Goal: Task Accomplishment & Management: Manage account settings

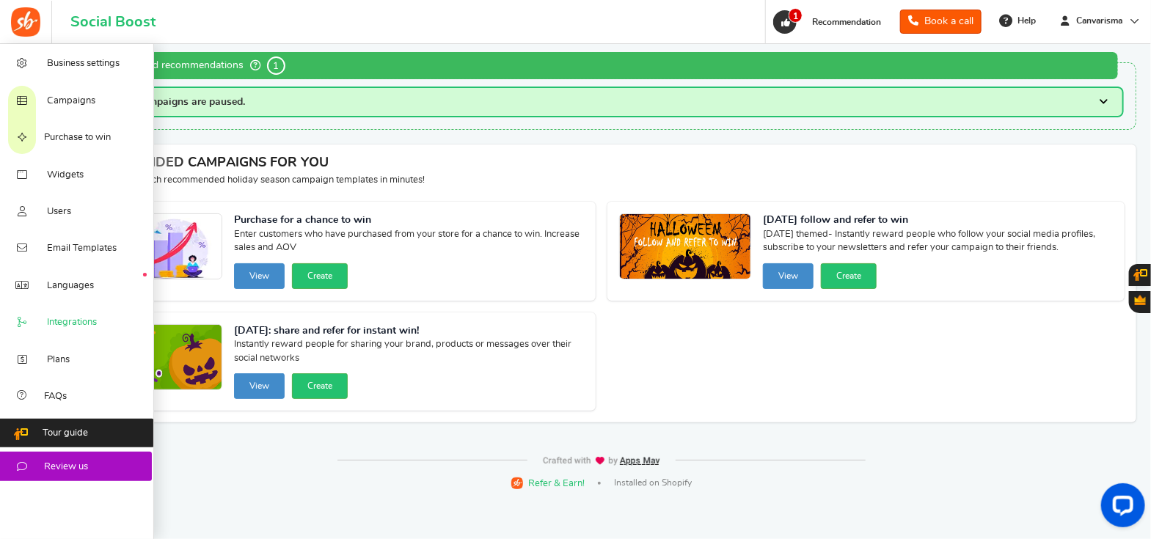
click at [67, 325] on span "Integrations" at bounding box center [72, 322] width 50 height 13
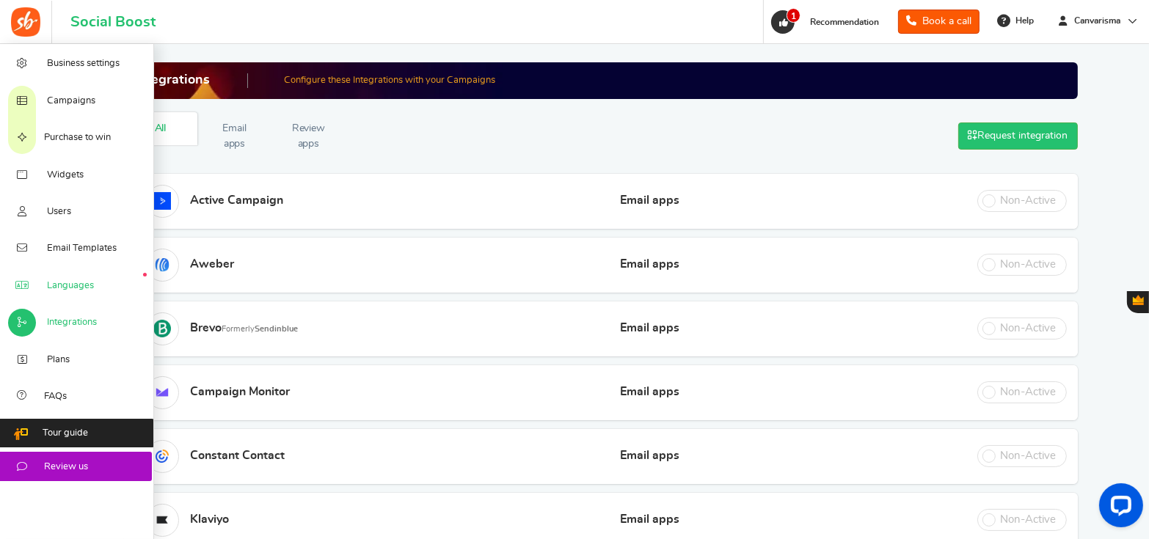
click at [25, 292] on icon at bounding box center [22, 286] width 15 height 12
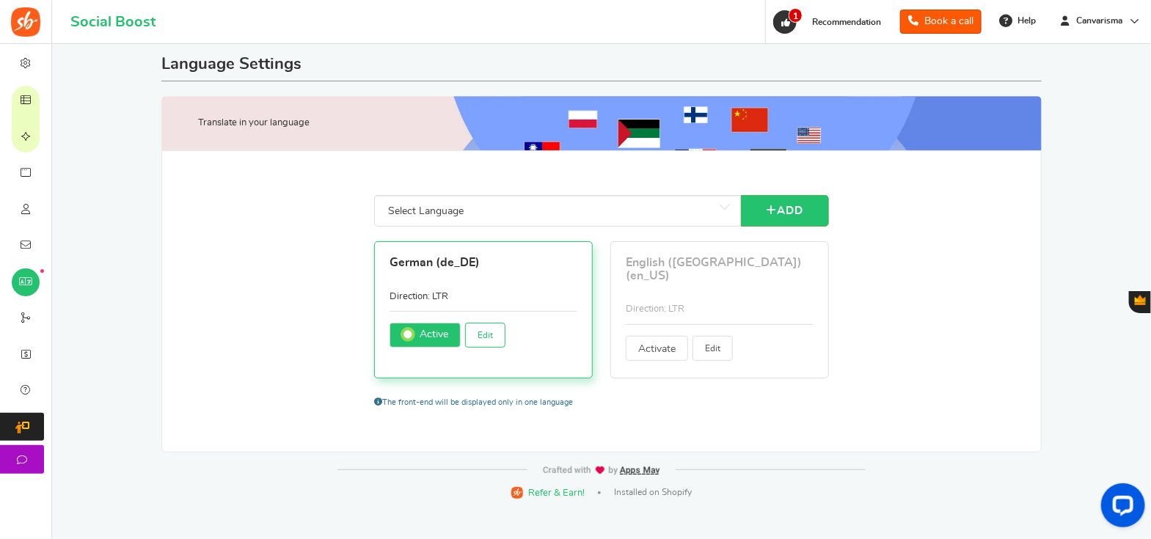
click at [484, 340] on link "Edit" at bounding box center [485, 335] width 40 height 25
type input "vor"
type input "Schon ein registrierter Nutzer?"
type input "Schon registriert?"
type input "Ja, ich bin abonniert"
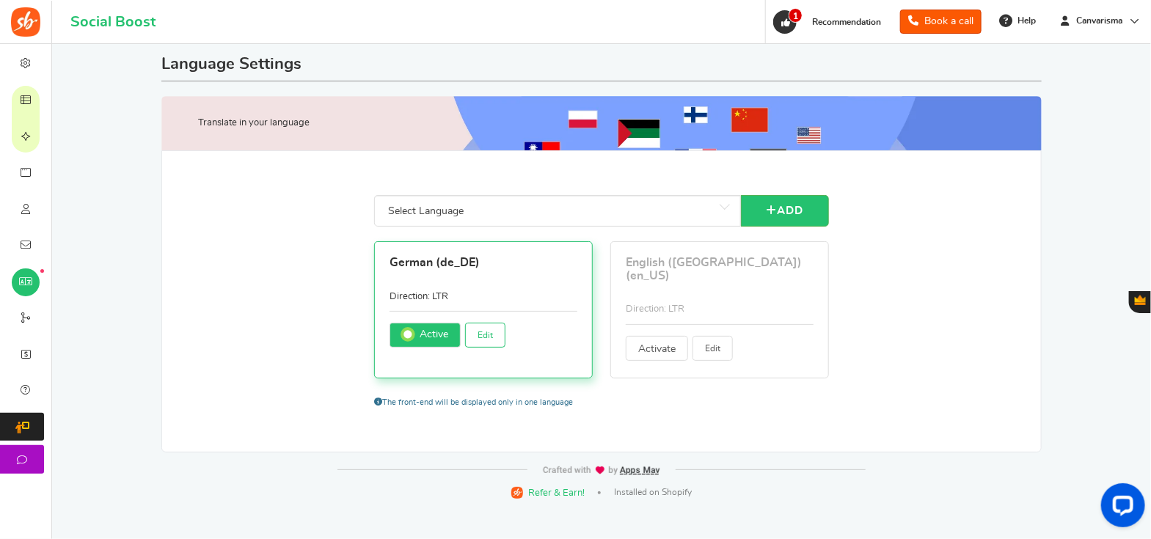
type input "und"
type input "Zurück"
type input "Grundinfo"
type input "Bekomme <strong>+ %s</strong> Bonuspunkte wenn du dich anmeldest."
type input "Öffnen"
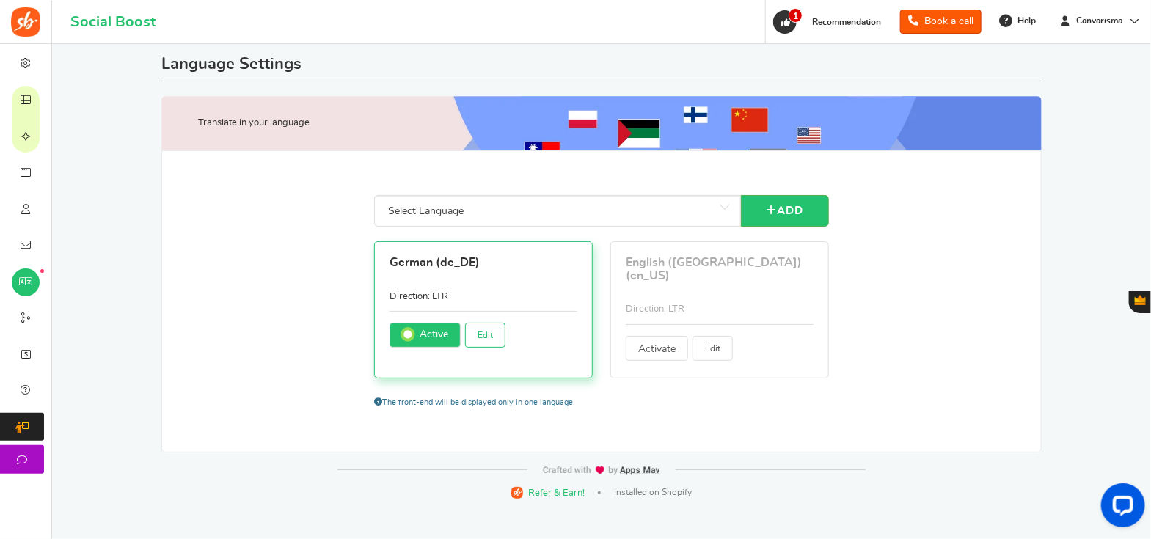
type input "Hallo! Wir führen eine großartige Aktion durch. Melden Sie sich jetzt für Ihre …"
type input "Eile! Der heutige Eintrag endet in"
type input "PIN ändern"
type input "Wechsel den Benutzer."
type input "Beanspruche jetzt"
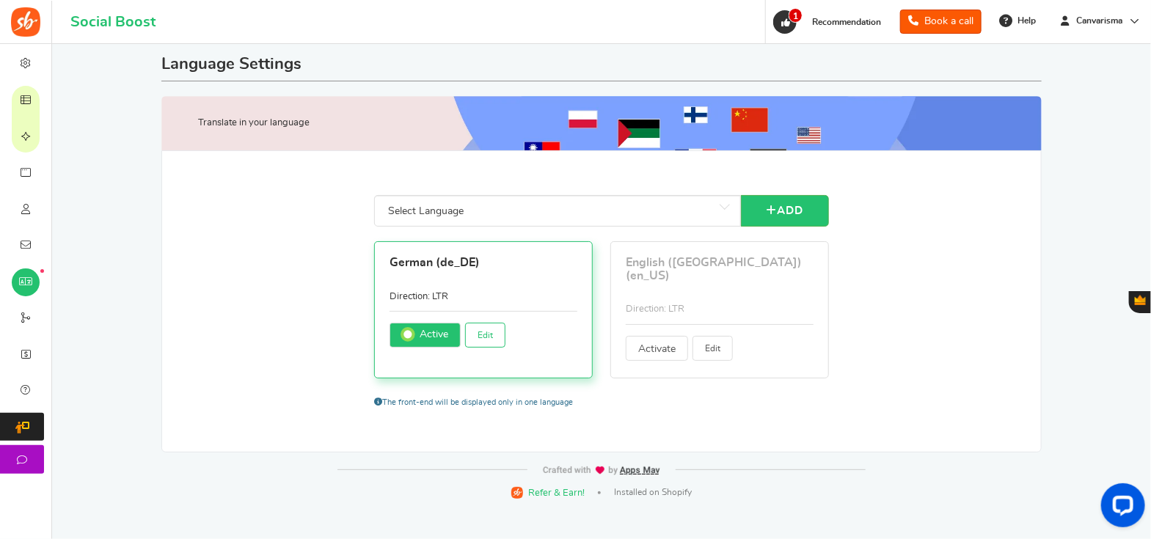
type input "Hier klicken"
type input "Schließen"
type input "Kommentiere einen Blogpost"
type input "Aktionen abschließen um Punkte zu gewinnen."
type input "Führen Sie diese Aktion aus, um Ihre Frage freizuschalten."
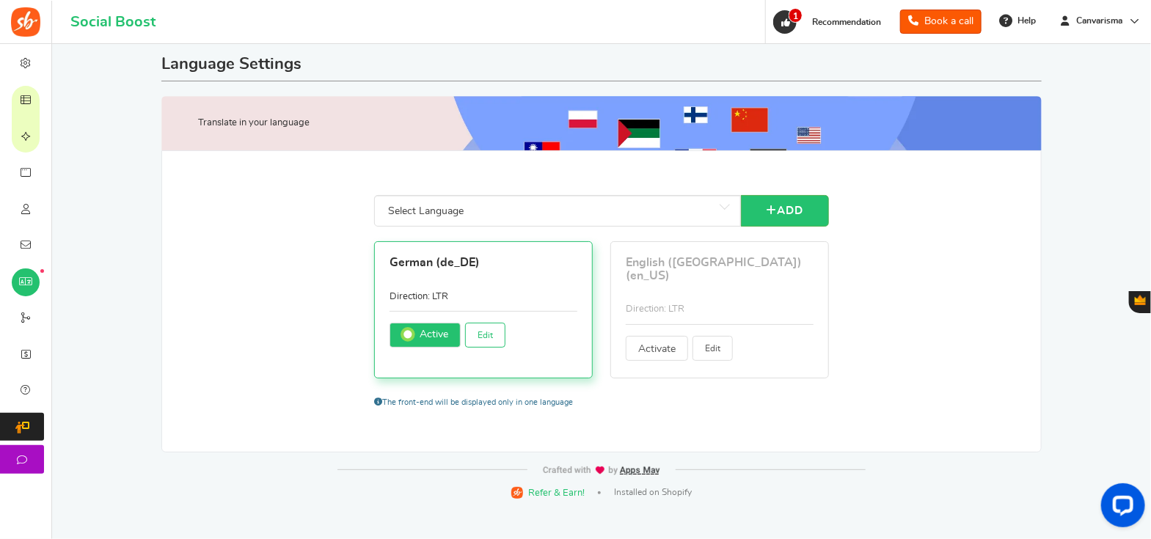
type input "Abgeschlossen"
type input "GLÜCKWUNSCH!"
type input "Verbinden mit"
type input "Verbinden..."
type input "Wenden Sie sich an den Site-Administrator, um einen Gutschein für die Empfehlun…"
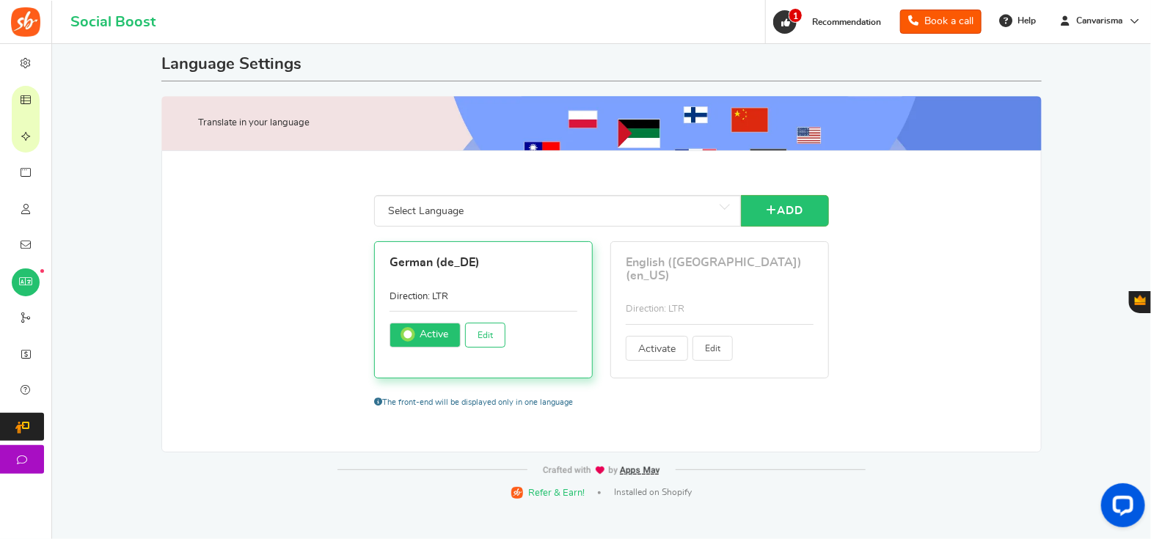
type input "Fortsetzen"
type input "Weiter als"
type input "Konto erstellen"
type input "Geben Sie Ihre aktuelle PIN ein"
type input "Tag"
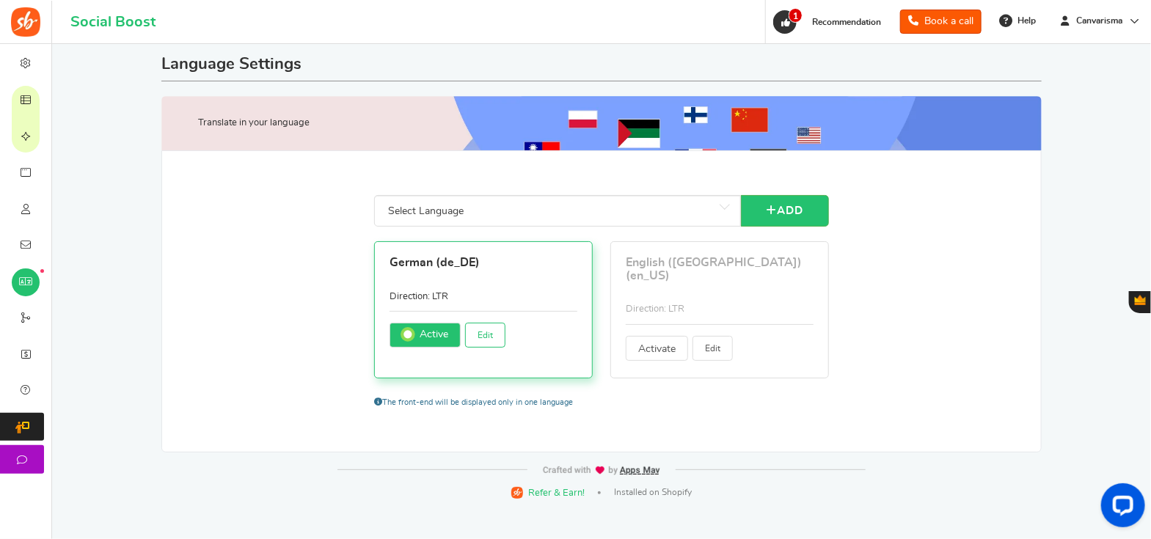
type input "Tage"
type input "Verdienen"
type input "Bearbeite dein Profil"
type input "Bitte kontaktiere %s."
type input "Das ist eine automatisch erstellte E-Mail. Bitte nicht darauf antworten. Sollte…"
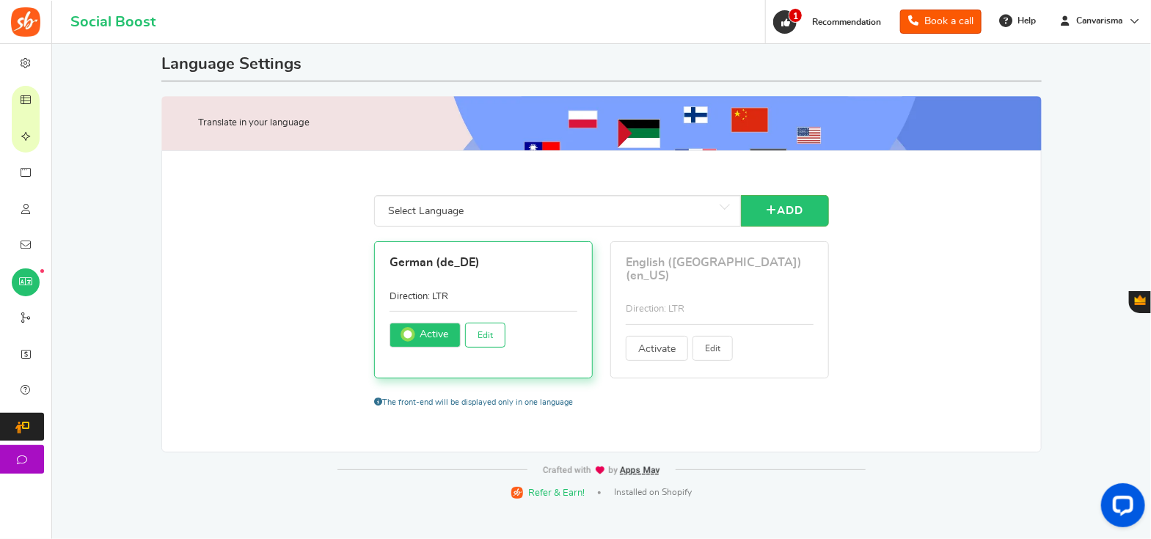
type input "Gib deine Details ein um fortzufahren"
type input "Geben Sie die URL Ihres Pinterest-Boards ein:"
type input "Geben Sie Ihren Pinterest-Benutzernamen ein:"
type input "Bitte gib das Datum ein"
type input "Bitte gib ein gültiges Datum ein"
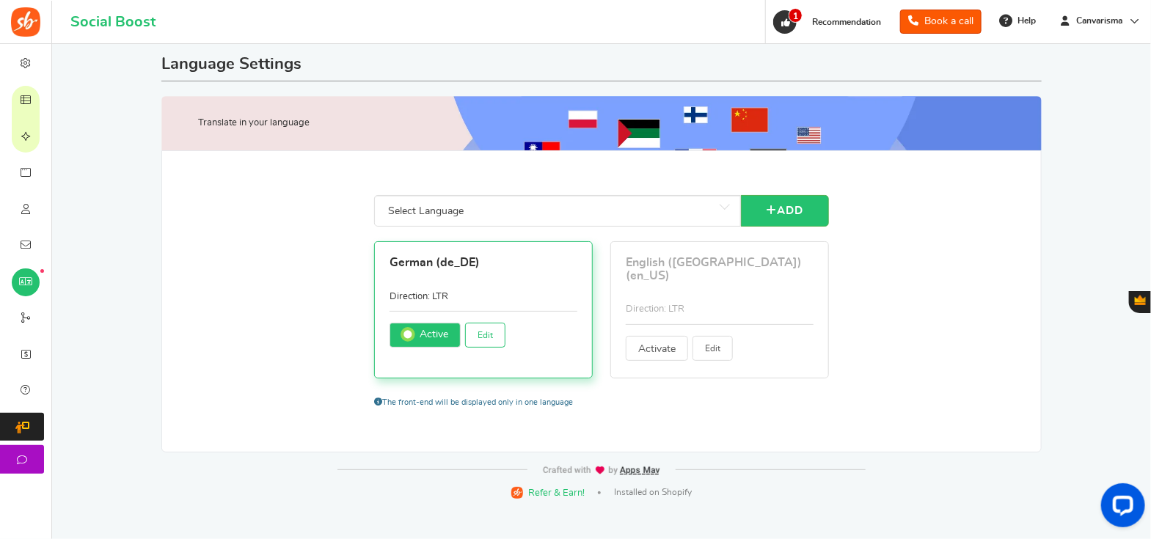
type input "Gib deine Nachricht ein"
type input "Loggen Sie sich im Shop ein"
type input "Einträge"
type input "Eintrag"
type input "Bitte akzeptiere die Geschäftsbedingungen"
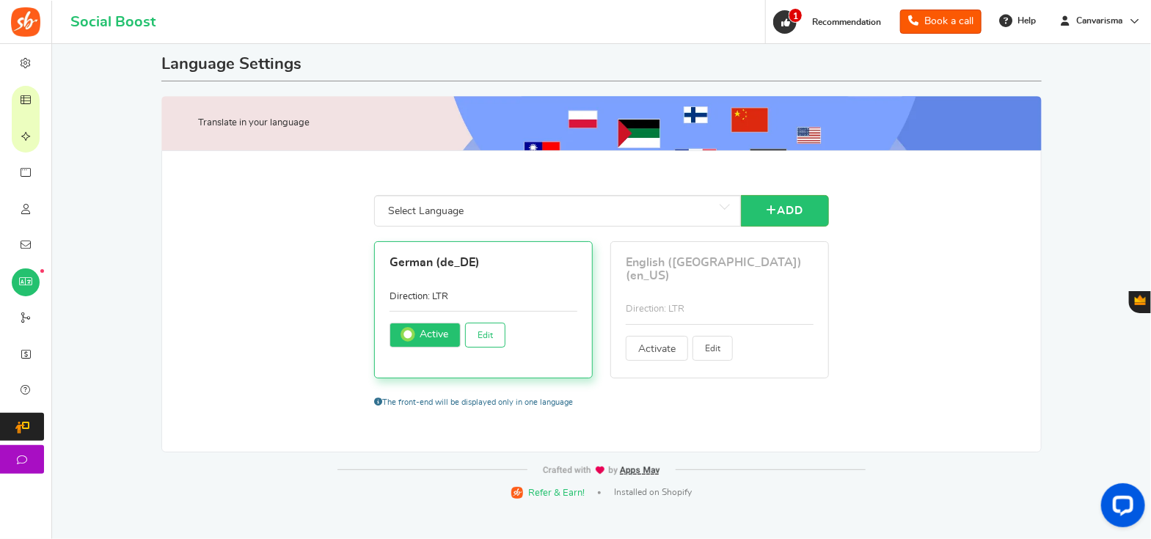
type input "Dies ist ein bestehender Account. Bitte melde dich unten an"
type input "Dein Konto existiert nicht"
type input "Fehler: Diese E-Mail wurde vorübergehend gesperrt. Bitte an den Administrator w…"
type input "Deine Kampagne wurde nicht veröffentlicht"
type input "Fehler: Das Gewinnspiel hat noch nicht begonnen"
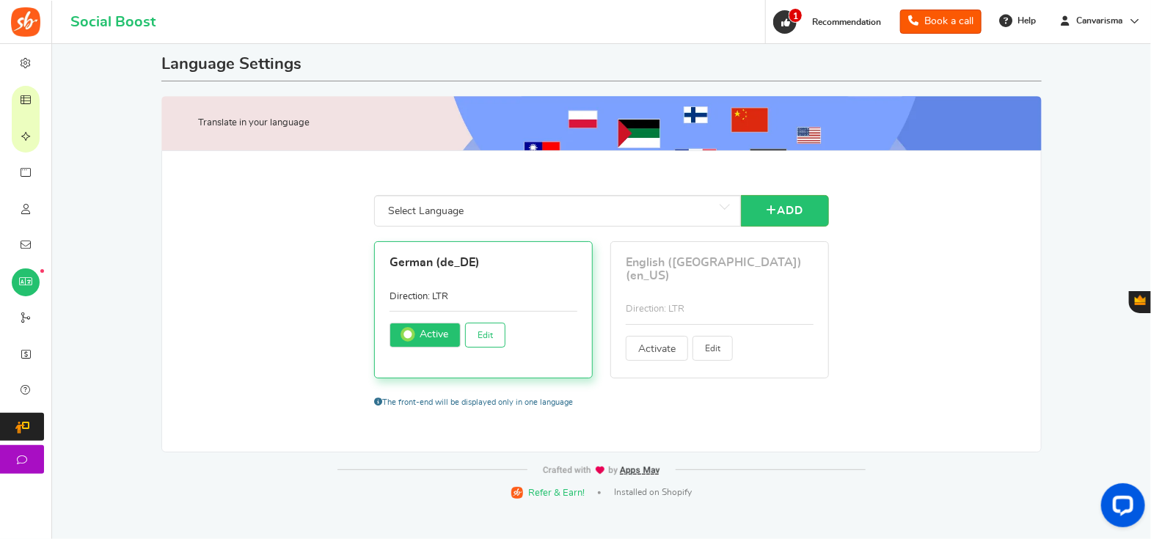
type input "Bitte bestätige dein Geburtstdatum"
type input "Bitte trage aus Sicherheitsgründen dein aktuelles Passwort ein:"
type input "Dein jetziges Passwort ist nicht gültig"
type input "Bitte gib dein Geburtsdatum ein"
type input "Bitte geben Sie Ihr Geburtsdatum in ein"
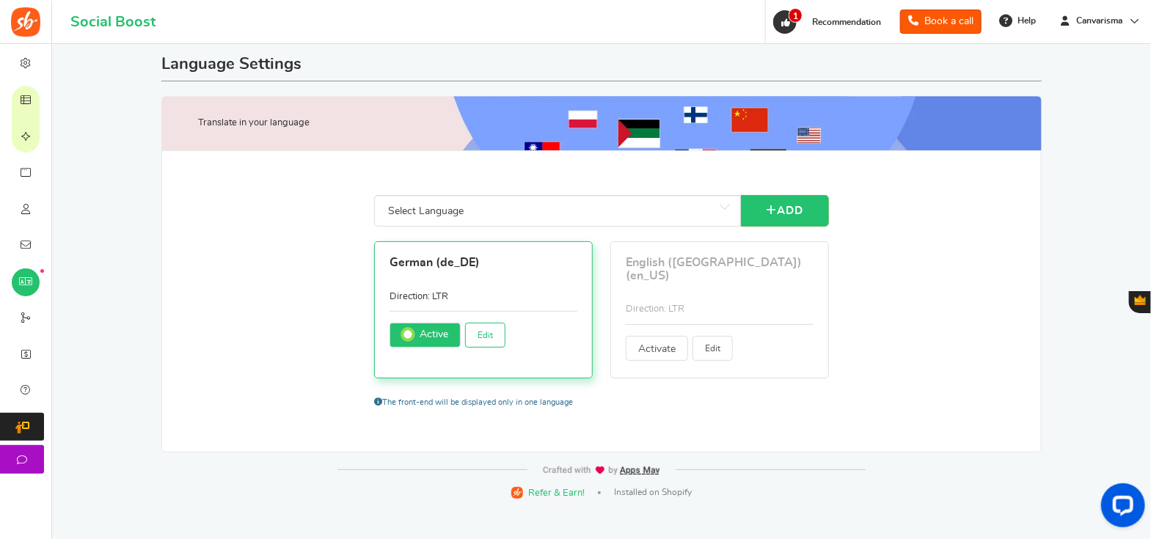
type input "Ihr Alter sollte größer sein als"
type input "Geben Sie bitte Ihre Email-Adresse ein"
type input "Bitte geben Sie eine gültige E-Mail-Adresse ein"
type input "E-Mail oder Passwort sind falsch. Bitte prüfen und erneut versuchen."
type input "Kann nicht leer sein"
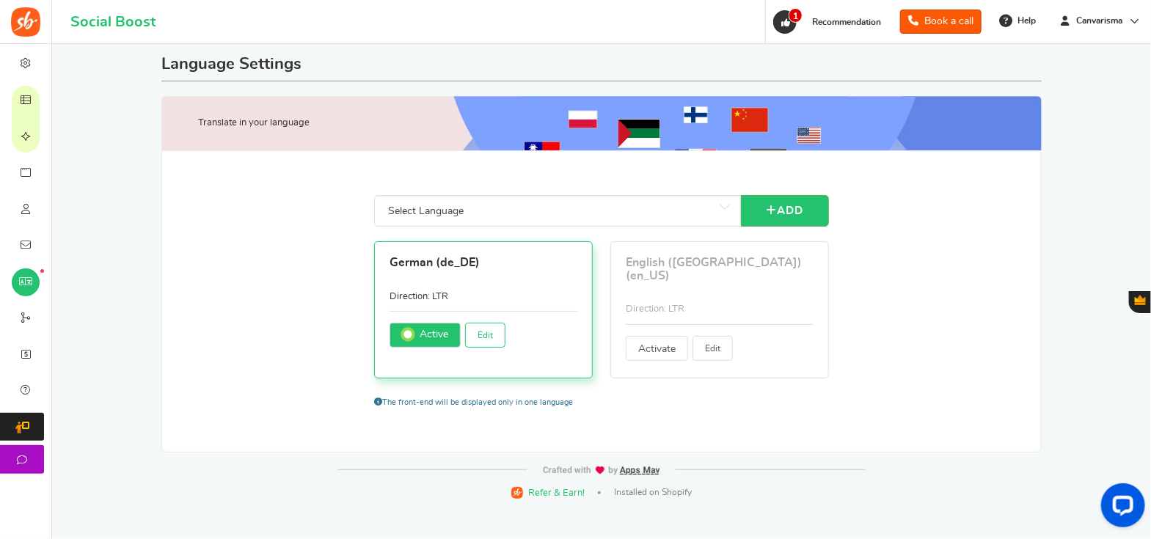
type input "Bitte E-Mail Nachricht eingeben"
type input "Gib die Emailadresse deines Freundes ein. Umso mehr du mit deinen Freunden teil…"
type input "Gib einen numerischen Wert ein"
type input "Gib eine gültige Nummer an"
type input "Falscher Wert. Bitte richtigen Wert angeben!"
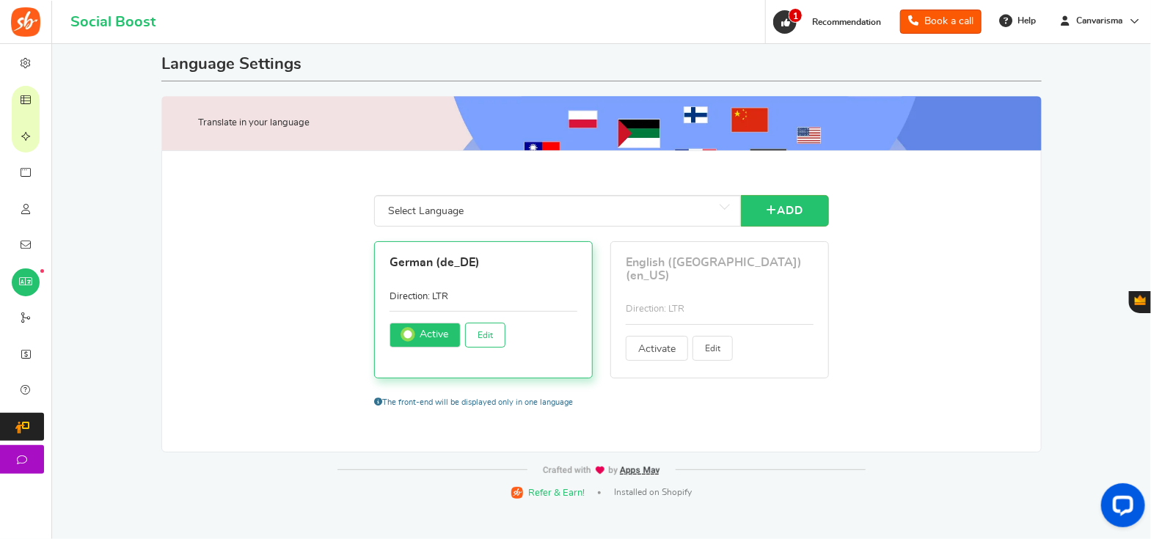
type input "Fehler: Ungültiger Zugriff"
type input "Fehler: Ungültige Kampagne"
type input "Zu viele Versuche. Bitte bestätige dass du kein Roboter bist."
type input "Fehler: Ungültige E-Mail. Bitte eine gültige E-Mail angeben"
type input "Ungültige PIN. Die PIN darf nur numerische Zeichen (0-9) enthalten"
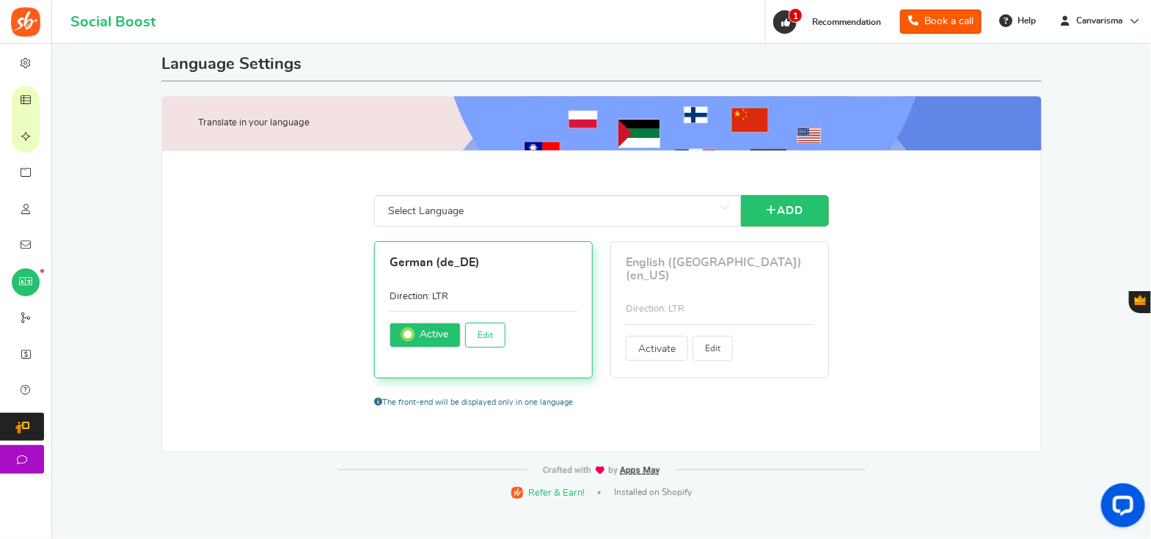
type input "Fehler: Ungültige Seite"
type input "Bitte eine gültige URL eingeben"
type input "Fehler: Ungültiger Nutzer"
type input "Ihr Bestellwert liegt unter dem Mindestbestellwert von"
type input "Bitte trage deinen Namen ein"
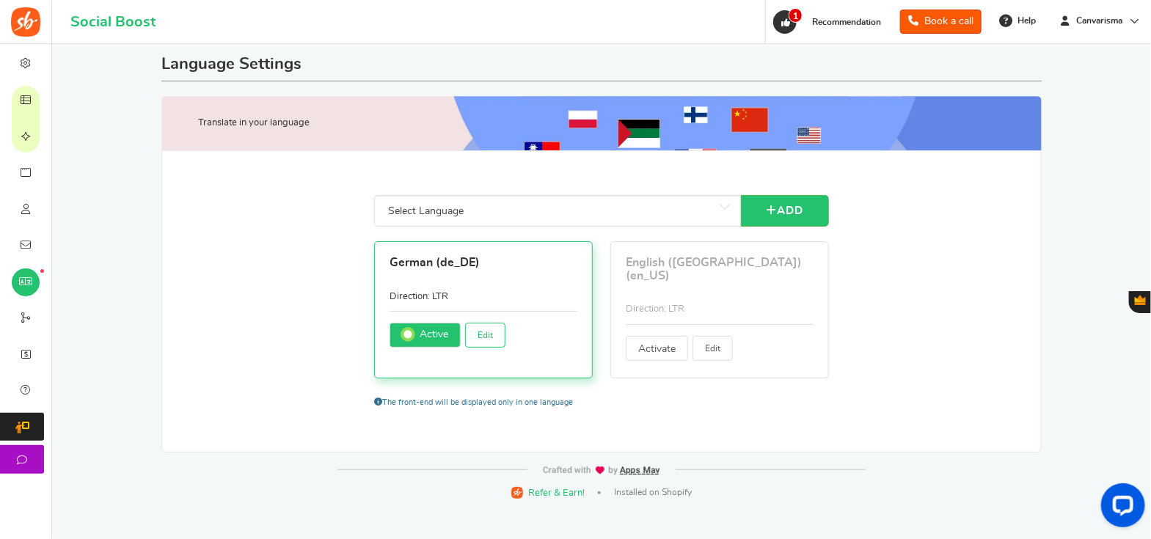
type input "Bitte nur alphabetische Ziffern"
type input "Bitte tragen trage dein neues Passwort erneut ein"
type input "Bitte trage dein neues Passwort ein"
type input "PIN eingeben"
type input "Passwort & wiederholtes Passwort stimmen nicht überein. Bitte versuche es erneut"
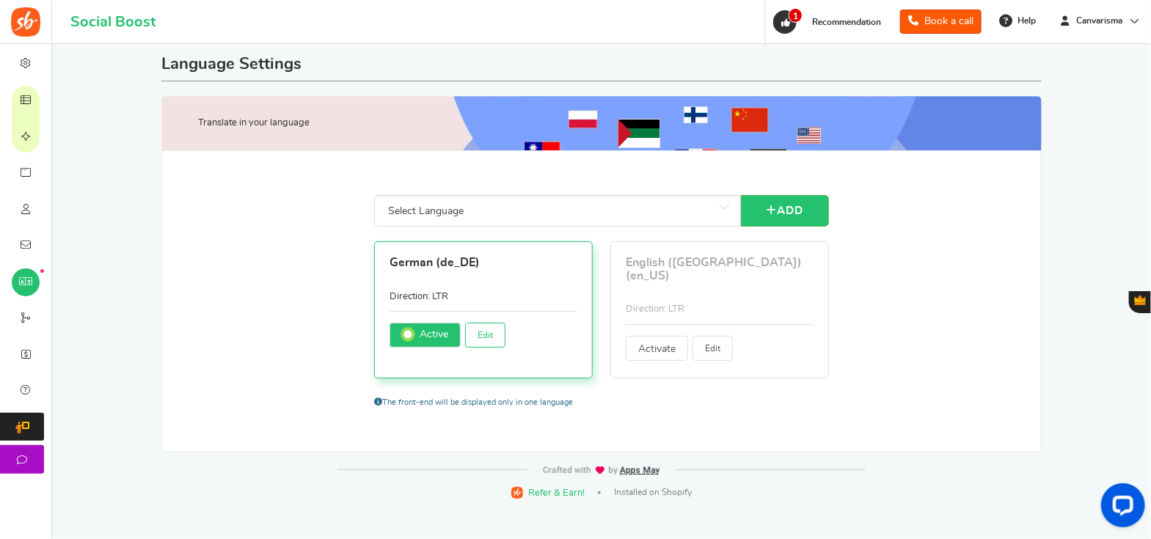
type input "Bitte bewerten Sie uns"
type input "Bitte melde dich für die Kampagne an"
type input "Unbekannter Fehler: Benutzer nicht registriert"
type input "Bitte auswählen"
type input "Oops! Es tut uns leid, etwas ist schief gelaufen. Bitte versuche es erneut."
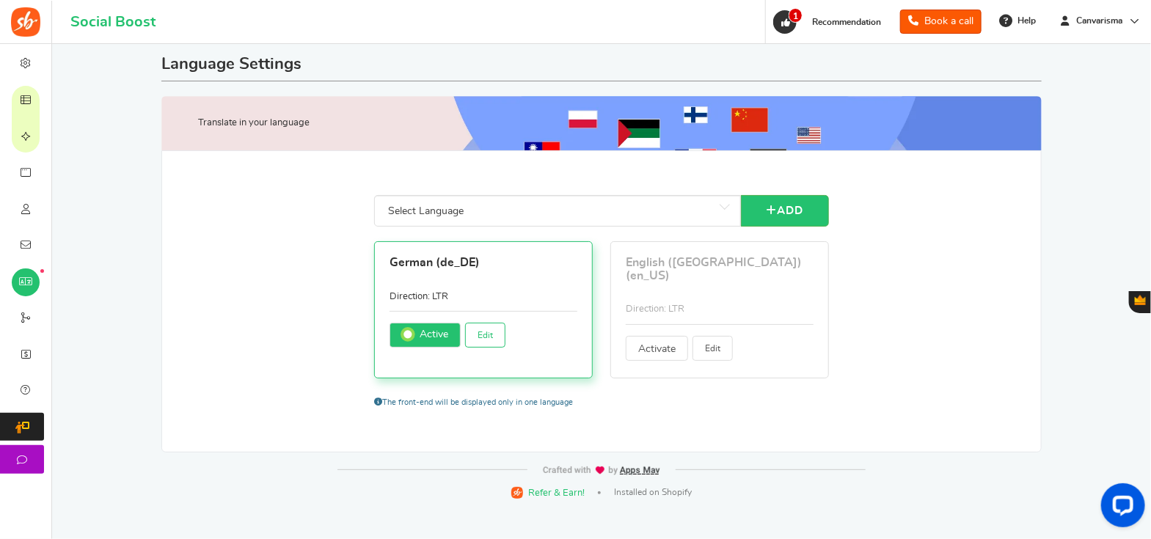
type input "Token abgelaufen"
type input "Fehler: Twitter Hashtag eingeben"
type input "Fehler! Tweet ist zu lang. Kürze die Nachricht und versuche es noch mal"
type input "Bitte deine PLZ eingeben"
type input "Belohnungen werden am nächsten Jahr verteilt, falls das eingetragene Datum in d…"
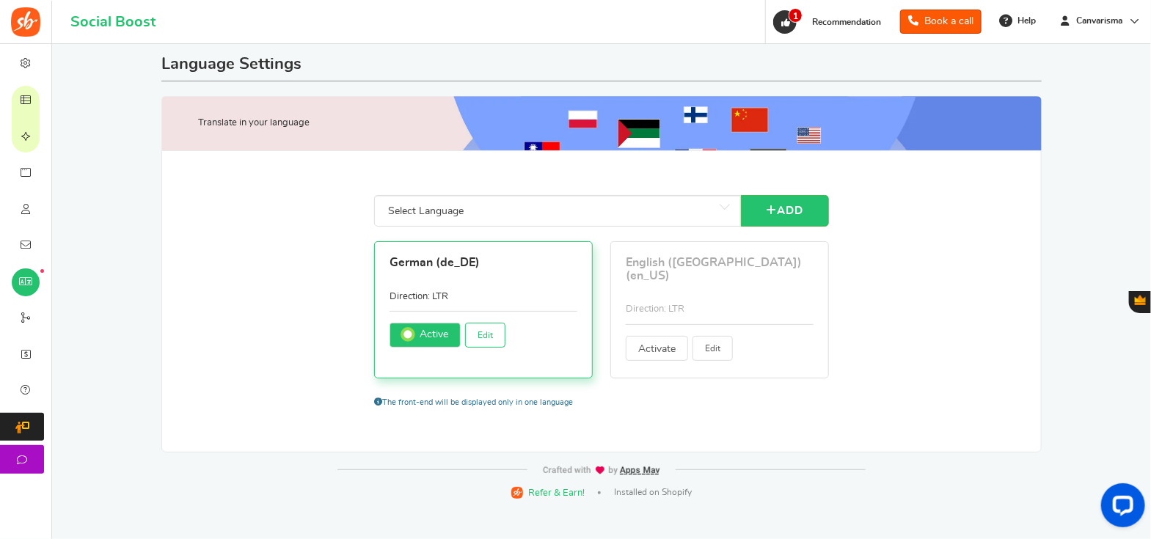
type input "Diese Werbeaktion wird in keiner Weise von Facebook gesponsert, unterstützt, ve…"
type input "und nicht Facebook. Durch die Teilnahme an diesem Gewinnspiel, erklärst du die …"
type input "Ihr Konto ist eingeschränkt. Bitte wenden Sie sich an den Administrator der Web…"
type input "Folgen"
type input "Mit Teilnahme an dieser Kampagne stimmst Du zu,"
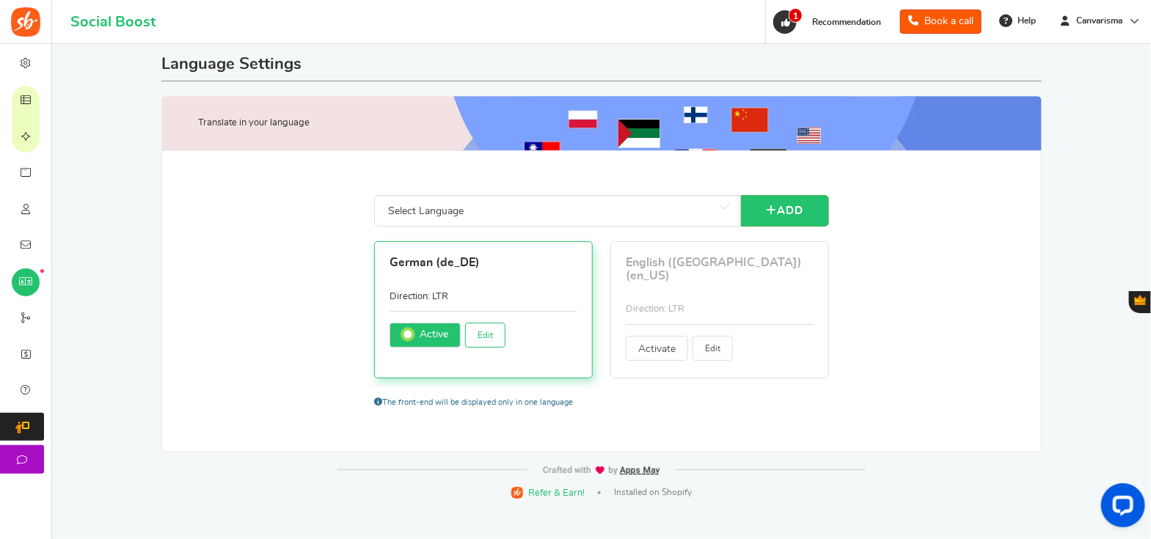
type input "Für mehr:"
type input "Ich habe meine PIN vergessen"
type input "Anweisungen zum Zurücksetzen der PIN wurden Ihnen per E-Mail zugeschickt. Bitte…"
type input "Ich habe es gelesen und stimme den"
type input "Danke für Ihren Besuch. Die Kampagne beginnt in"
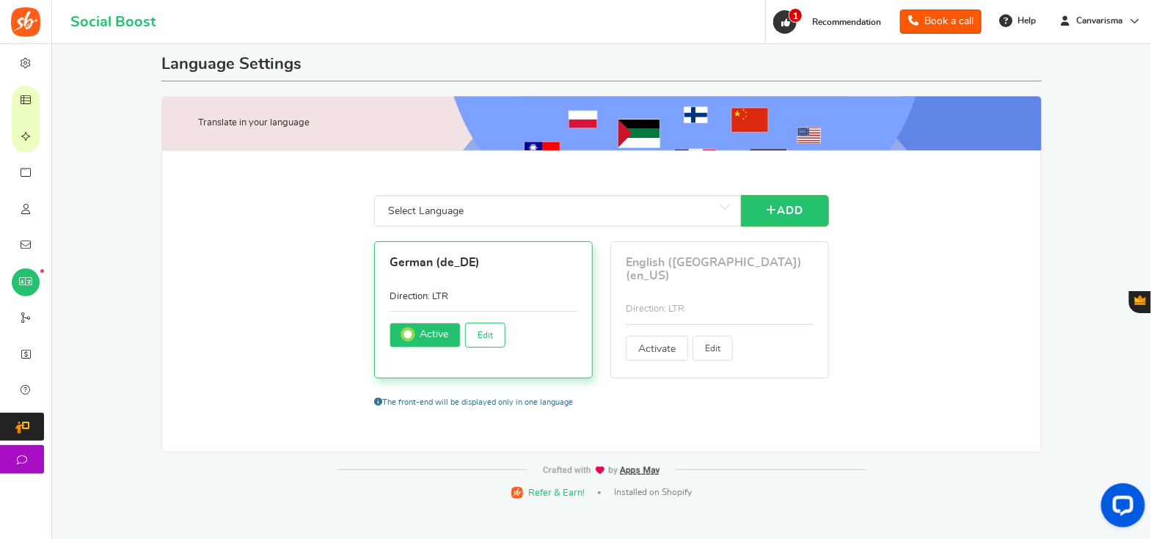
type input "Danke für deinen Besuch! Die Gewinnaktion ist abgelaufen. Die Gewinner werden i…"
type input "Vielen Dank für Ihren Besuch. Die Kampagne ist zur Zeit nicht verfügbar"
type input "Wir verwenden Apps Mav als unsere Werbeplattform. Durch Klicken auf die oben ge…"
type input "Apps Mav ist der Datenprozessor und Datencontroller"
type input "Für mehr Einträge"
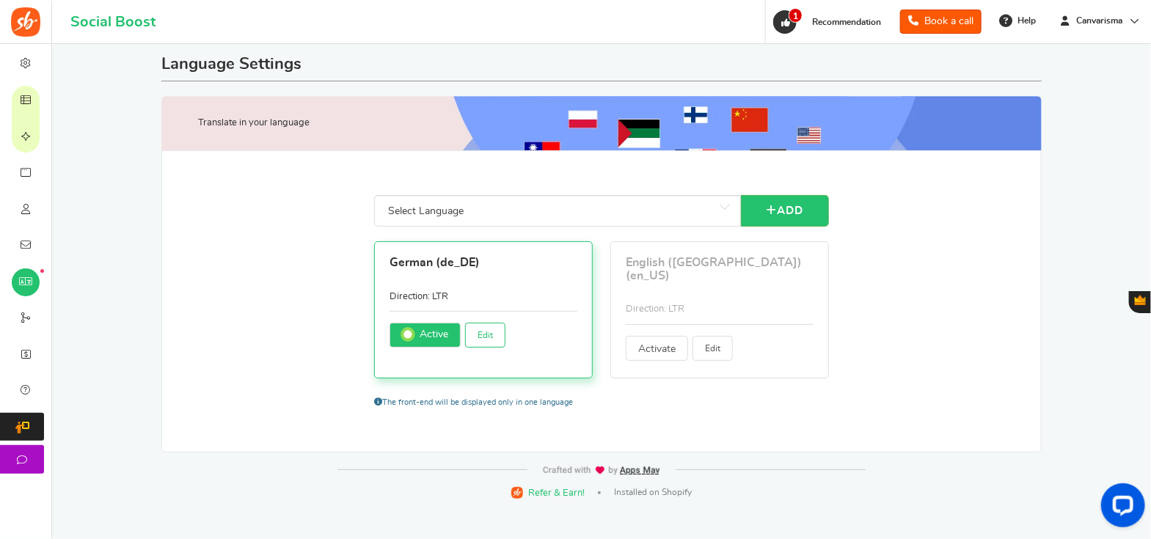
type input "Deine aktuelle Gesamtpunktzahl, die sich aus der Summe der einlösbaren Punkte u…"
type input "Stunde"
type input "Stunden"
type input "Geburtstag"
type input "Zeichen übrig"
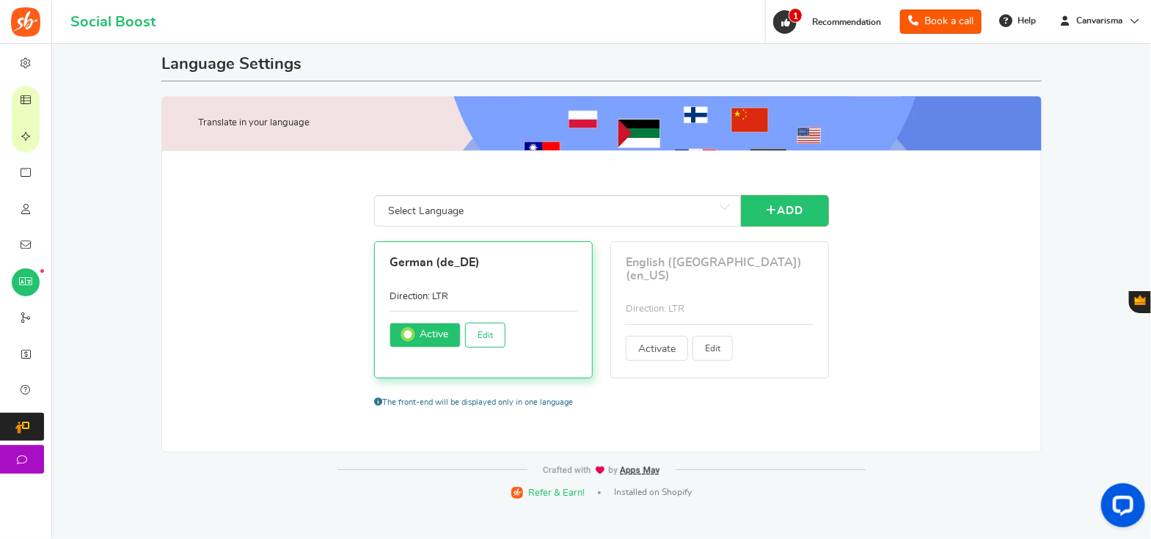
type input "behauptet"
type input "Firmenname"
type input "Kontakt"
type input "Kopiert"
type input "Dein aktuelles Passwort"
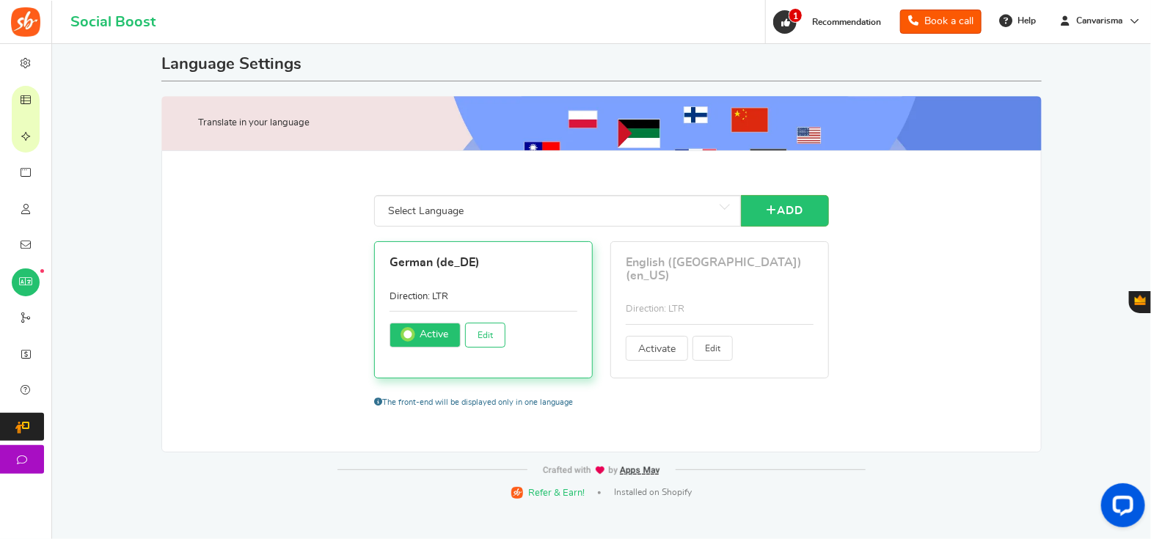
type input "E-Mail Adressen durch Komma getrennt eingeben"
type input "Vorname"
type input "Ich bin mindestens %s Jahre alt"
type input "Geburtsdatum"
type input "Postleitzahl"
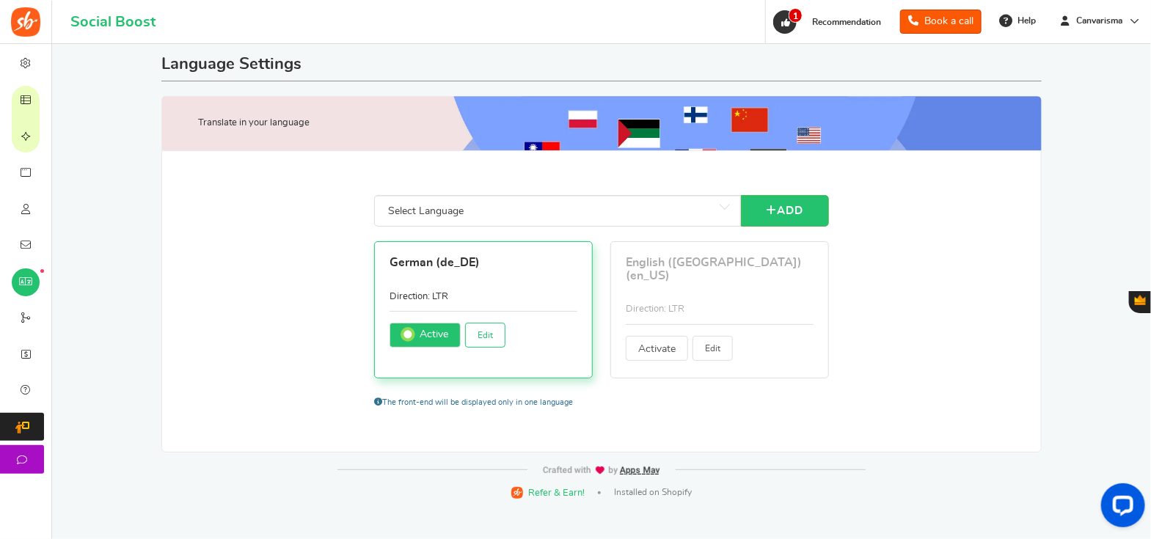
type input "Geschlecht"
type input "Nachname"
type input "Mindestausgaben %s"
type input "Meine Belohnungen"
type input "URL teilen:"
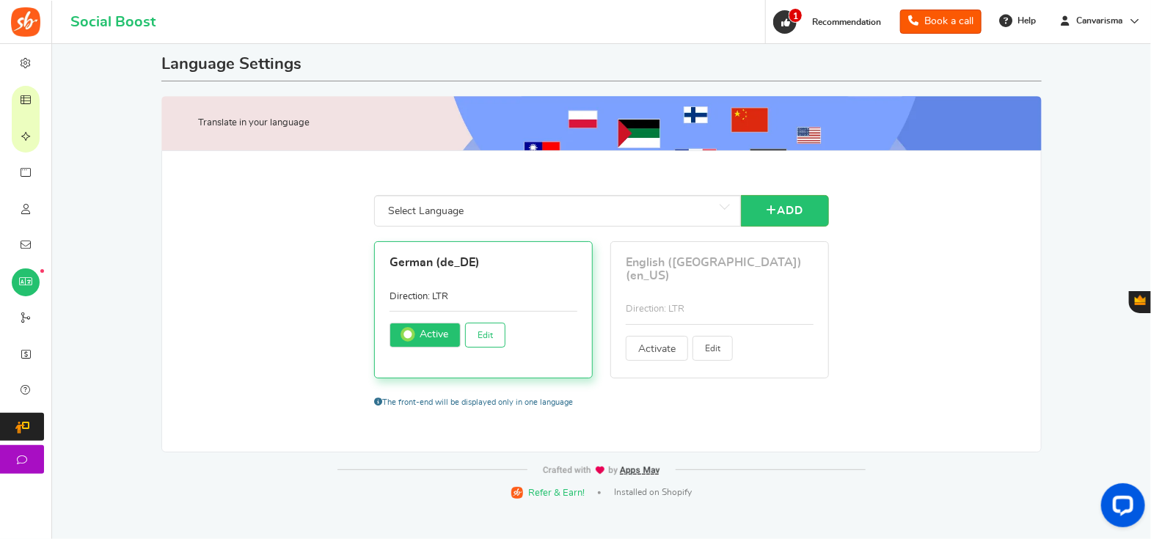
type input "& eine sofortige Belohnung!"
type input "Betreff:"
type input "Zu :"
type input "Transaktionsverlauf anzeigen"
type input "Webseite"
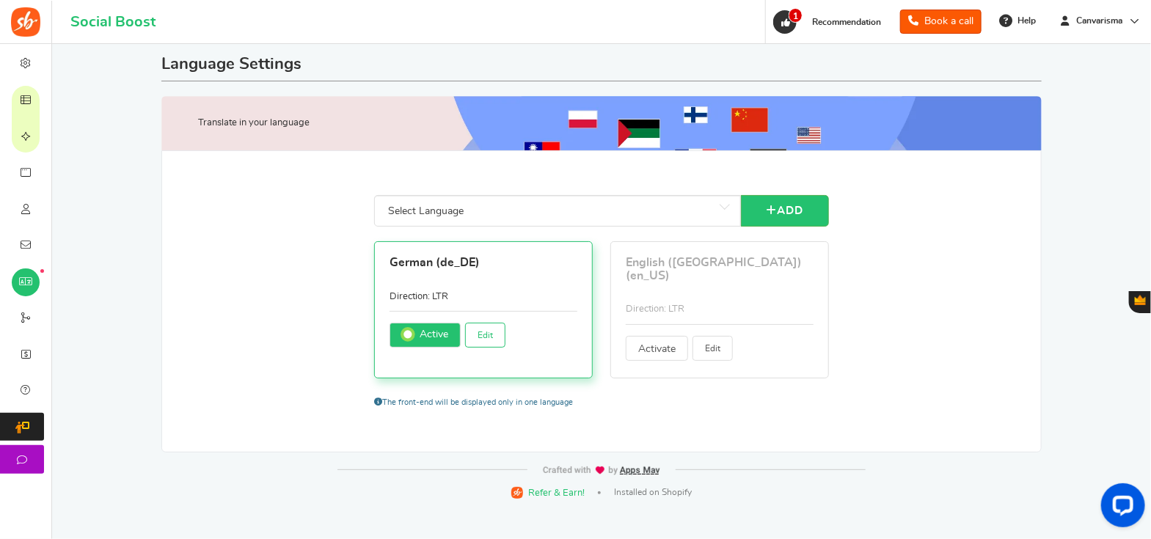
type input "Du hast"
type input "Dein Name"
type input "Dein Passwort"
type input "mögen"
type input "Wird geladen..."
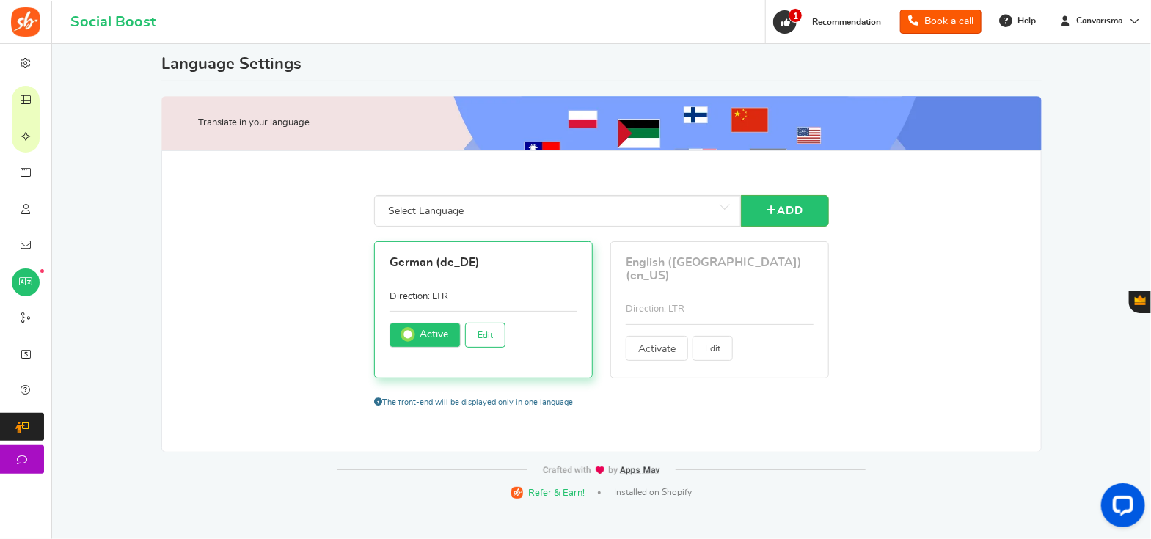
type input "Anmelden"
type input "Hallo"
type input "Melde dich bei YouTube an"
type input "Abmelden"
type input "Magischer Link"
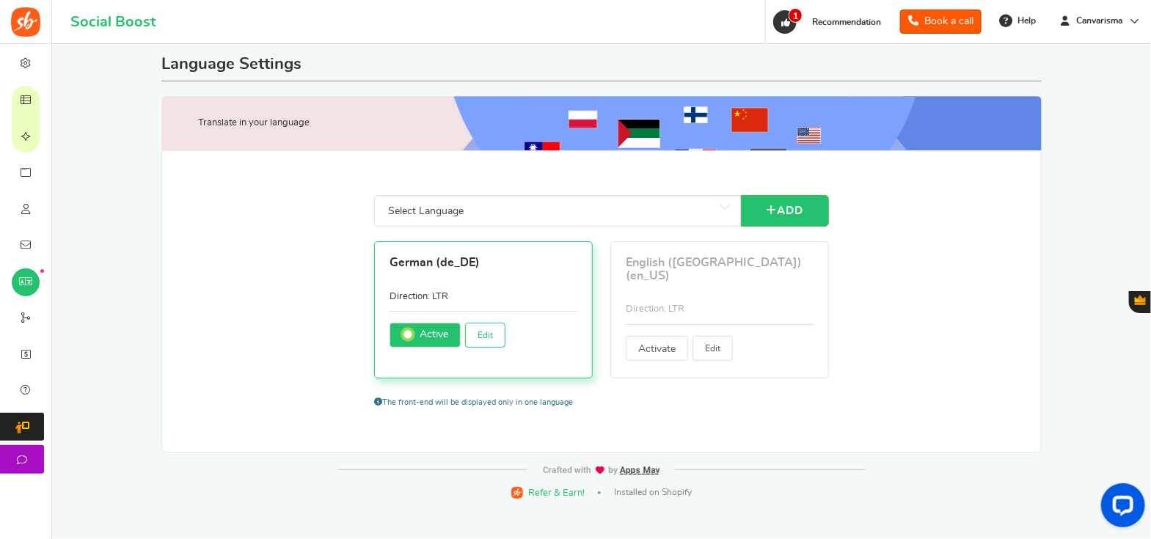
type input "Wir haben dir eine Email mit einem Magic Link gesendet der dich sofort einloggt!"
type input "Anfrage für Passwort zurücksetzen"
type input "Dein neues Passwort"
type input "Instrumententafel"
type input "Startseite"
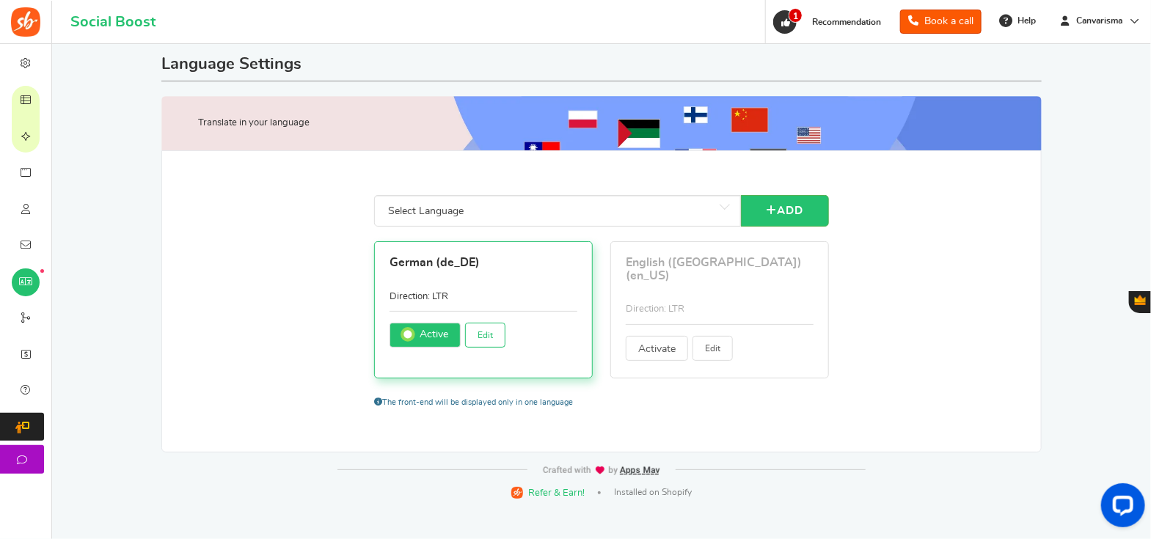
type input "minute"
type input "Monat"
type input "Monate"
type input "Geben Sie Ihre neue PIN ein"
type input "Nächster"
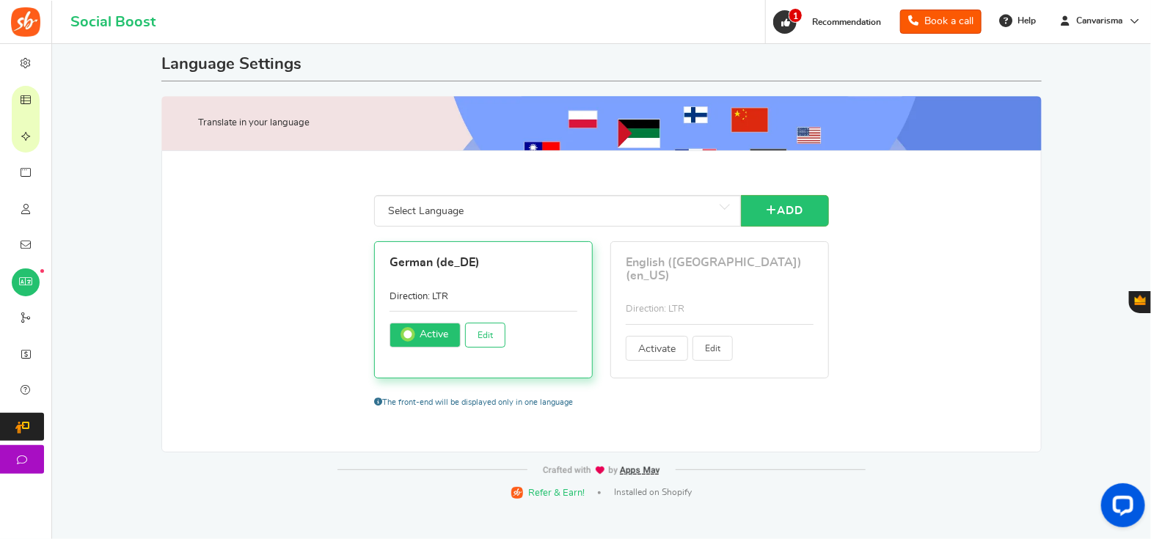
type input "Kein Angebot gefunden"
type input "Keine Aufzeichnung gefunden"
type input "Nicht du?"
type input "ODER"
type input "Ausstehende Einträge"
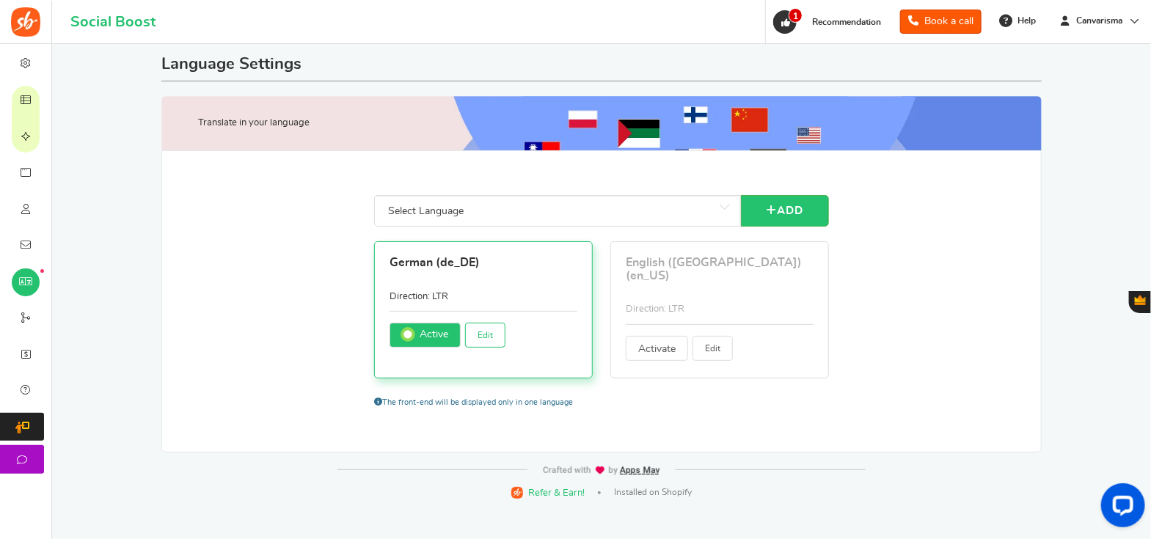
type input "Deine E-Mail Adresse angeben"
type input "Neues Passwort"
type input "Trage deinen Namen ein"
type input "Passwort"
type input "Deine nächsten Punkte laufen an am %s"
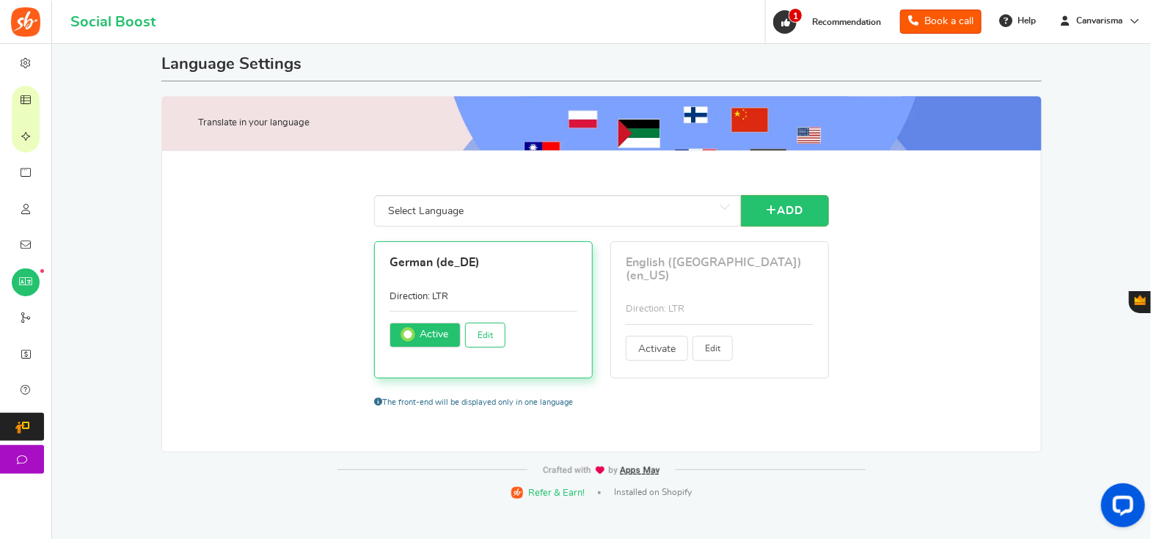
type input "Datenschutz-Bestimmungen"
type input "Täglich"
type input "Monatlich"
type input "Wöchentlich"
type input "Preise"
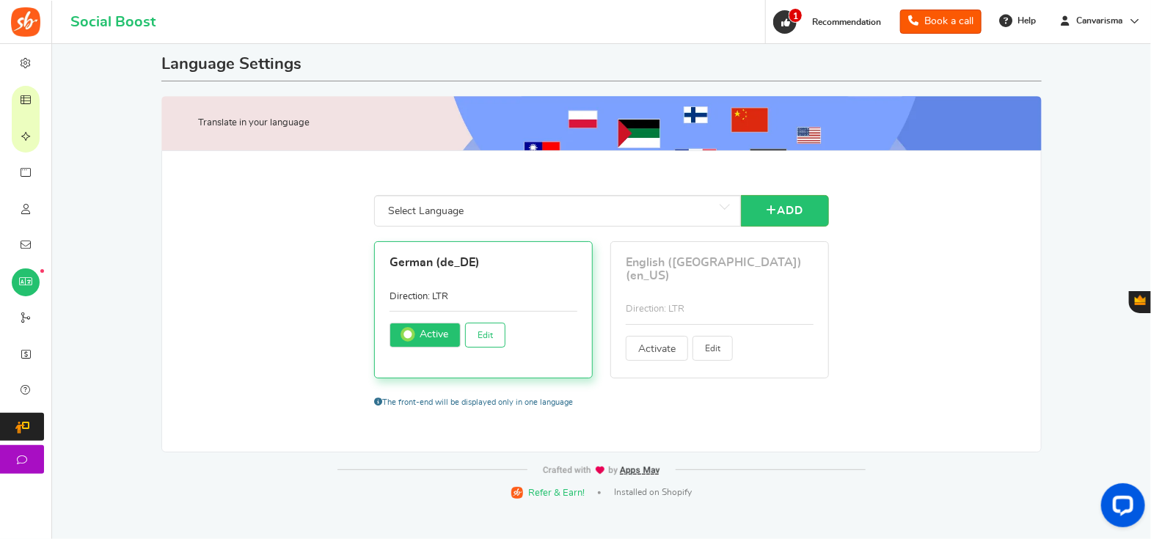
type input "Wird bearbeitet..."
type input "Letzte Aktion"
type input "Die empfohlene Breite beträgt 600 x 200 Pixel. (Bilder müssen GIF, JPEG, JPG, P…"
type input "Umleitung Wenn Sie nicht innerhalb von 5 Sekunden umgeleitet werden,"
type input "Verweisung"
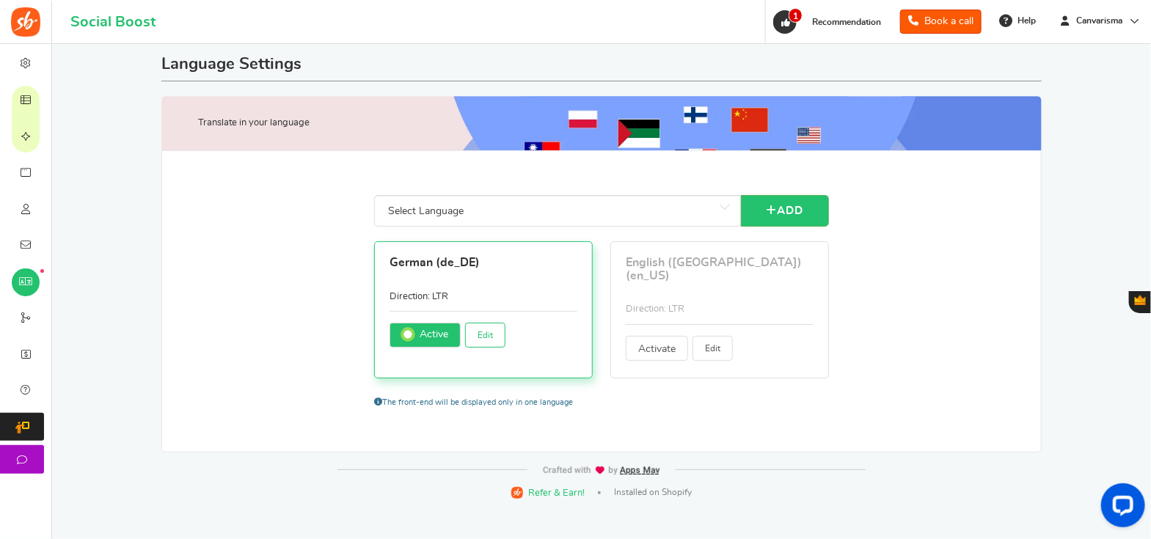
type input "Einsenden"
type input "Du hast dich erfolgreich für unsere Promotion registriert."
type input "Setze meinen Pin zurück"
type input "<strong>Info !</strong> Neues Passwort wurde an deine Emailadresse gesendet. Fa…"
type input "Passwort erneut eingeben"
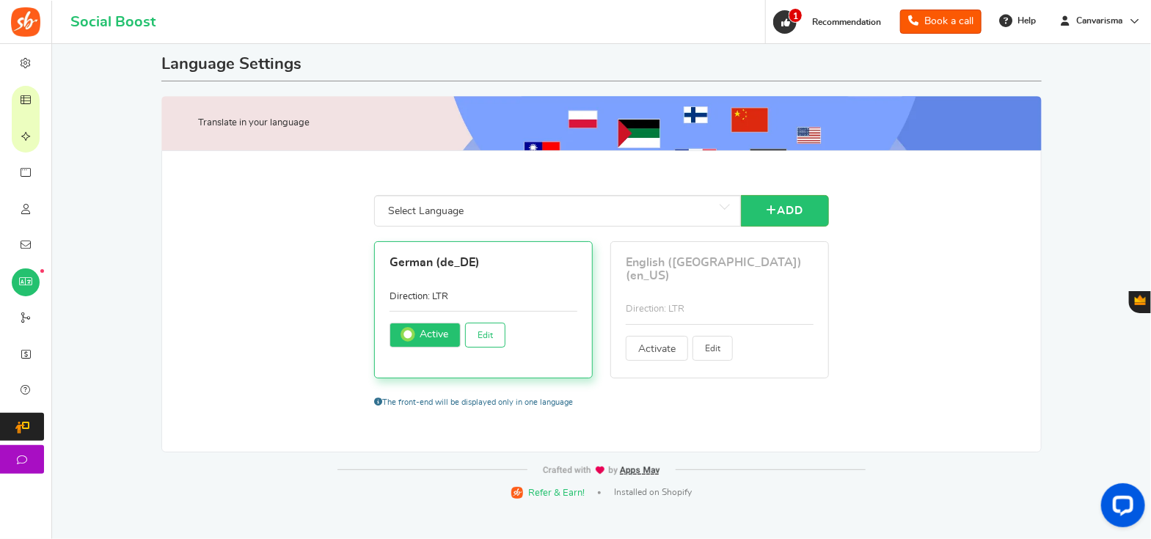
type input "Nachricht überprüfen"
type input "Bewerte uns"
type input "Bewertungs Titel"
type input "Speichern"
type input "Sekunde"
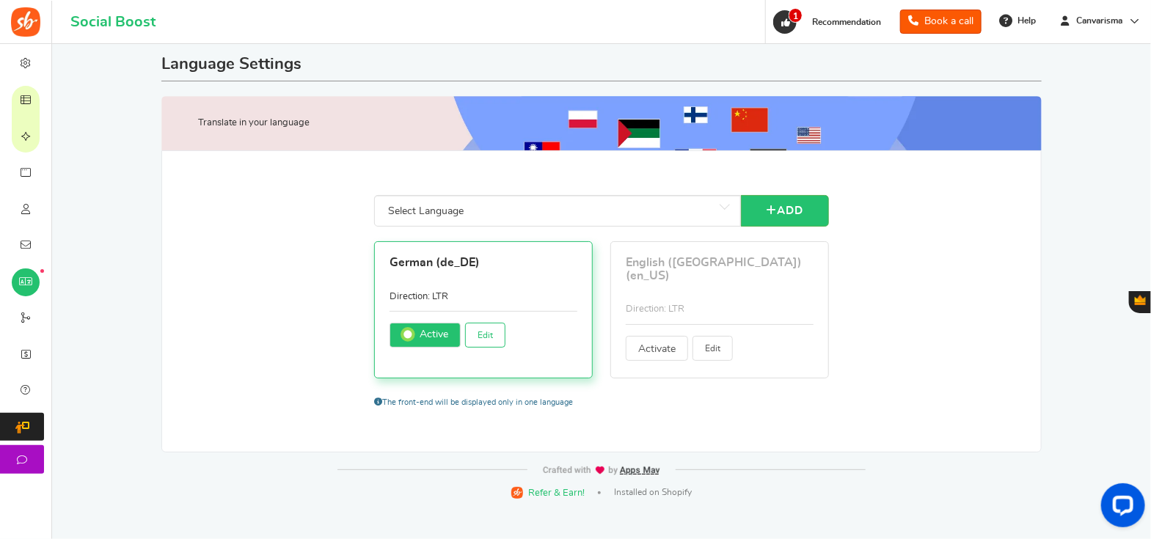
type input "Sekunden"
type input "Senden"
type input "Sende Magischen Link"
type input "Teilen"
type input "Schreibe einen Kommentar"
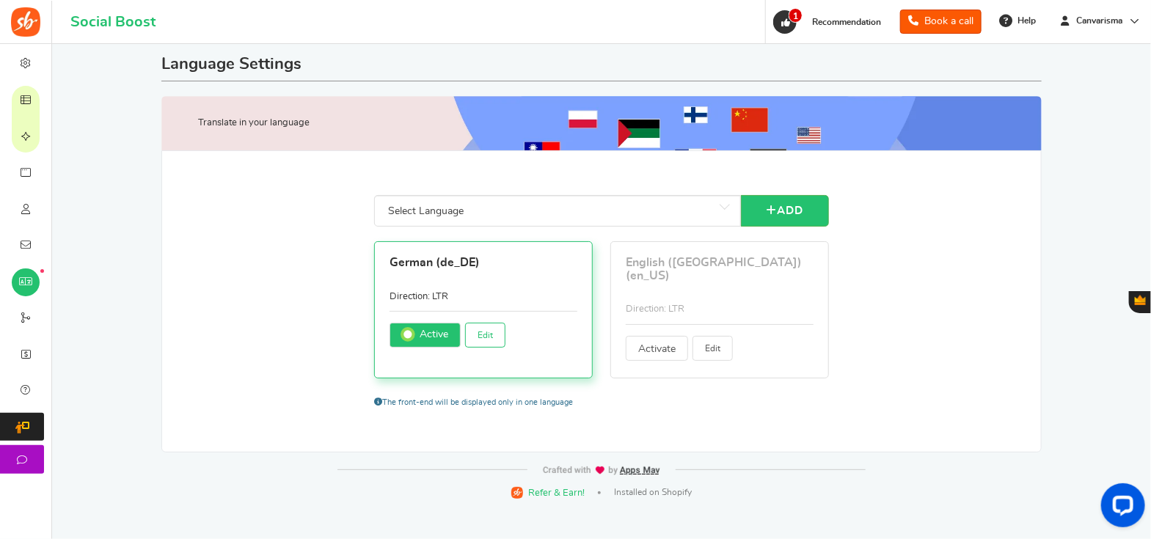
type input "Empfehlungslink:"
type input "Anmelden"
type input "Melden Sie sich mit E-Mail an"
type input "Anmelden mit"
type input "Absenden"
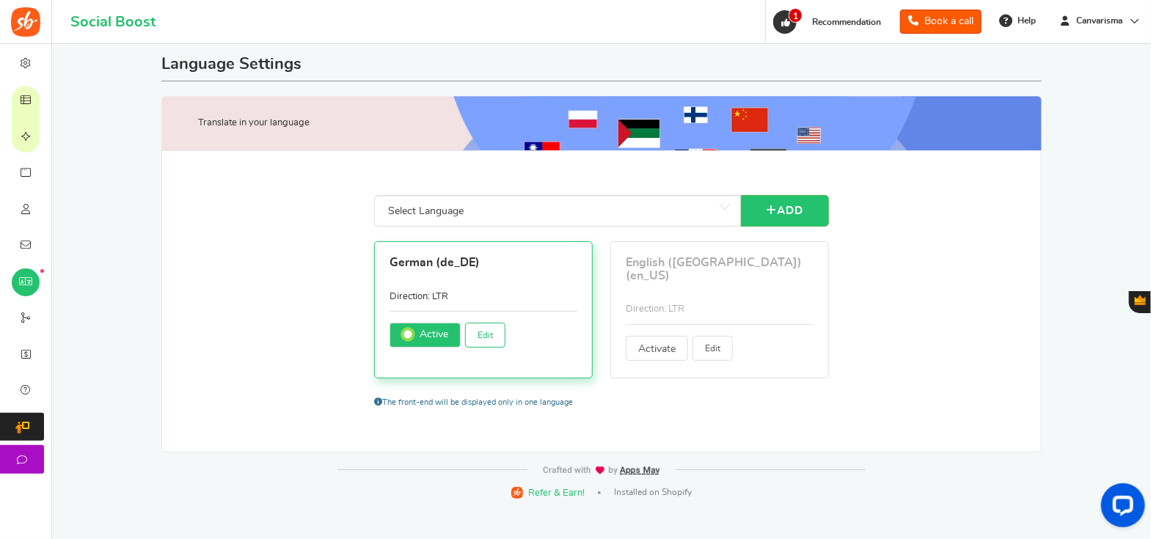
type input "Code angenommen, danke!"
type input "E-Mail erfolgreich geschickt"
type input "Passwort erfolgreich aktualisiert."
type input "Geschäftsbedingungen"
type input "Das wars!"
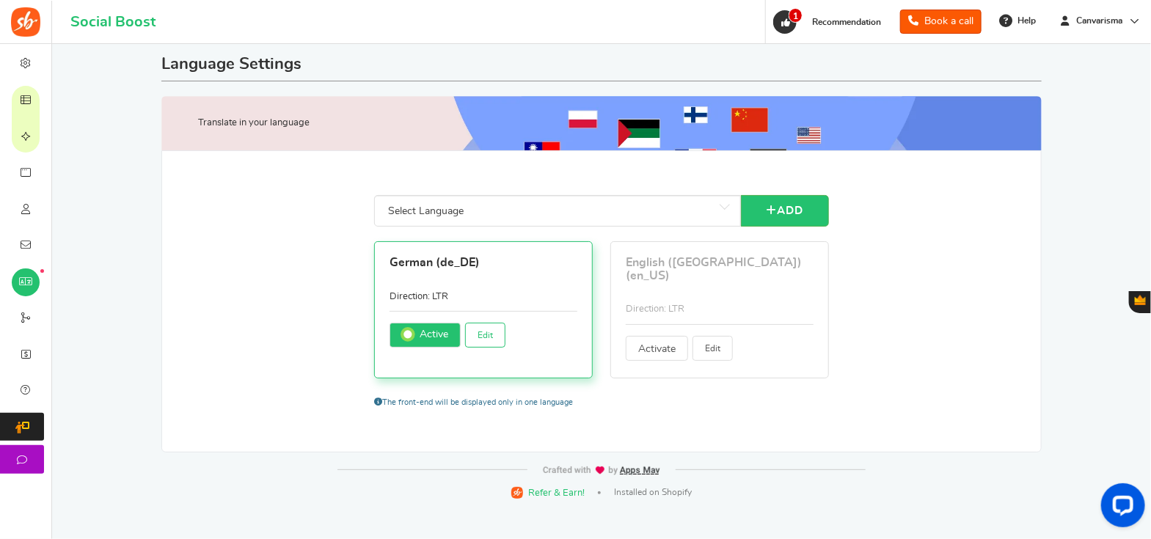
type input "Tage übrig"
type input "Dies bringt dich zur vollen Version des Gewinnspiels"
type input "Einträge insgesamt"
type input "Tippe Passwort ein"
type input "Unerwarteter [PERSON_NAME], bitte versuchen Sie es erneut"
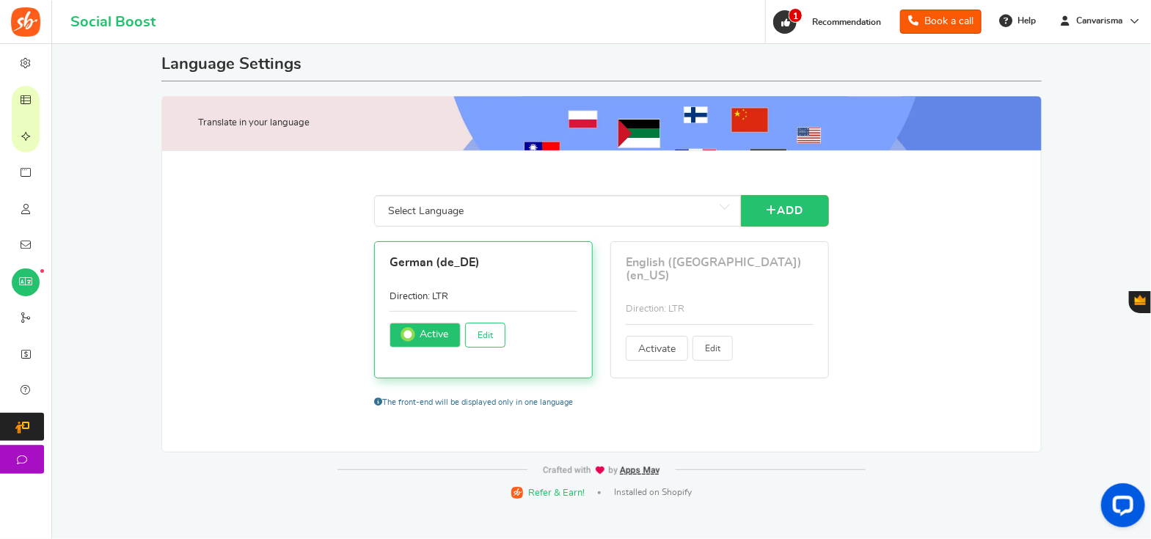
type input "Congratulations, you've unlocked your reward, your coupon code is"
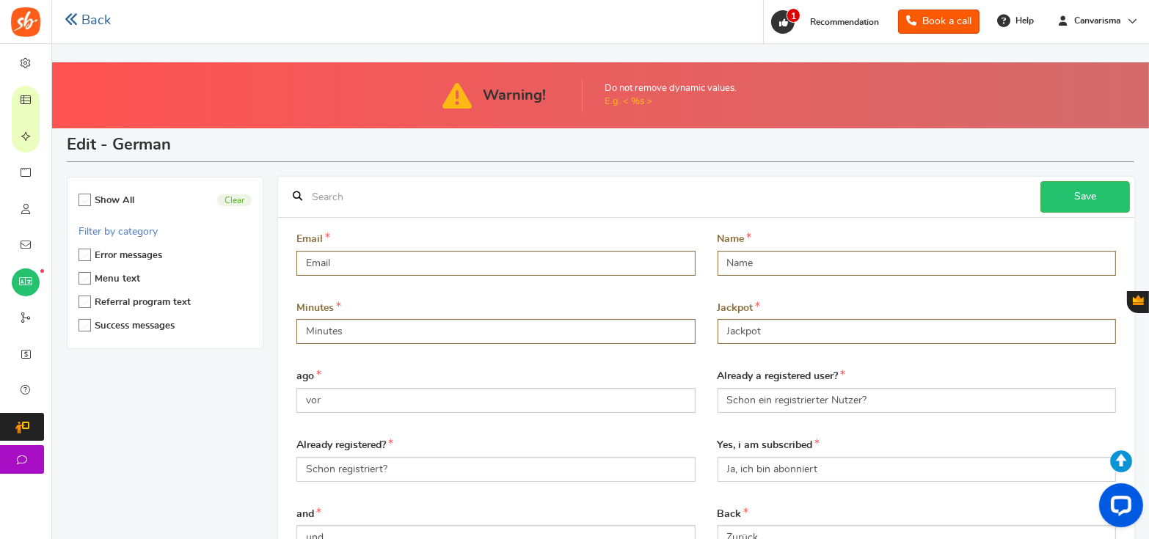
click at [98, 26] on link "Back" at bounding box center [88, 21] width 46 height 18
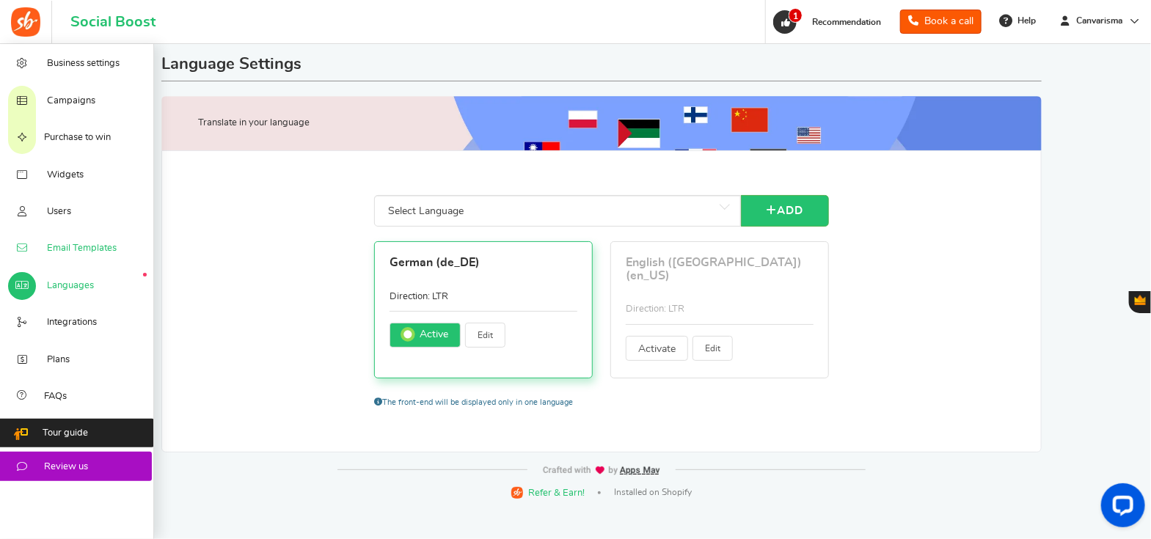
click at [78, 250] on span "Email Templates" at bounding box center [82, 248] width 70 height 13
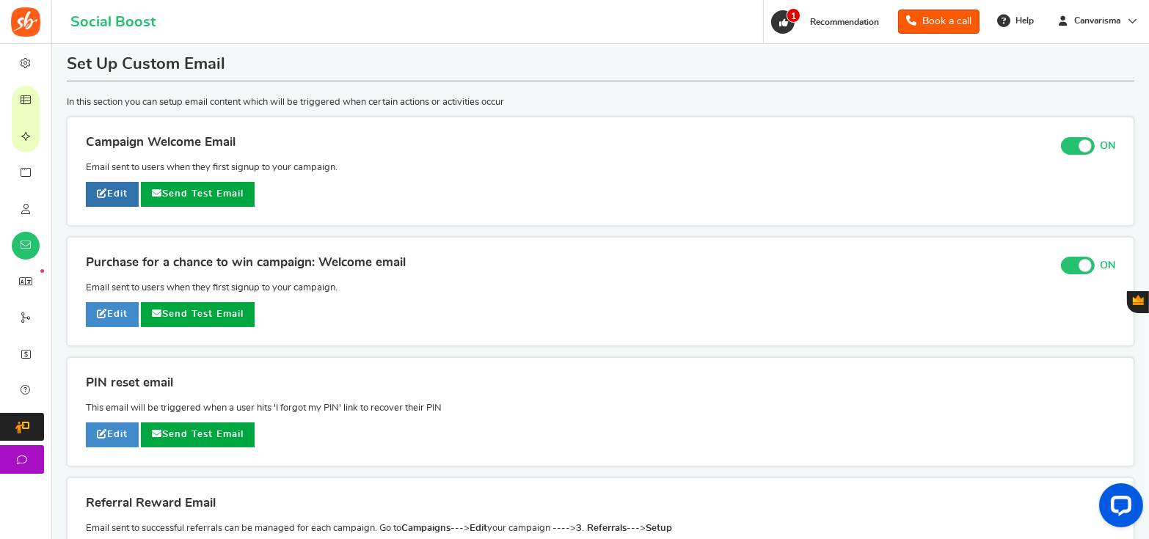
click at [109, 198] on link "Edit" at bounding box center [112, 194] width 53 height 25
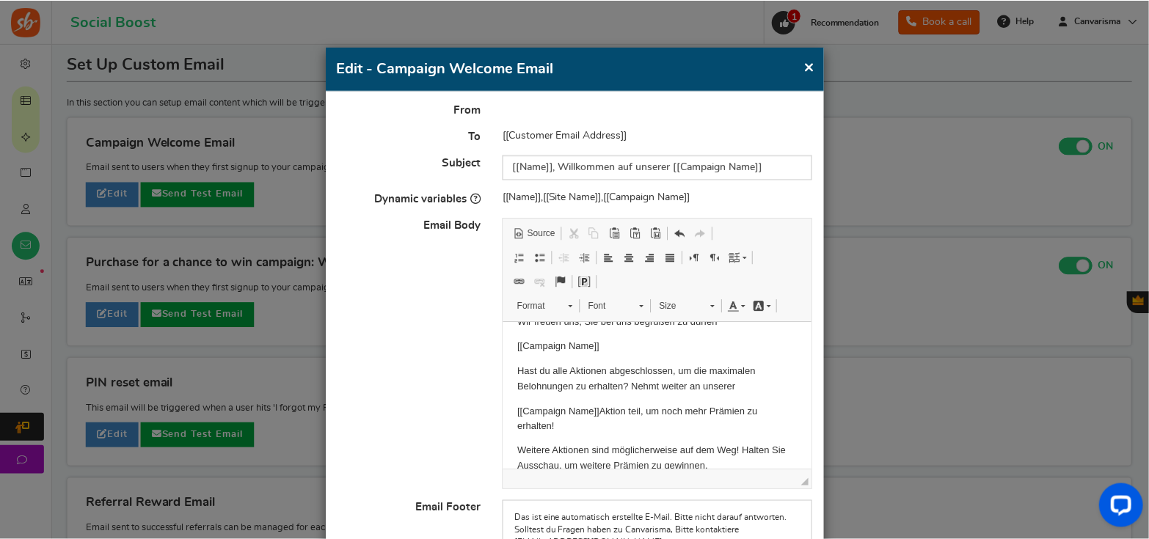
scroll to position [167, 0]
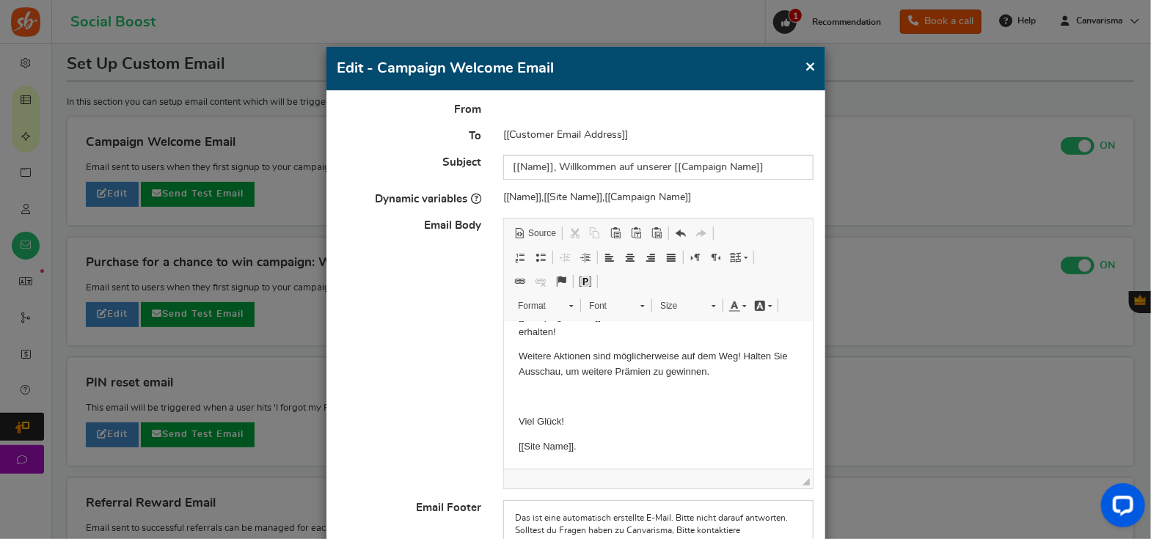
click at [810, 65] on button "×" at bounding box center [811, 66] width 11 height 18
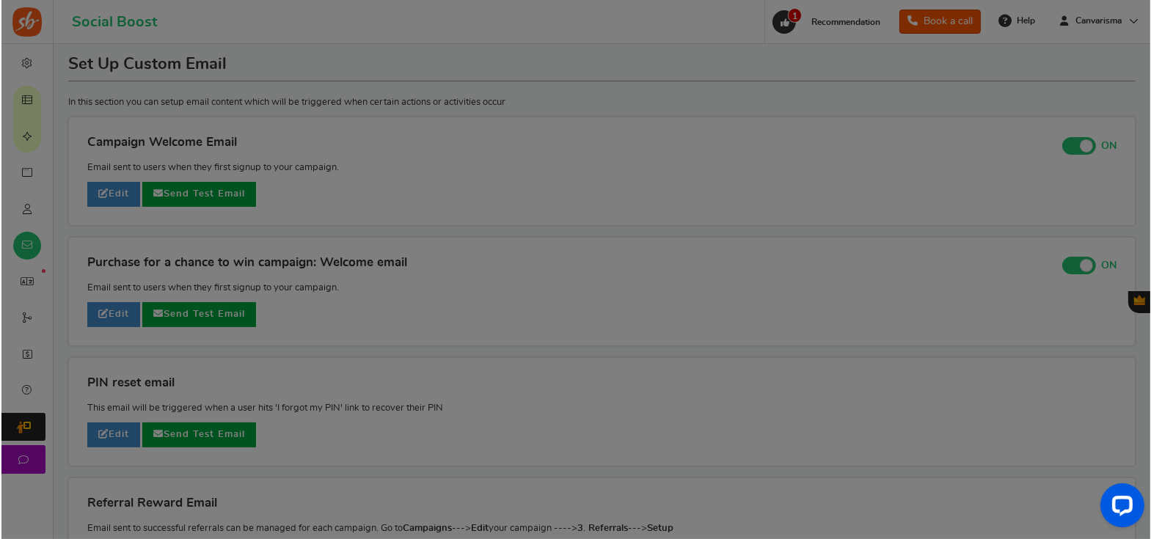
scroll to position [0, 0]
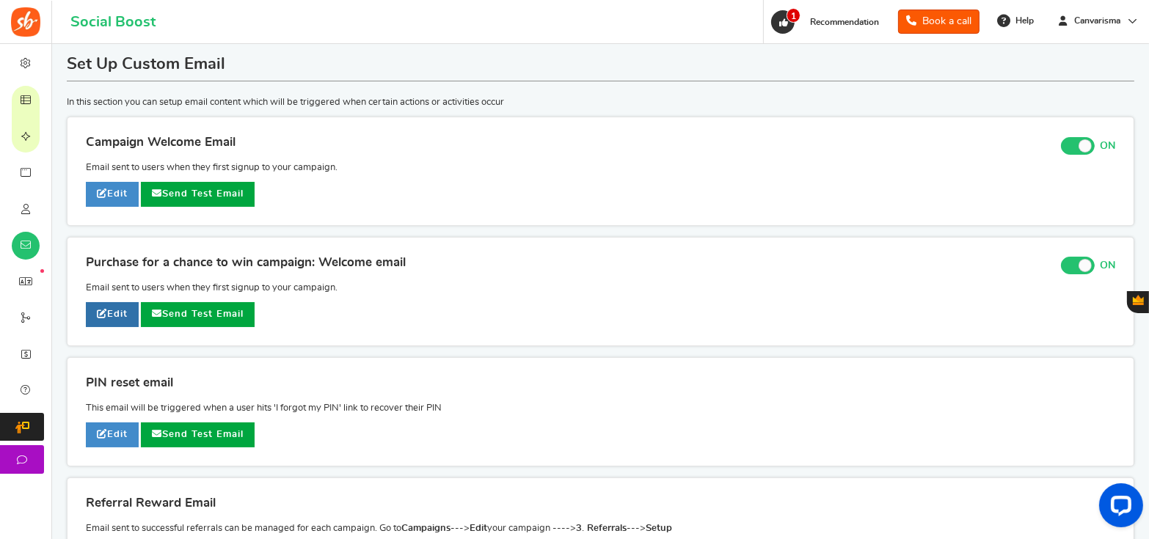
click at [106, 313] on icon at bounding box center [102, 314] width 10 height 10
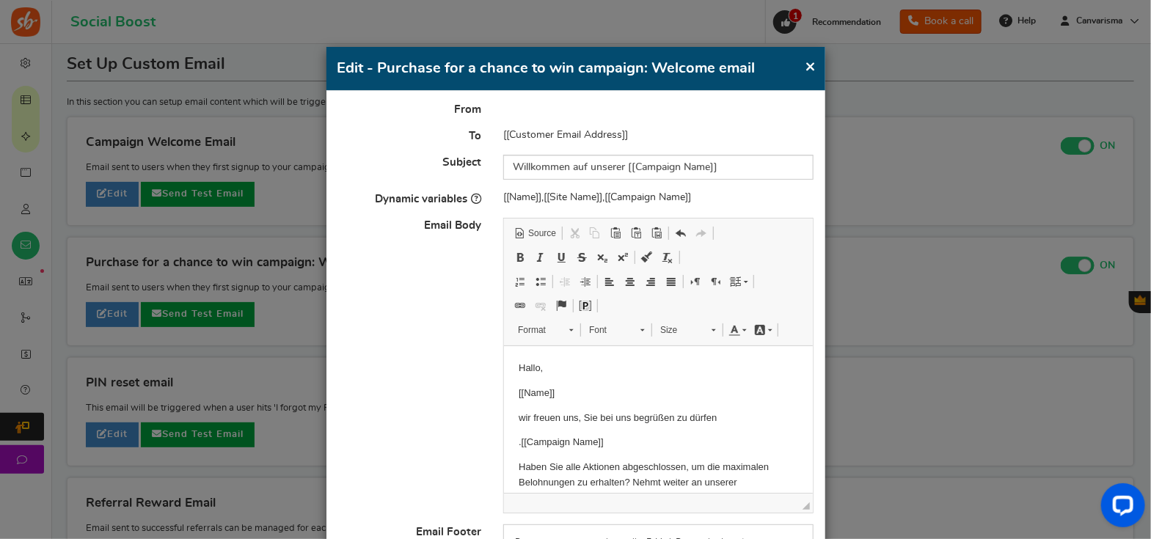
click at [812, 60] on button "×" at bounding box center [811, 66] width 11 height 18
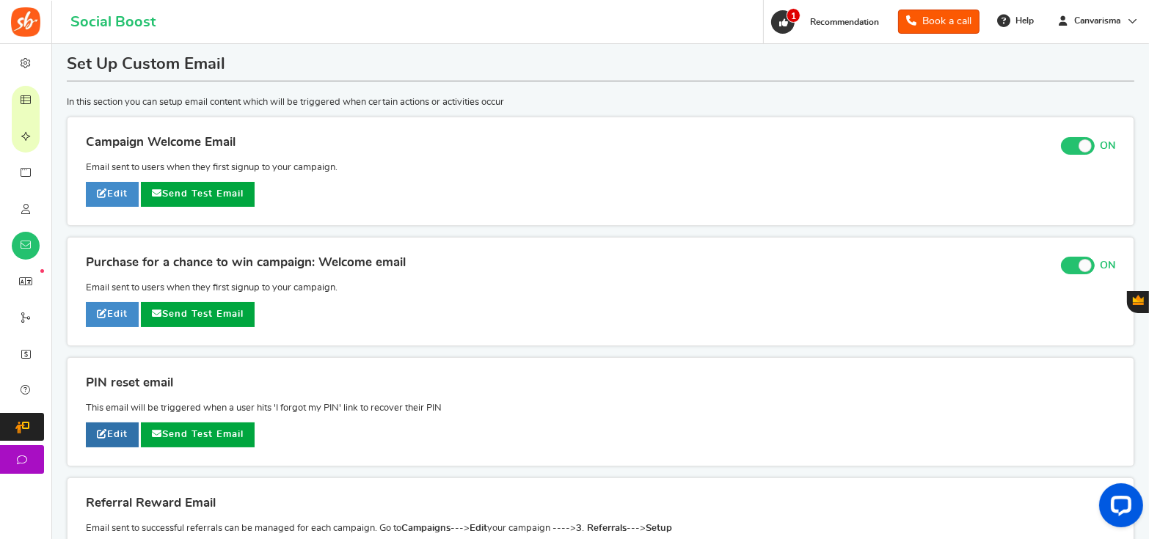
click at [107, 433] on link "Edit" at bounding box center [112, 435] width 53 height 25
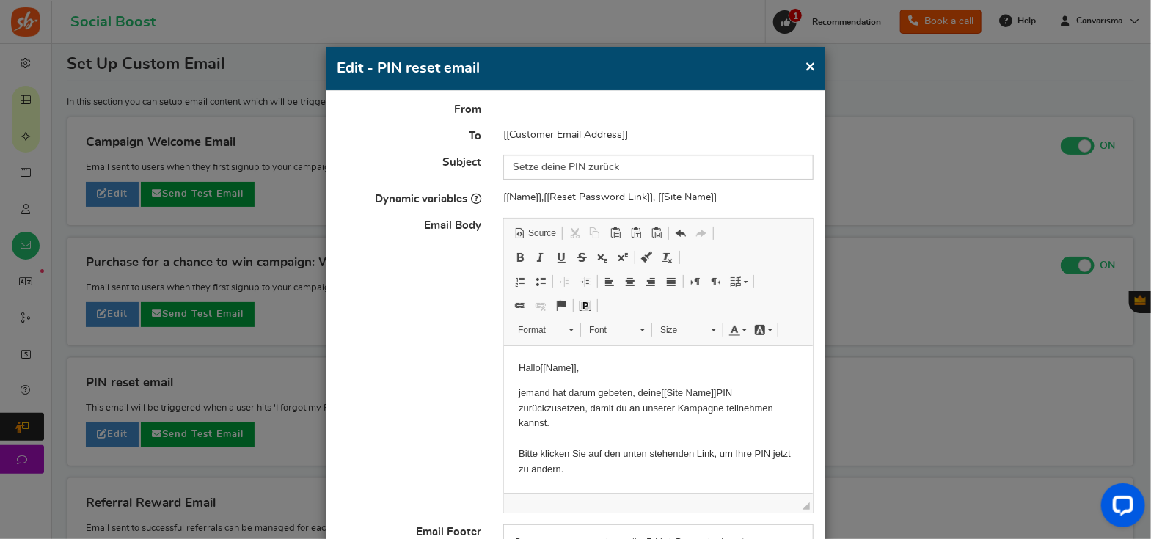
click at [808, 65] on button "×" at bounding box center [811, 66] width 11 height 18
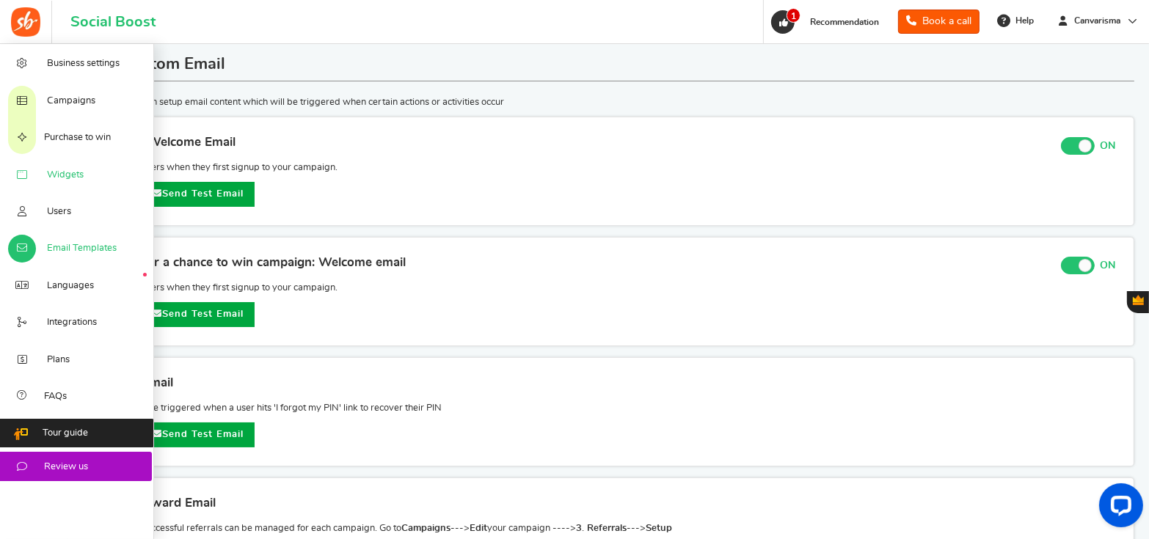
click at [84, 173] on link "Widgets" at bounding box center [77, 174] width 154 height 37
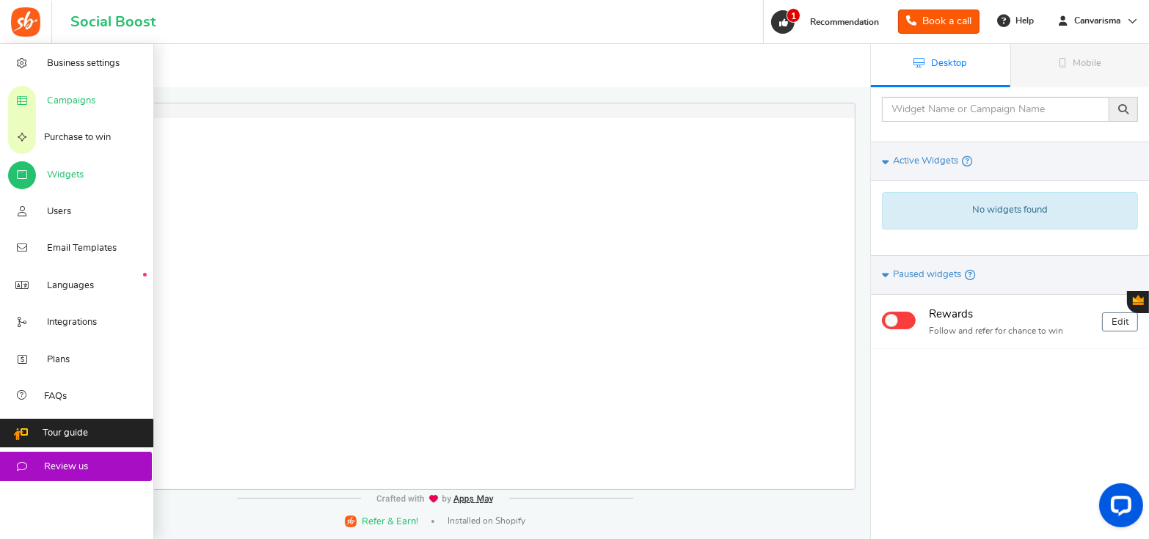
click at [43, 102] on link "Campaigns" at bounding box center [77, 99] width 154 height 37
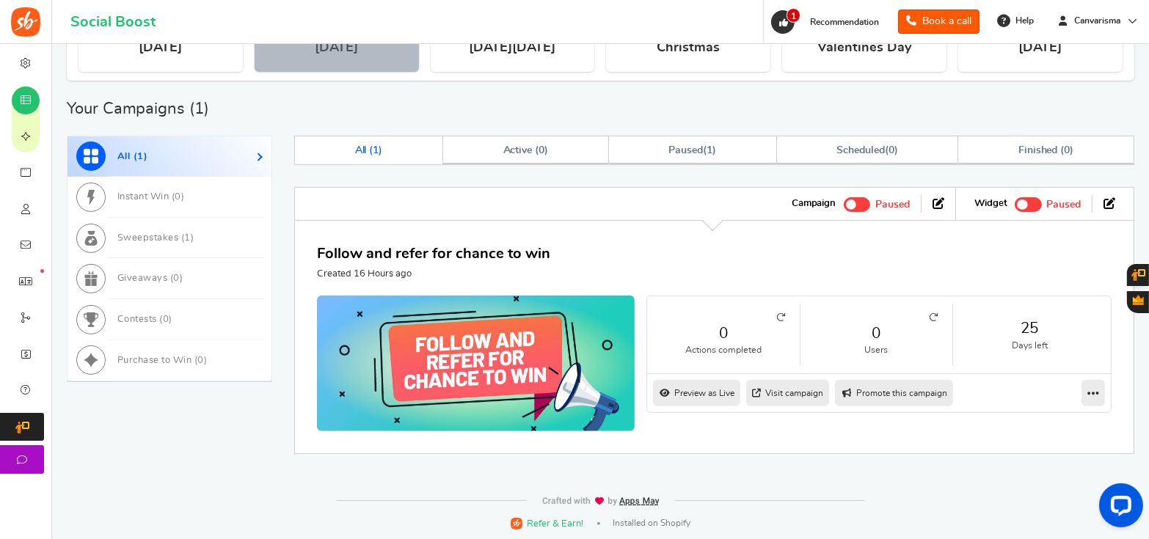
scroll to position [492, 0]
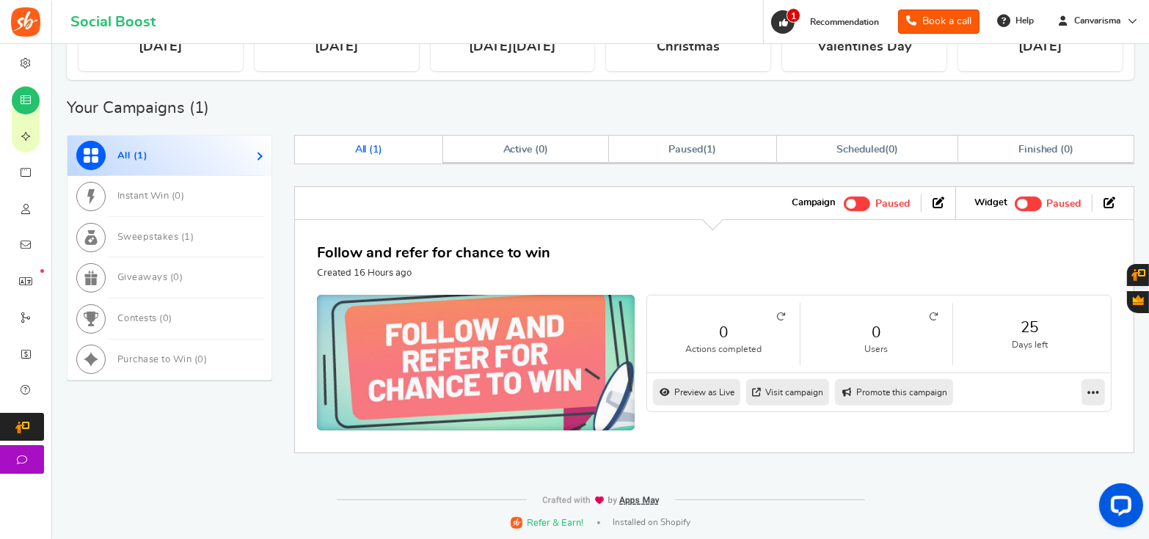
click at [443, 301] on img at bounding box center [476, 362] width 477 height 203
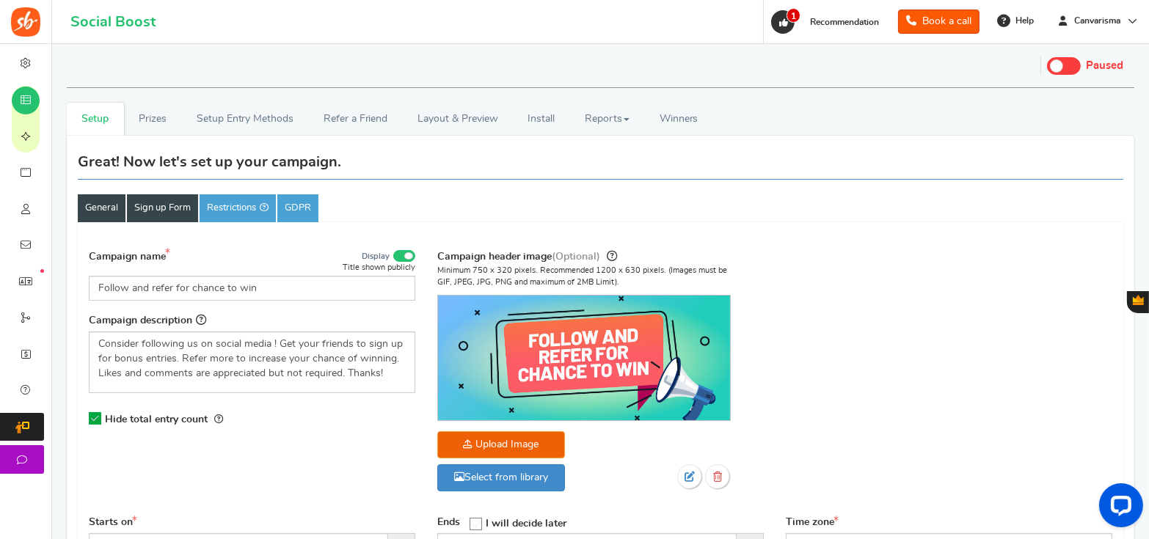
click at [169, 218] on link "Sign up Form" at bounding box center [162, 208] width 71 height 28
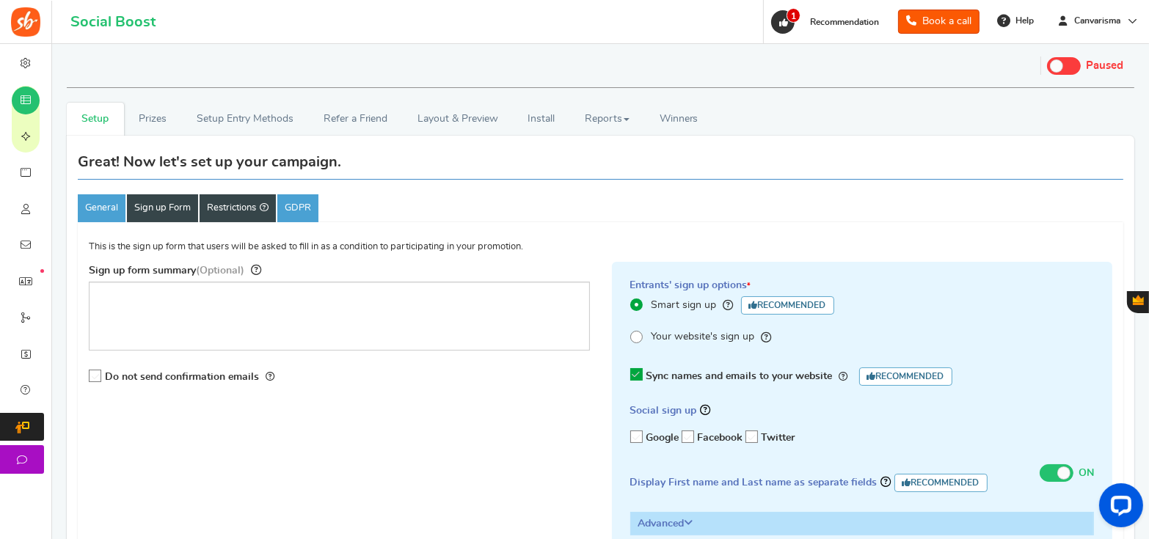
click at [255, 208] on link "Restrictions" at bounding box center [238, 208] width 76 height 28
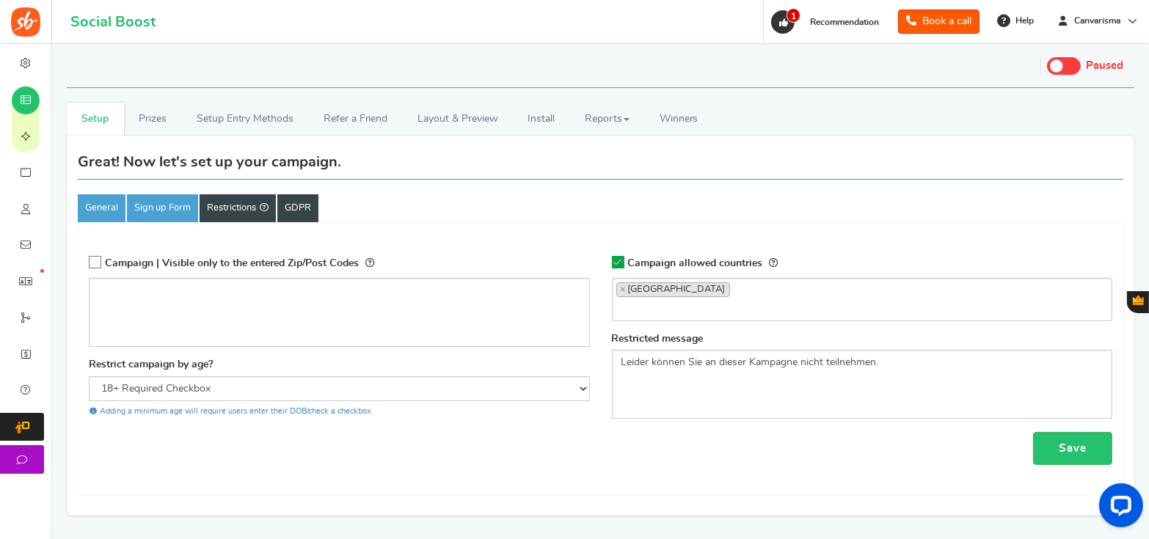
click at [291, 209] on link "GDPR" at bounding box center [297, 208] width 41 height 28
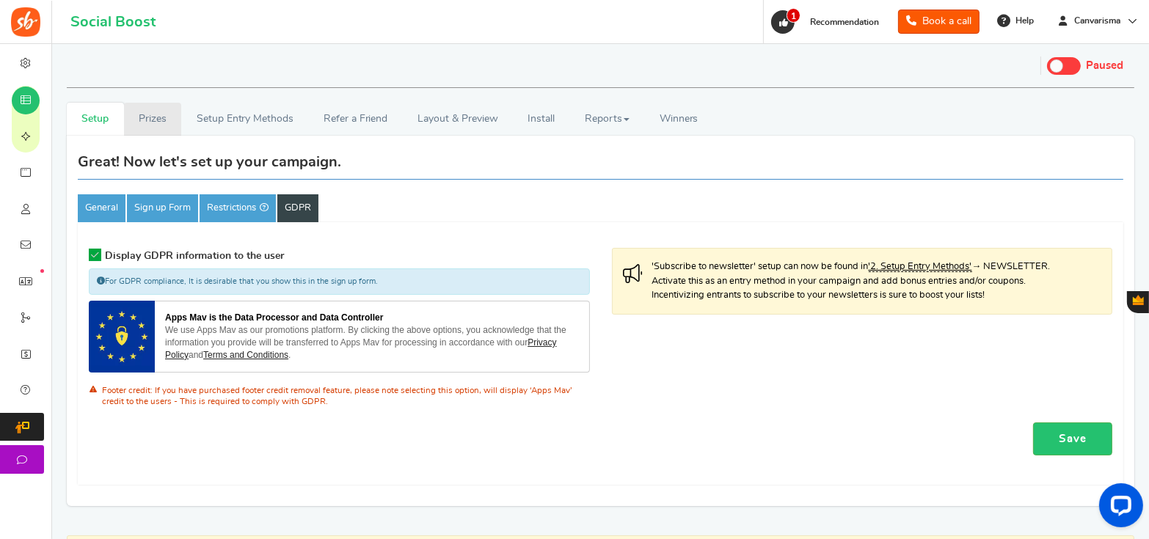
click at [150, 120] on link "Prizes" at bounding box center [153, 119] width 58 height 33
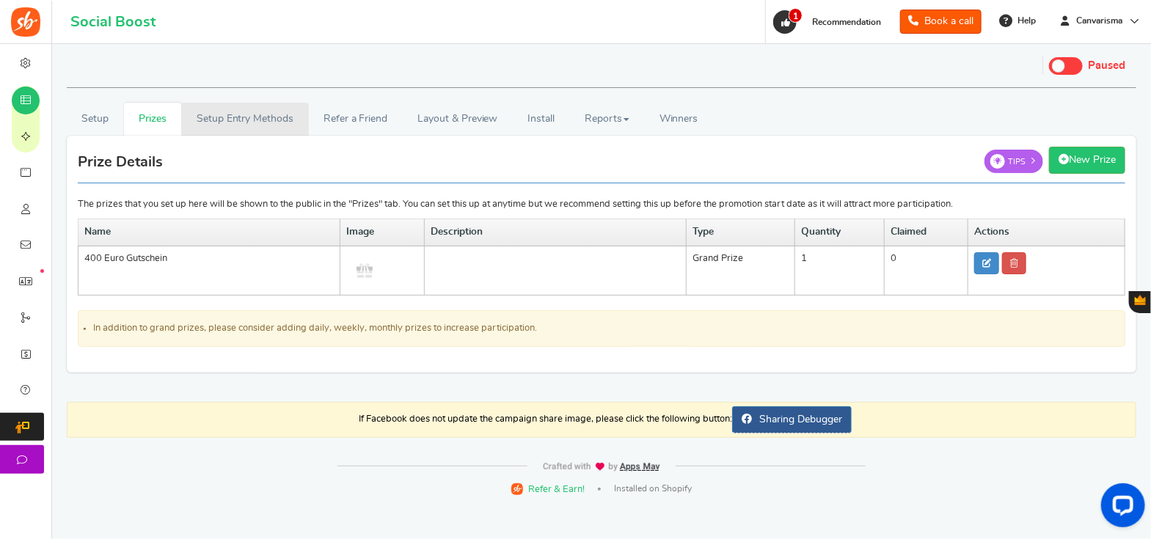
click at [207, 124] on link "Setup Entry Methods" at bounding box center [244, 119] width 127 height 33
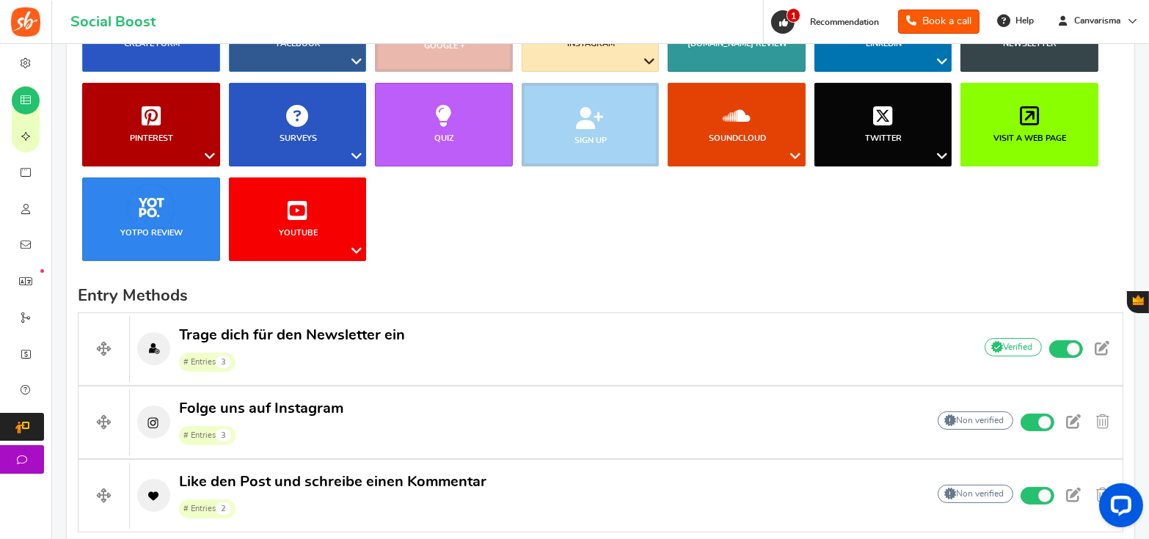
scroll to position [367, 0]
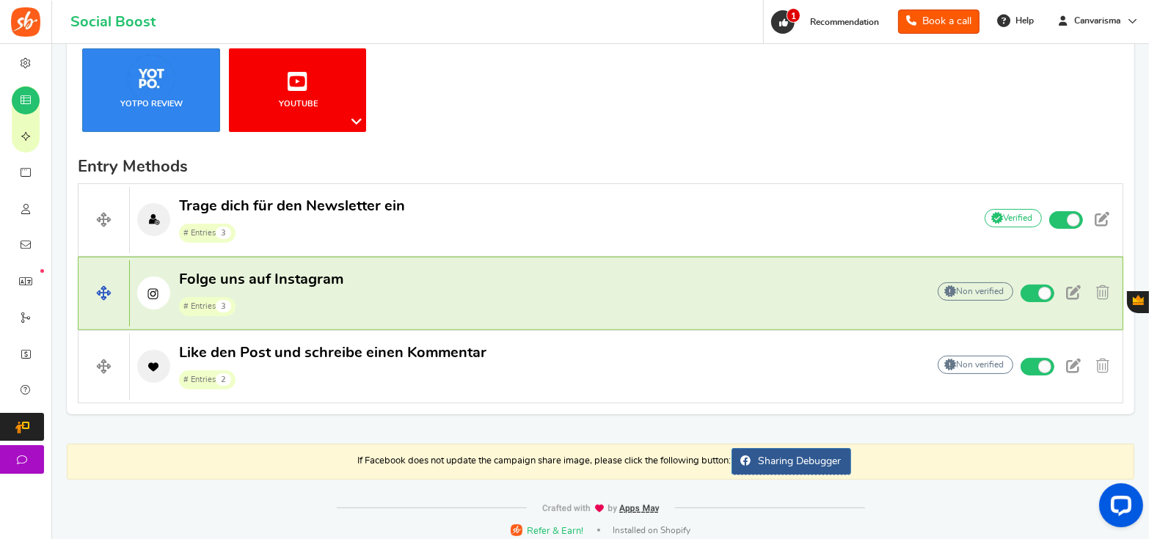
click at [326, 313] on span "# Entries 3" at bounding box center [261, 306] width 164 height 22
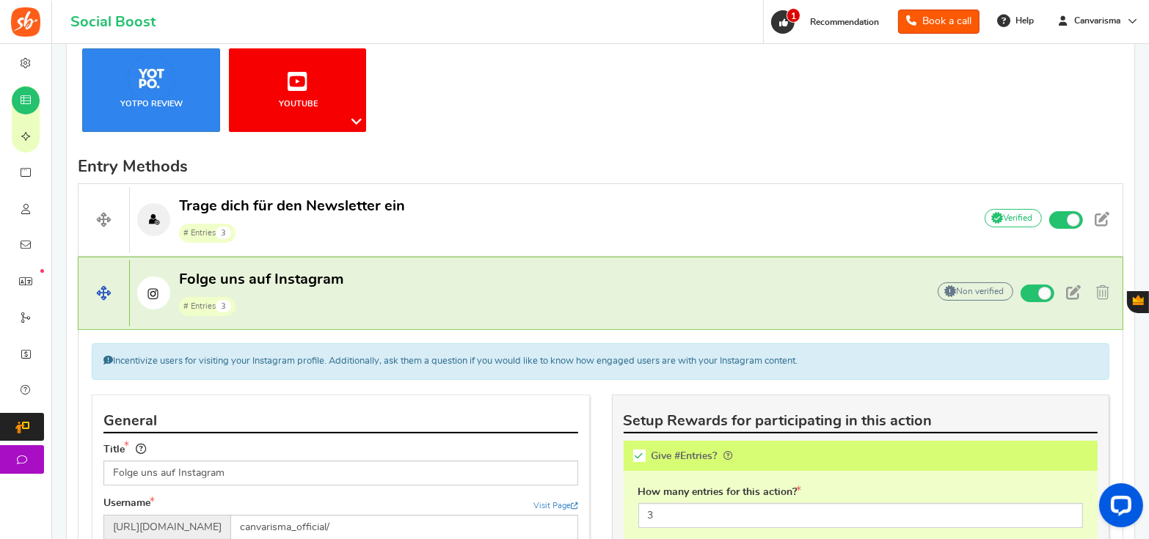
click at [332, 284] on span "Folge uns auf Instagram" at bounding box center [261, 279] width 164 height 15
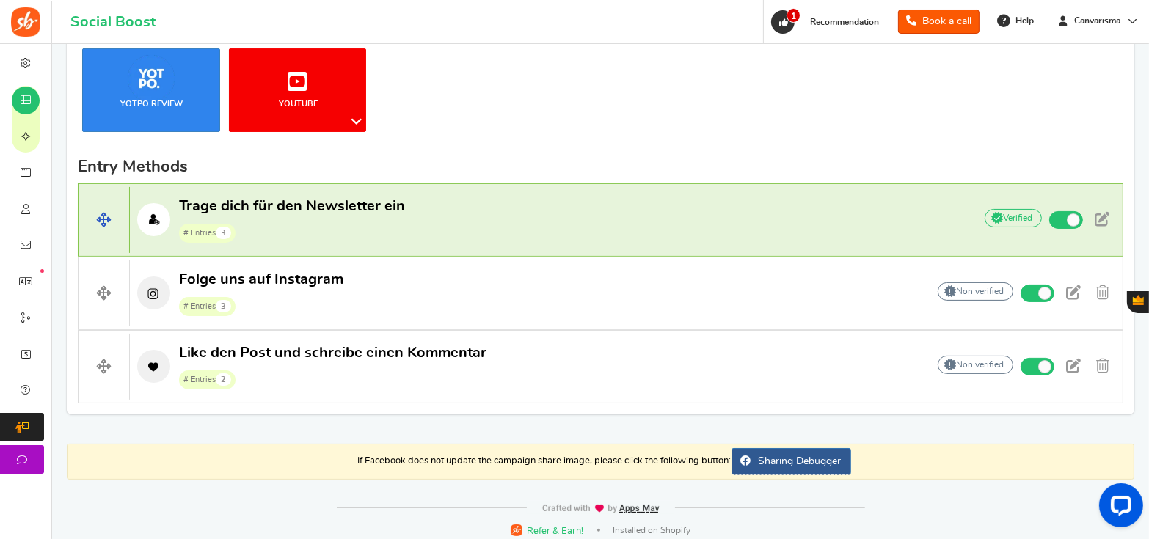
click at [368, 233] on span "# Entries 3" at bounding box center [292, 233] width 226 height 22
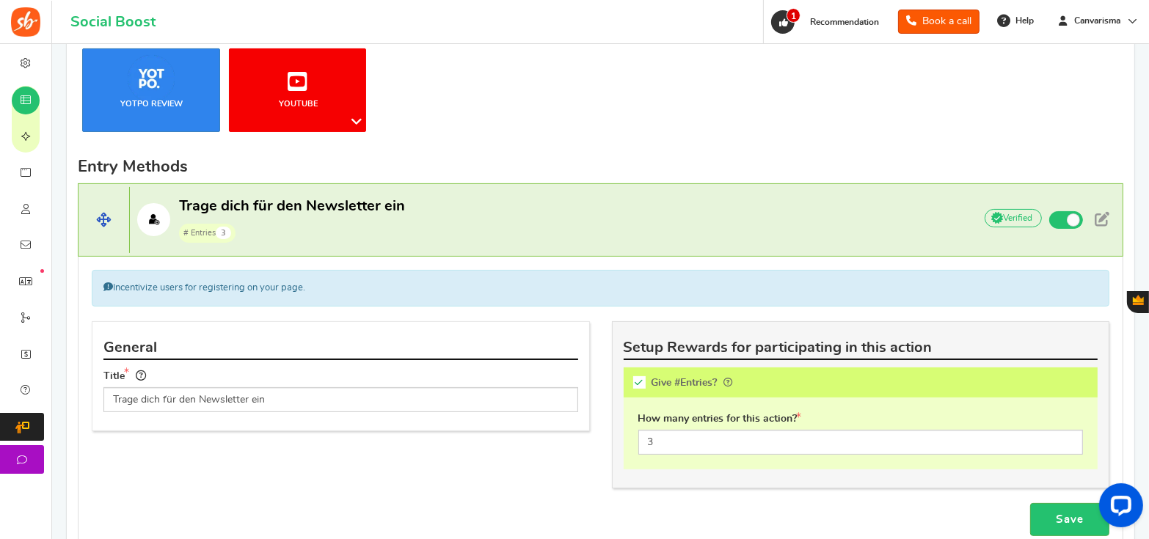
click at [367, 243] on h4 "Trage dich für den Newsletter ein # Entries 3 Add Your API credentials Non veri…" at bounding box center [600, 219] width 1045 height 73
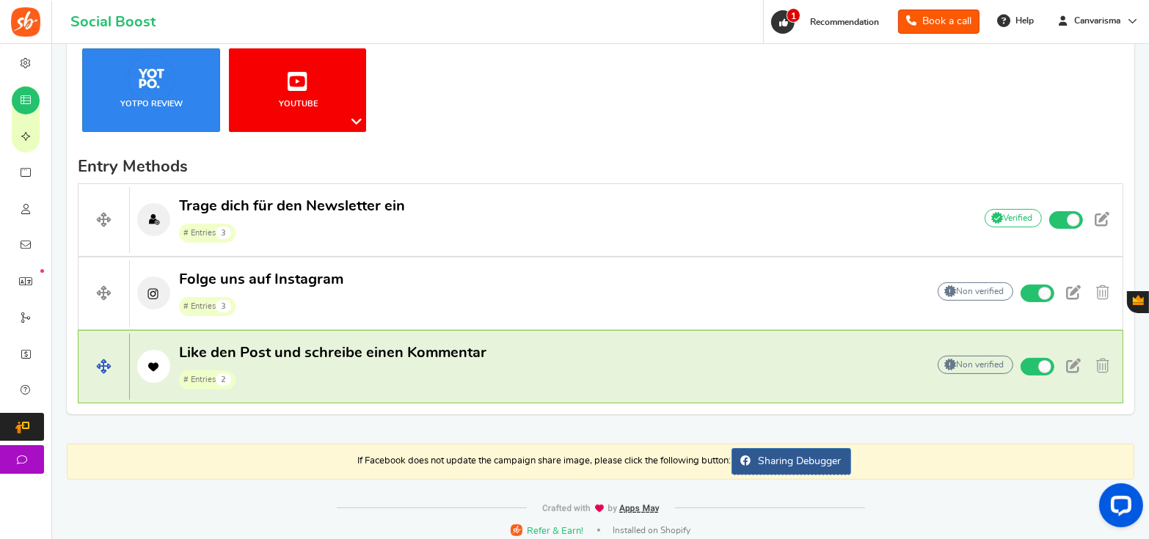
click at [336, 359] on span "Like den Post und schreibe einen Kommentar # Entries 2" at bounding box center [332, 366] width 307 height 47
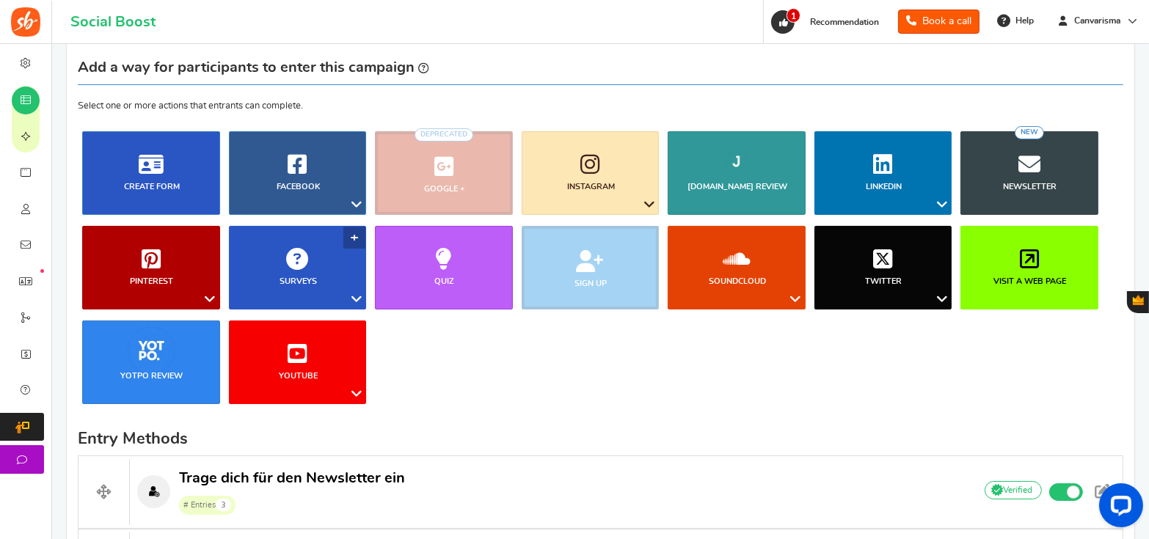
scroll to position [0, 0]
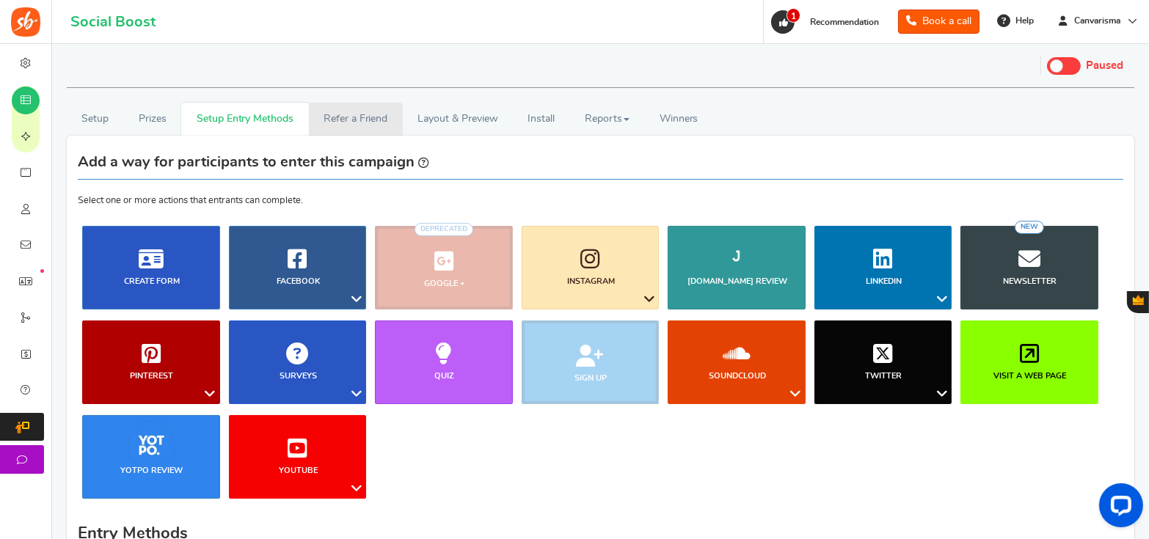
click at [387, 118] on link "Refer a Friend" at bounding box center [356, 119] width 94 height 33
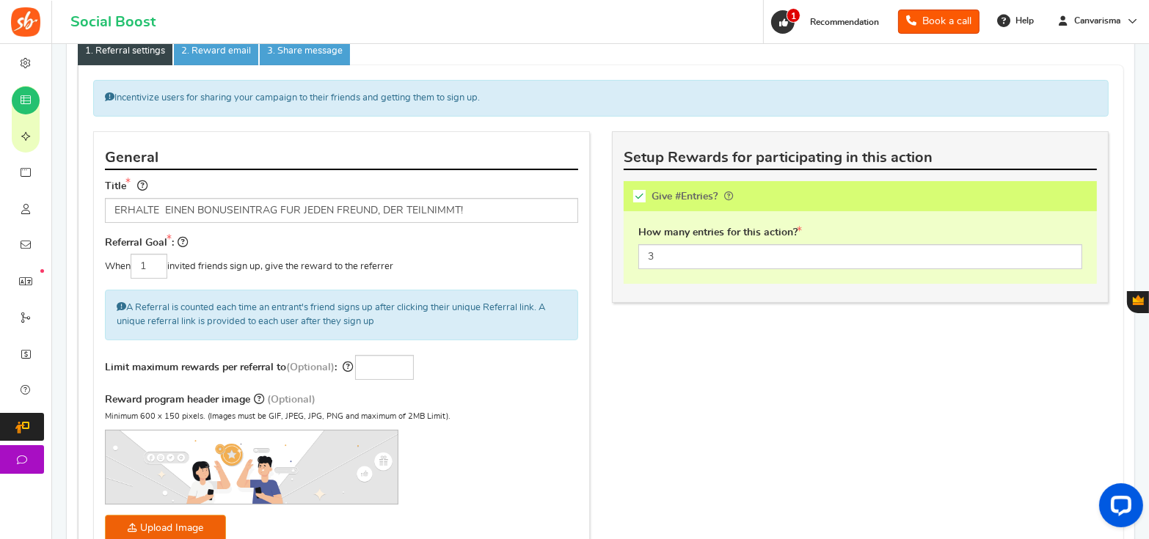
scroll to position [92, 0]
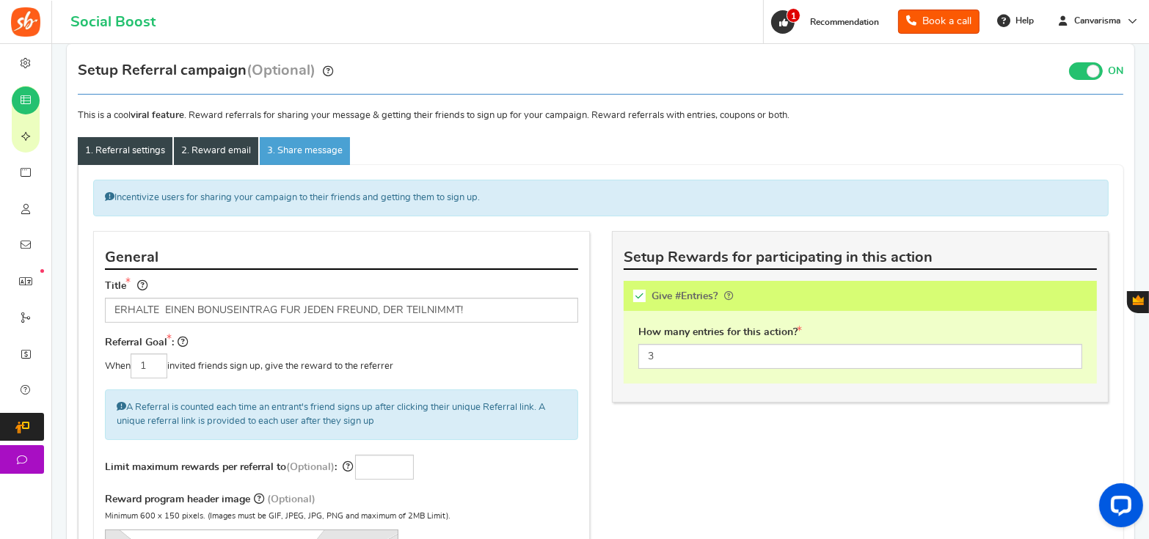
click at [235, 160] on link "2. Reward email" at bounding box center [216, 151] width 84 height 28
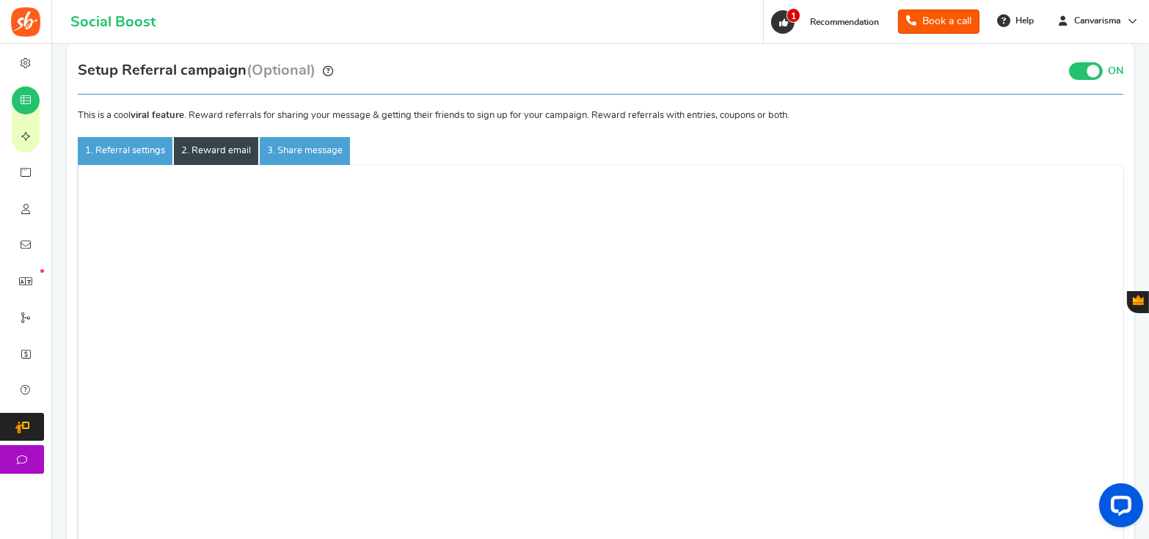
scroll to position [44, 0]
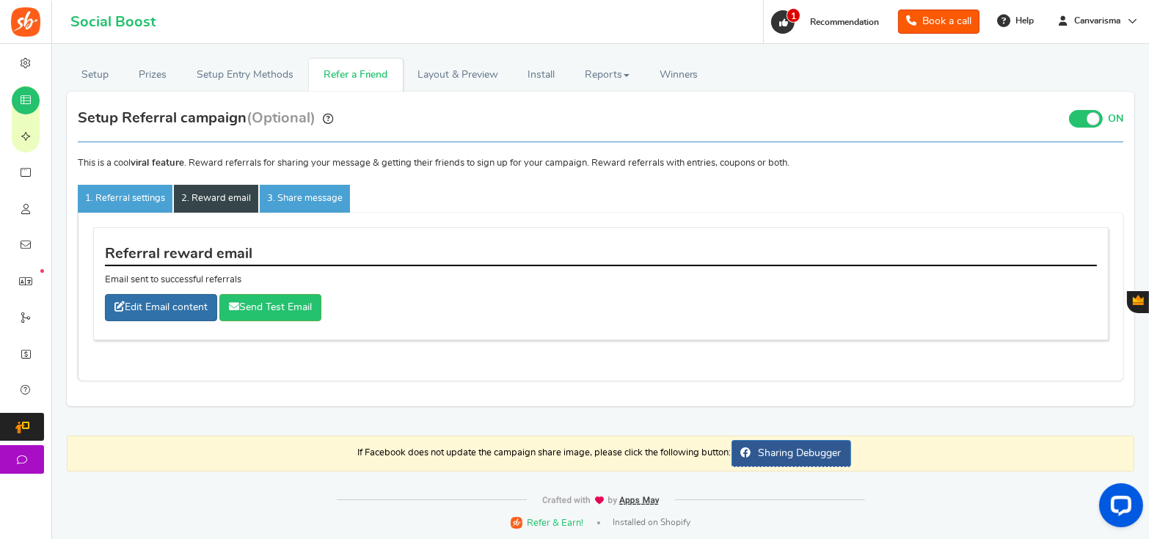
click at [167, 304] on link "Edit Email content" at bounding box center [161, 307] width 112 height 27
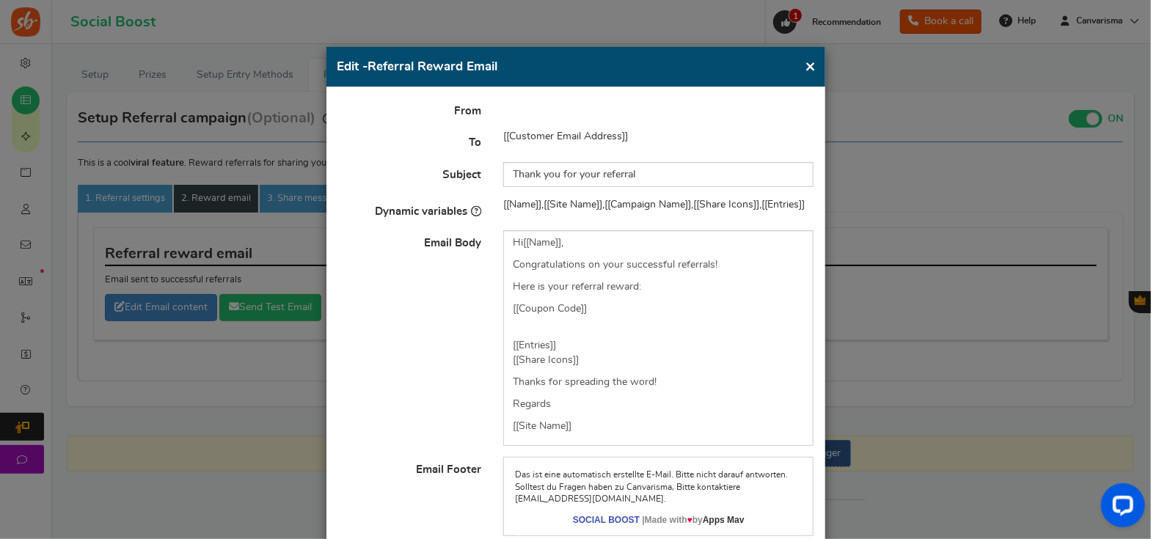
click at [808, 67] on button "×" at bounding box center [811, 66] width 11 height 18
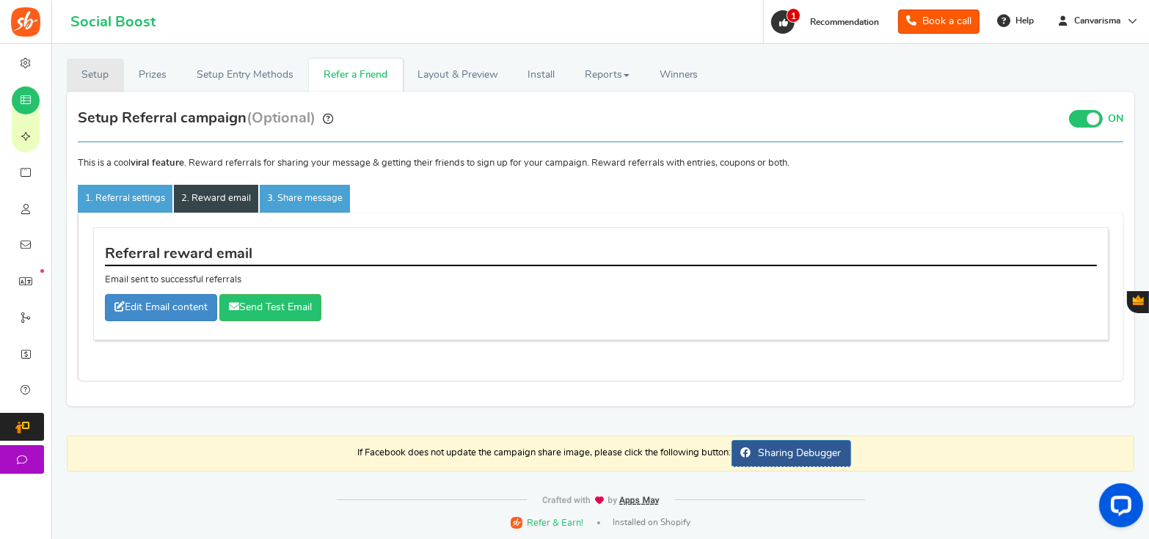
click at [108, 71] on link "Setup" at bounding box center [95, 75] width 57 height 33
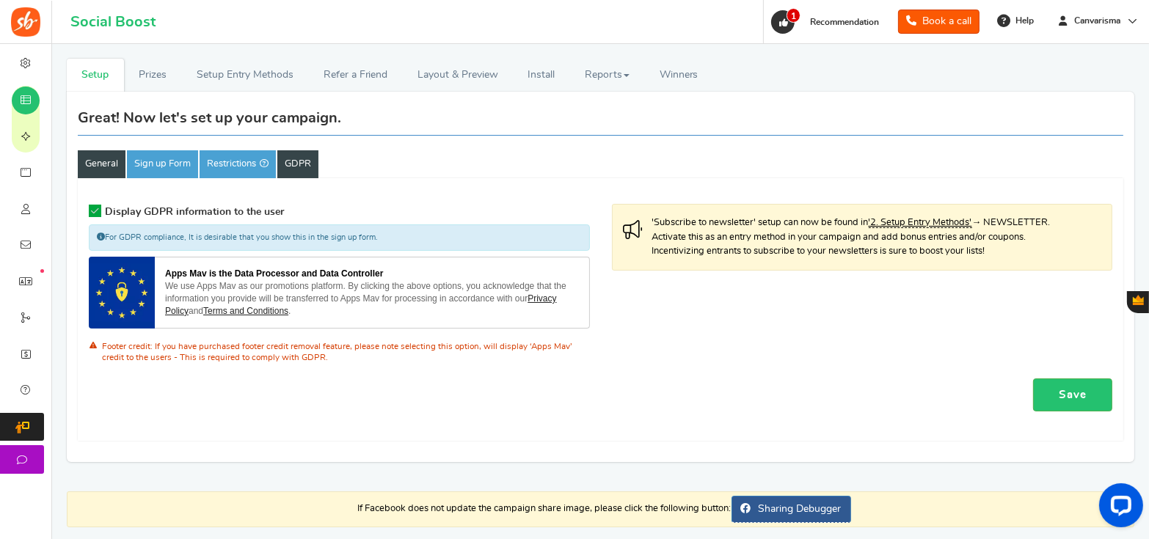
click at [114, 161] on link "General" at bounding box center [102, 164] width 48 height 28
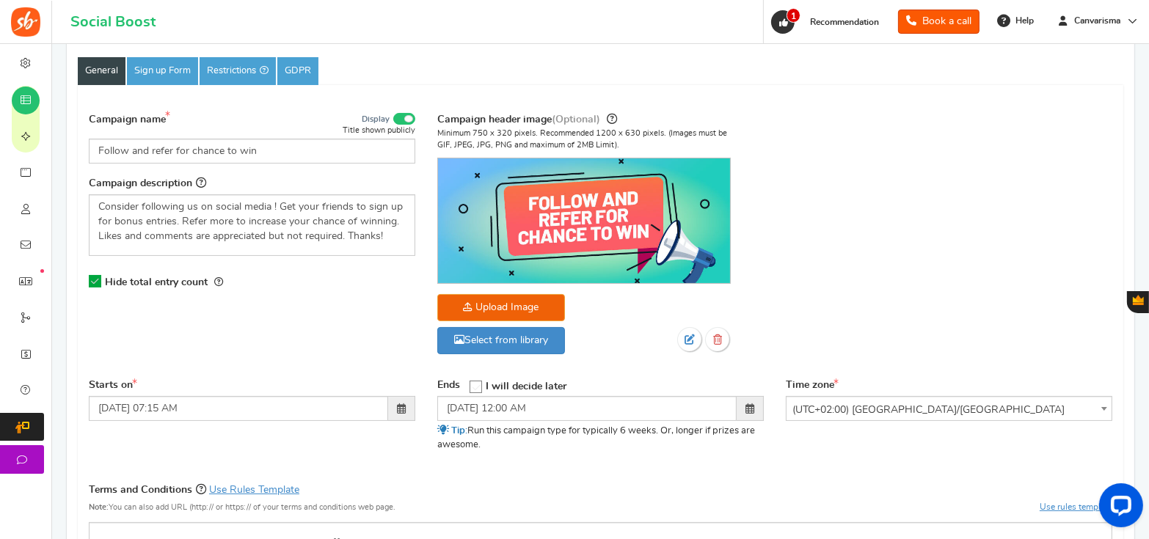
scroll to position [136, 0]
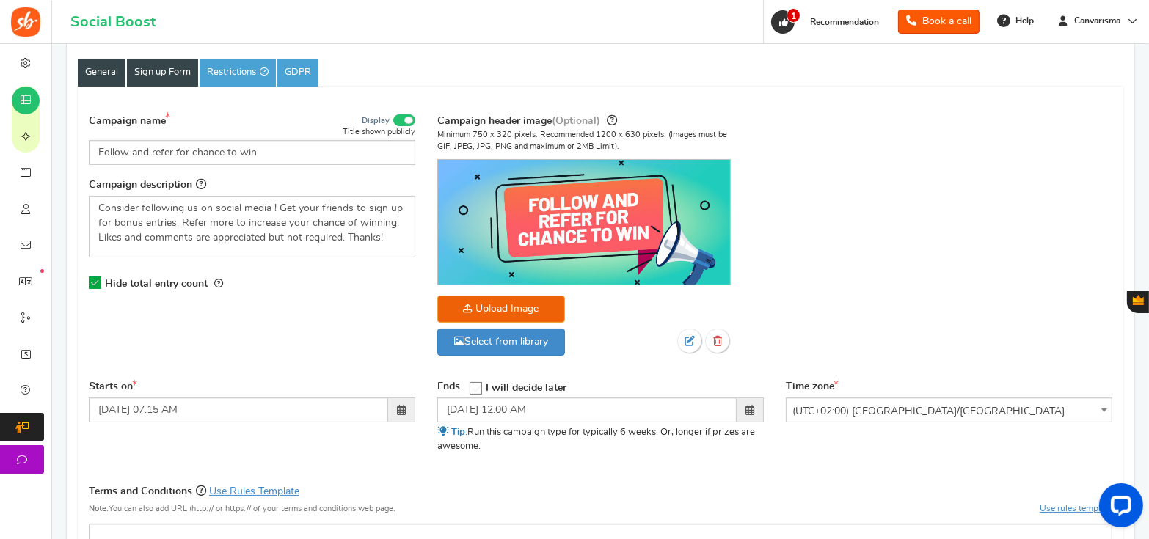
click at [180, 76] on link "Sign up Form" at bounding box center [162, 73] width 71 height 28
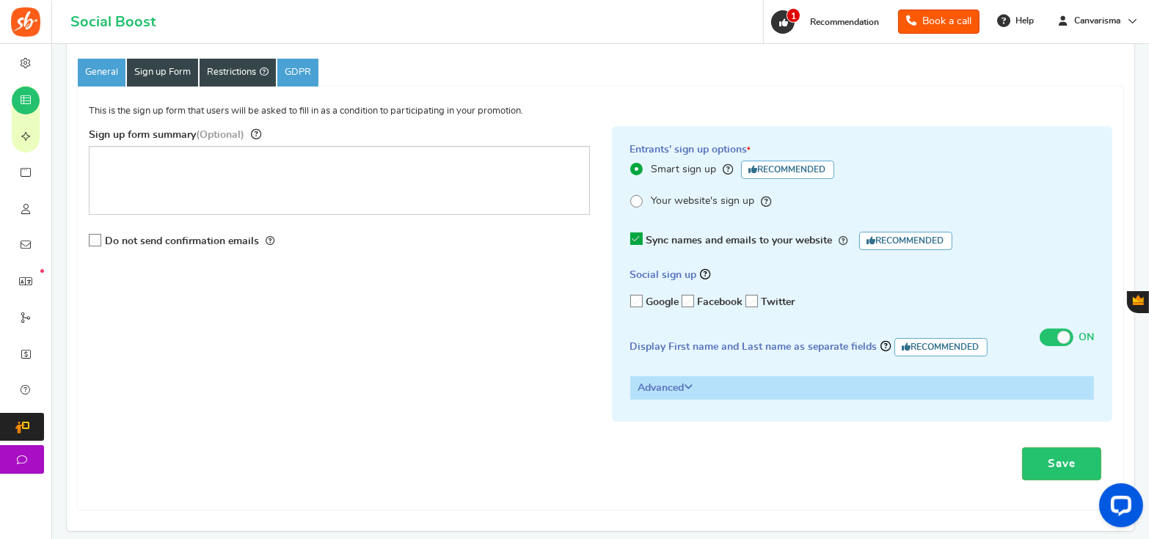
click at [267, 84] on link "Restrictions" at bounding box center [238, 73] width 76 height 28
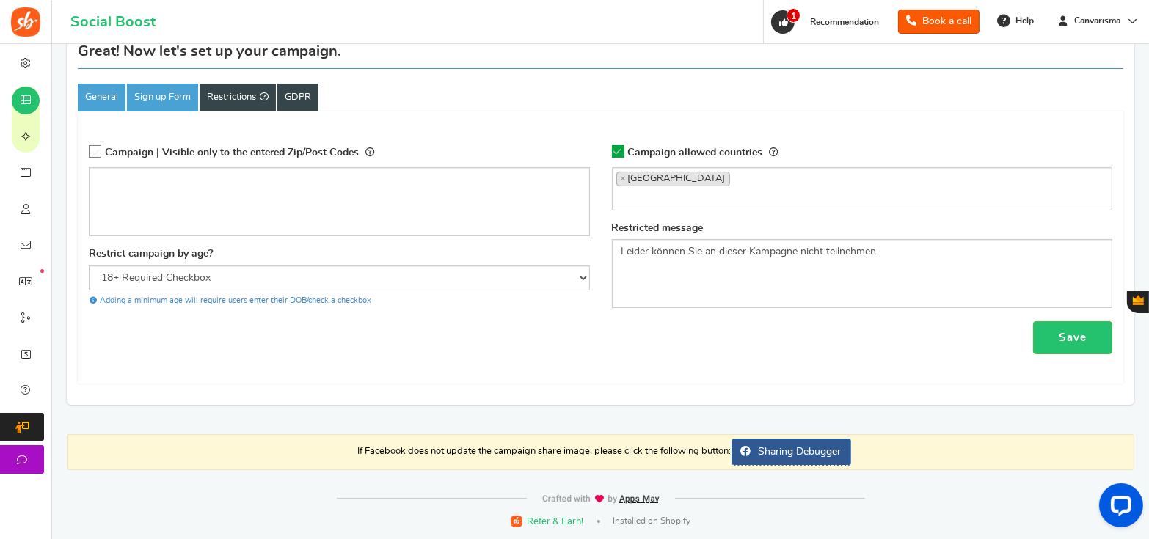
click at [308, 96] on link "GDPR" at bounding box center [297, 98] width 41 height 28
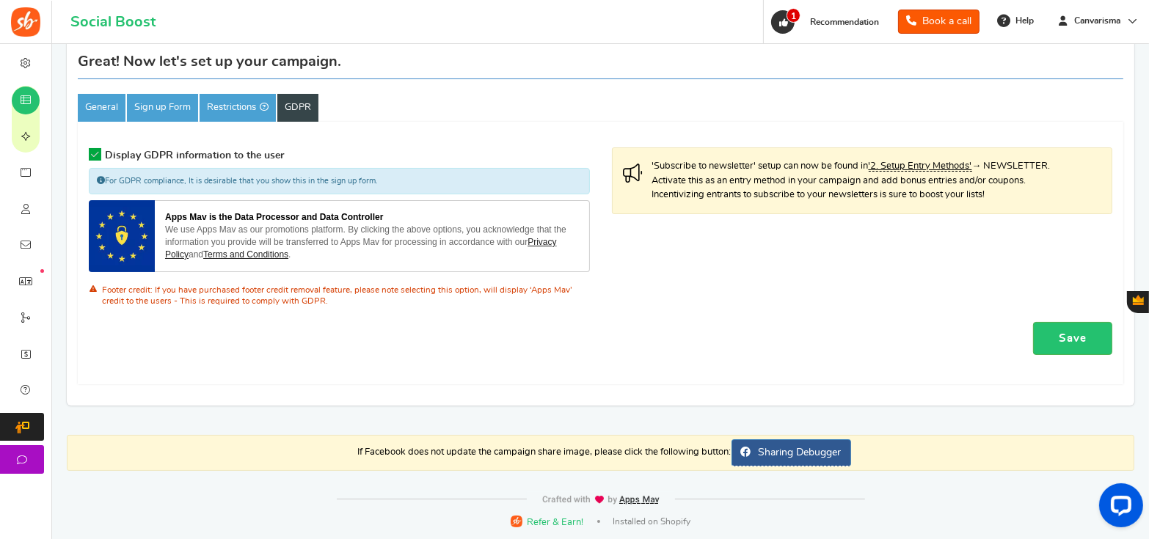
click at [261, 238] on div "We use Apps Mav as our promotions platform. By clicking the above options, you …" at bounding box center [372, 242] width 414 height 37
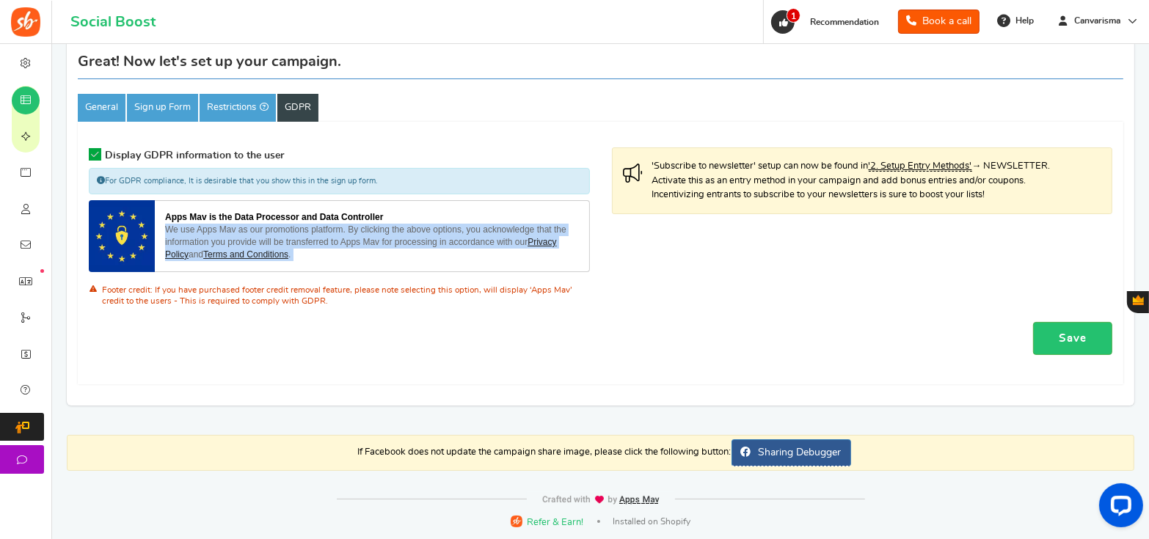
click at [261, 238] on div "We use Apps Mav as our promotions platform. By clicking the above options, you …" at bounding box center [372, 242] width 414 height 37
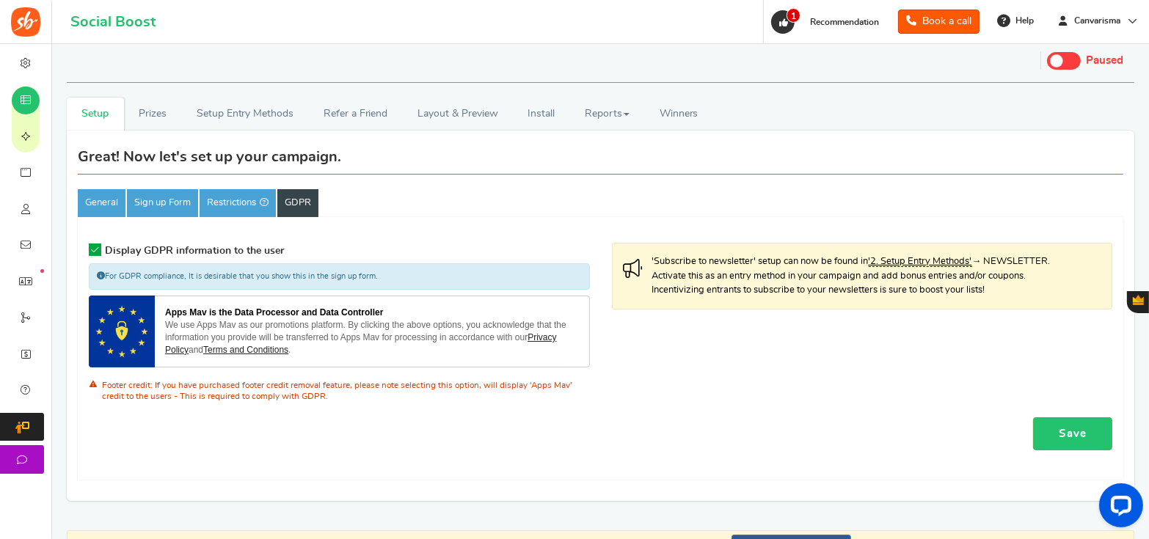
scroll to position [0, 0]
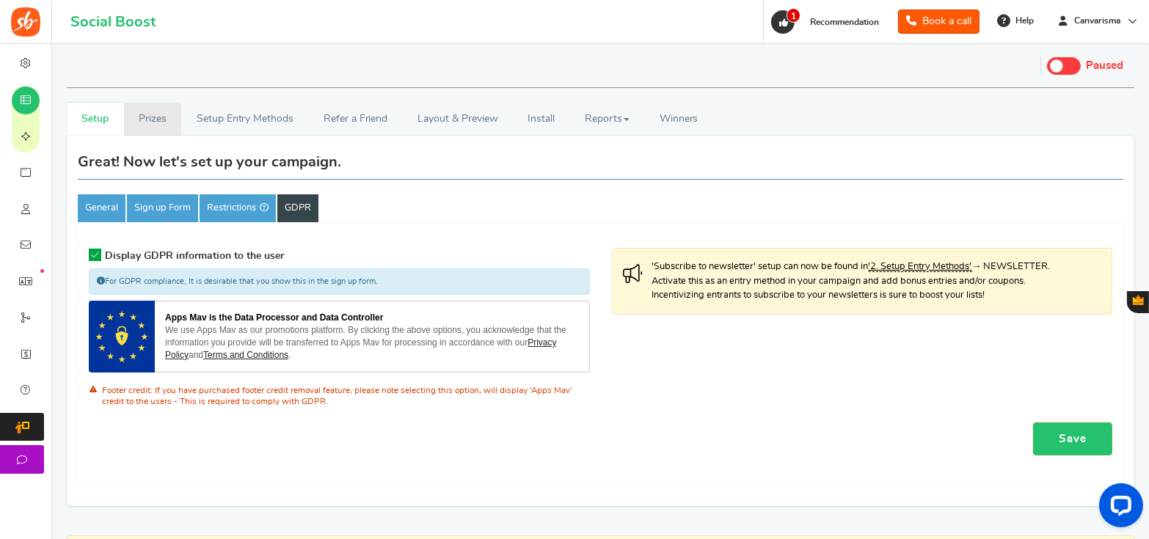
click at [169, 117] on link "Prizes" at bounding box center [153, 119] width 58 height 33
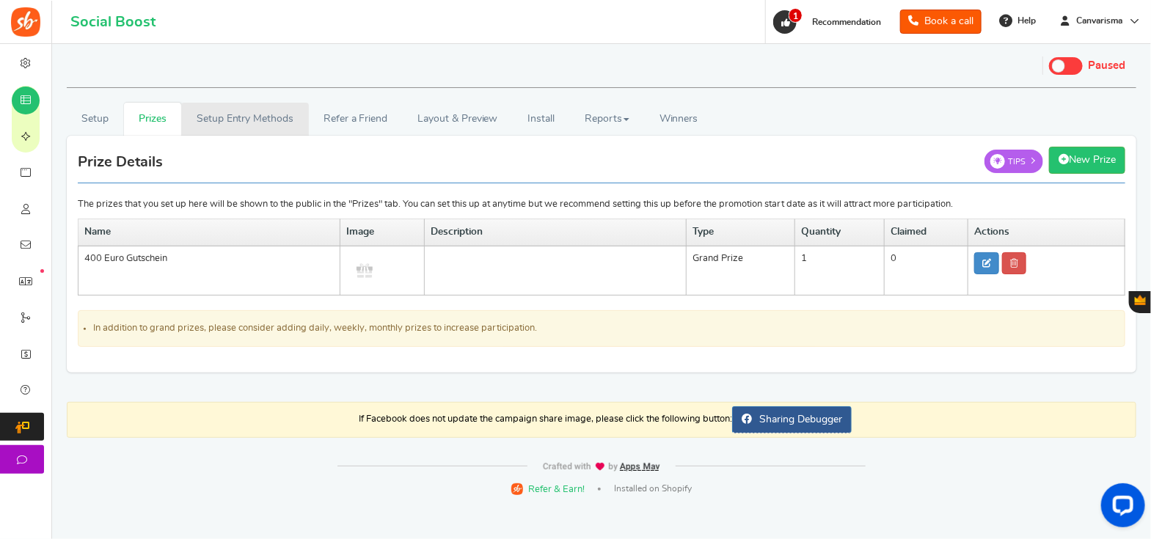
click at [246, 134] on div "Setup Prizes Setup Entry Methods Reward Setup Refer a Friend Layout & Preview L…" at bounding box center [602, 245] width 1092 height 285
click at [249, 131] on link "Setup Entry Methods" at bounding box center [244, 119] width 127 height 33
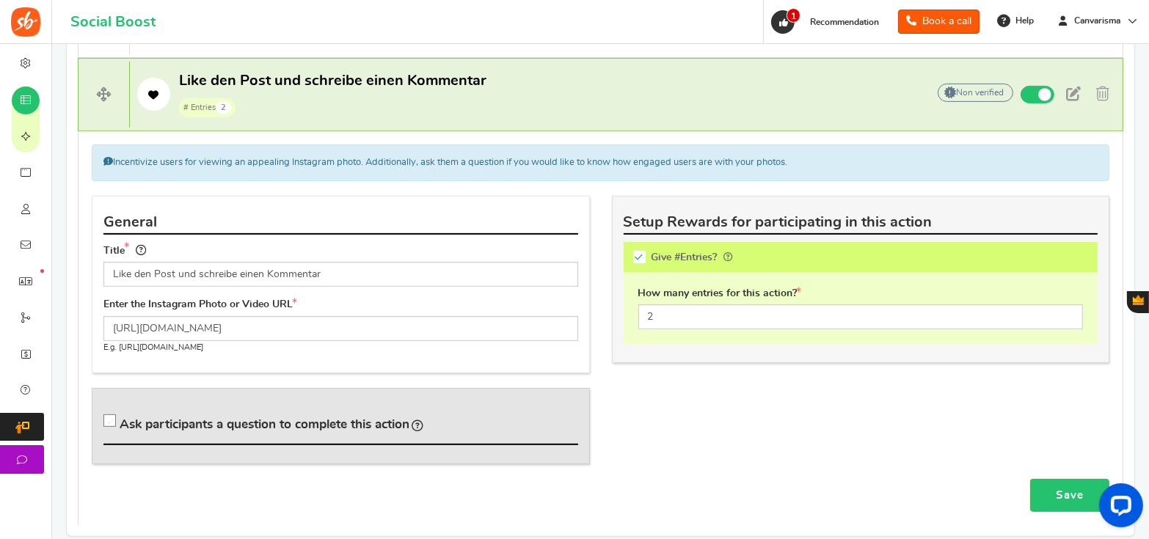
scroll to position [550, 0]
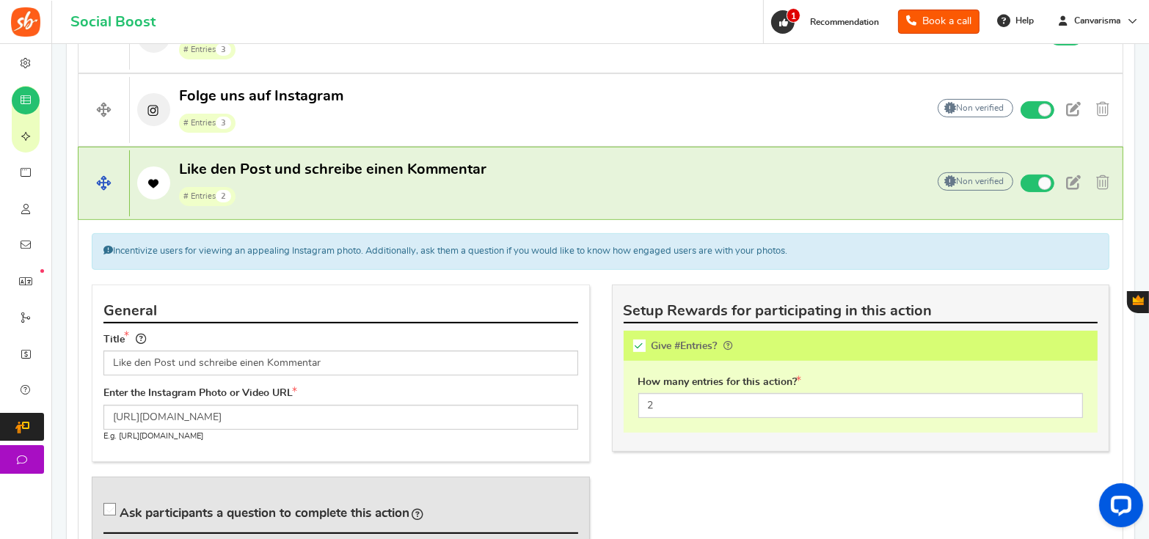
click at [328, 175] on span "Like den Post und schreibe einen Kommentar" at bounding box center [332, 169] width 307 height 15
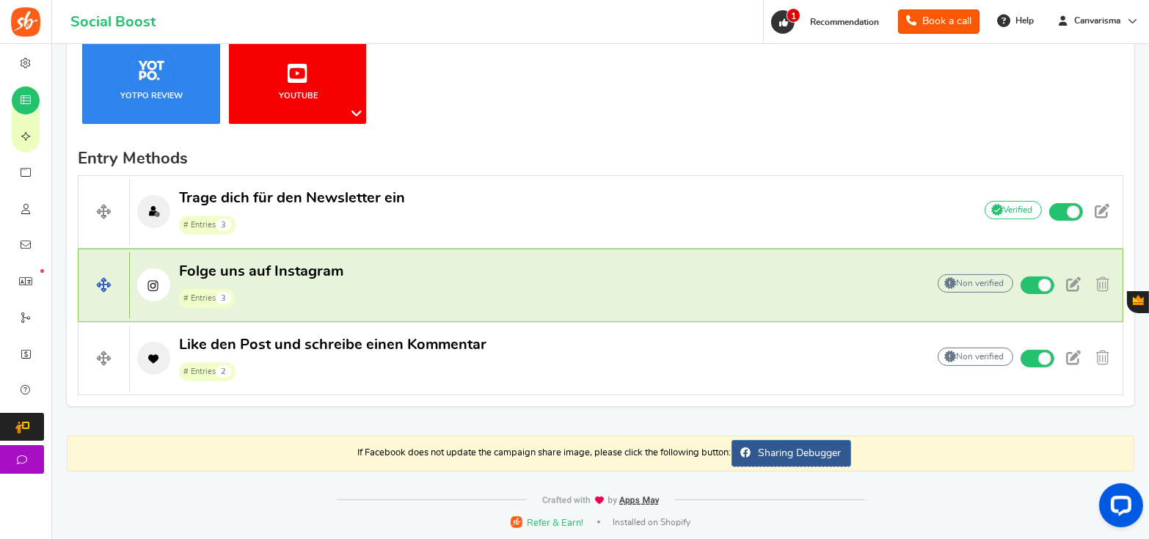
click at [318, 264] on span "Folge uns auf Instagram" at bounding box center [261, 271] width 164 height 15
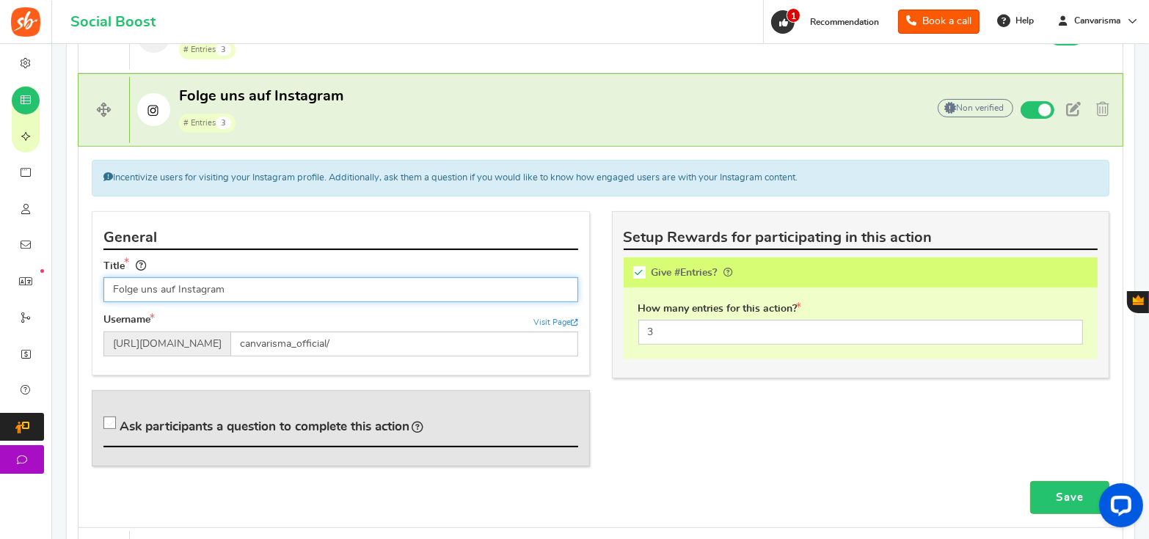
scroll to position [275, 0]
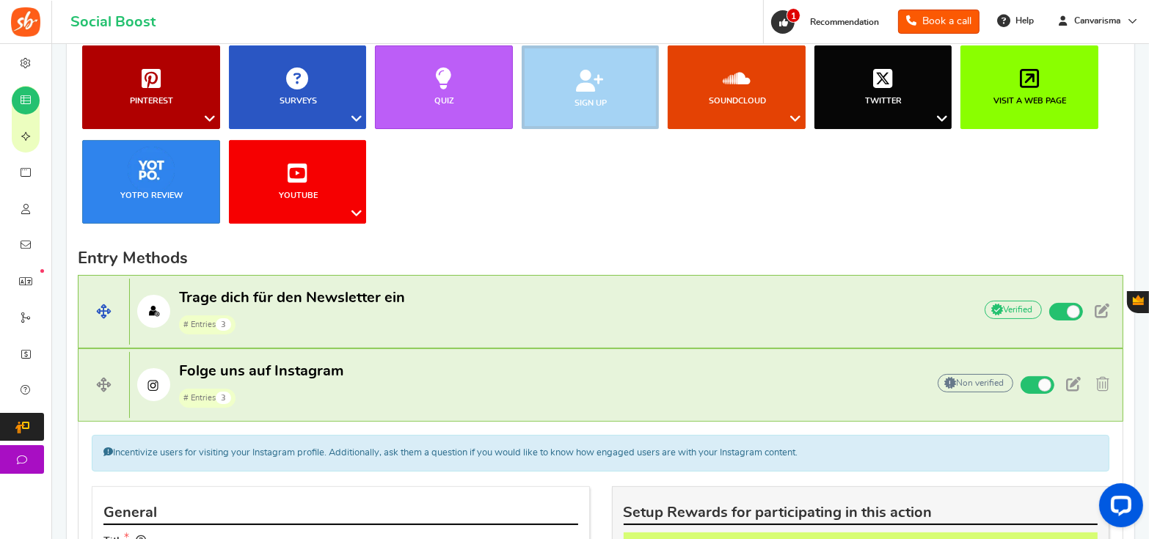
click at [313, 295] on span "Trage dich für den Newsletter ein" at bounding box center [292, 298] width 226 height 15
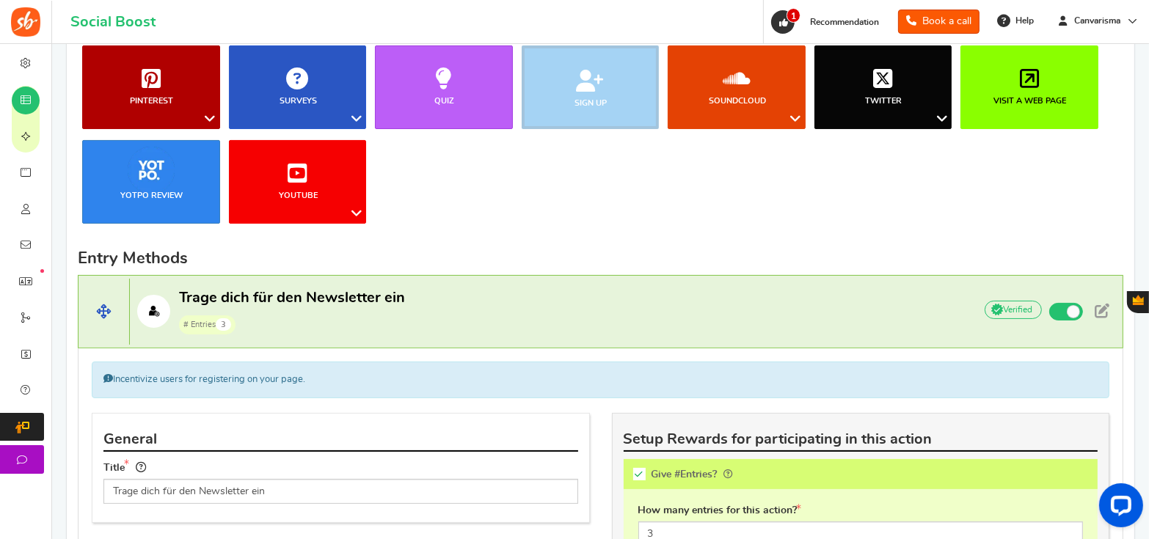
click at [337, 297] on span "Trage dich für den Newsletter ein" at bounding box center [292, 298] width 226 height 15
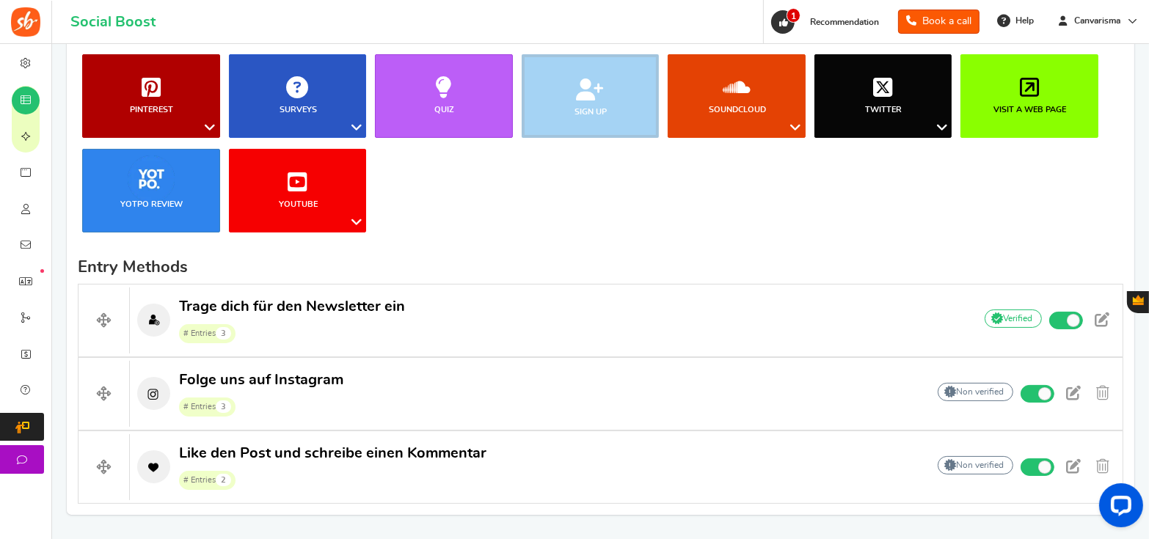
scroll to position [0, 0]
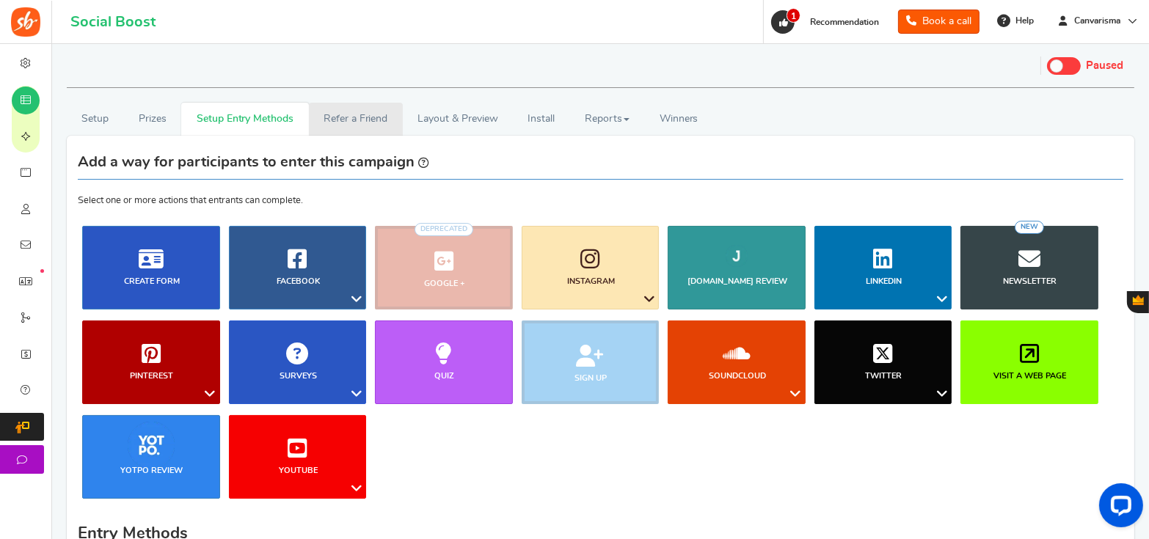
click at [354, 126] on link "Refer a Friend" at bounding box center [356, 119] width 94 height 33
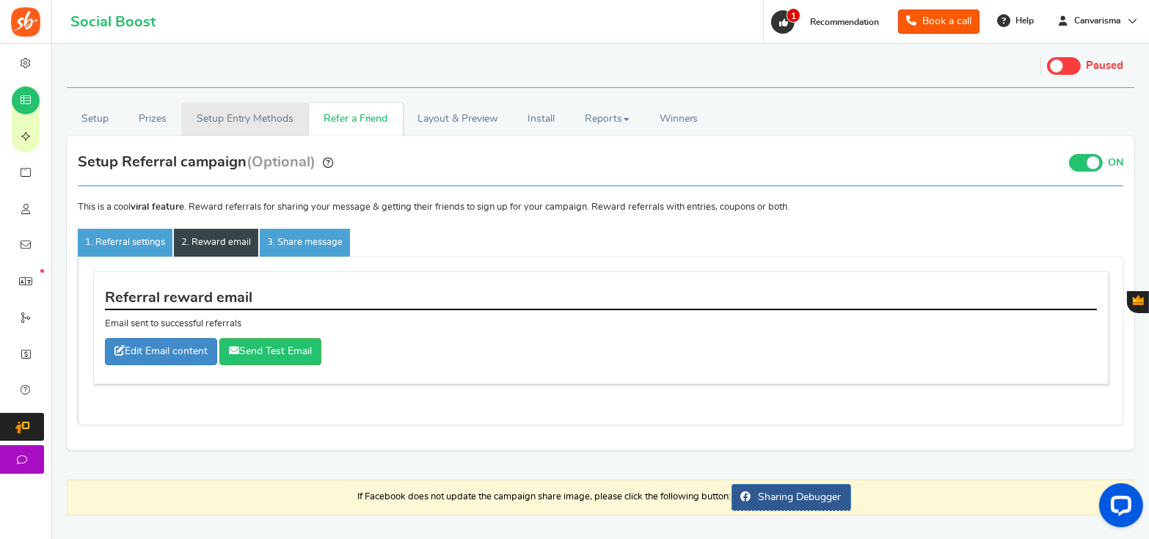
click at [274, 127] on link "Setup Entry Methods" at bounding box center [244, 119] width 127 height 33
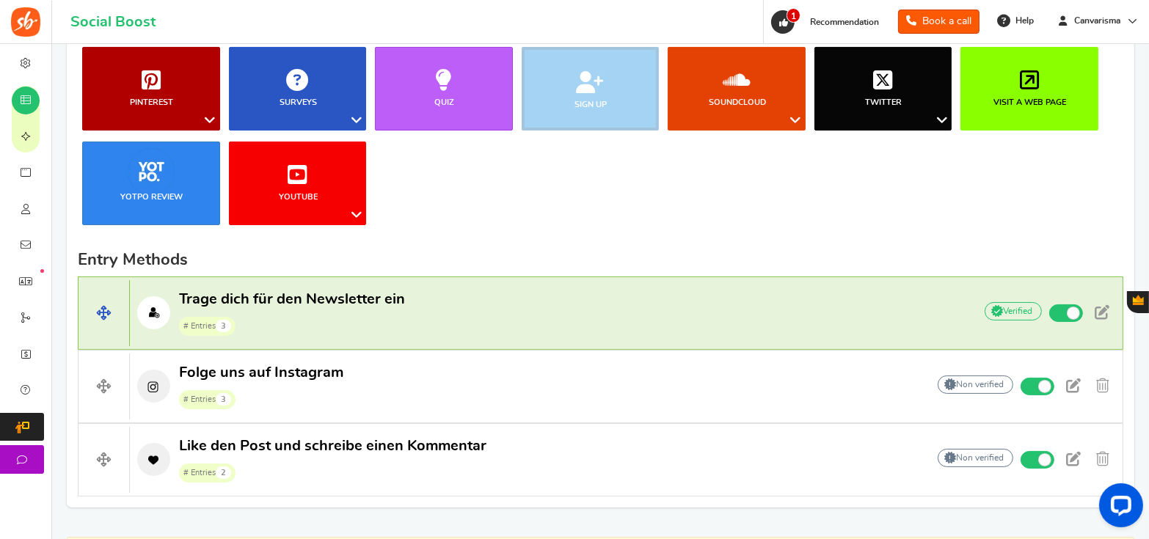
scroll to position [375, 0]
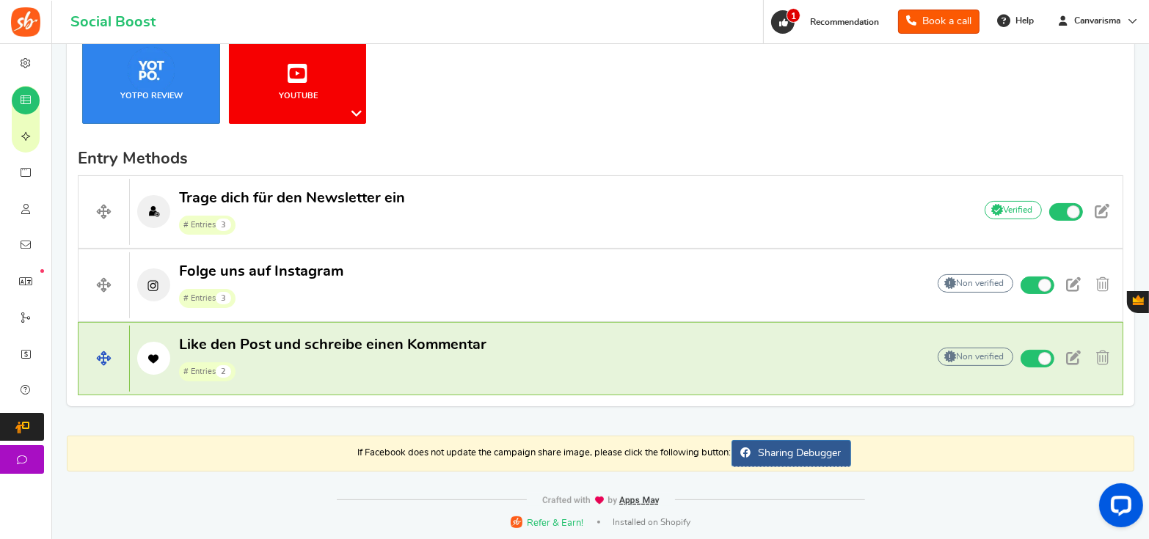
click at [369, 343] on span "Like den Post und schreibe einen Kommentar" at bounding box center [332, 344] width 307 height 15
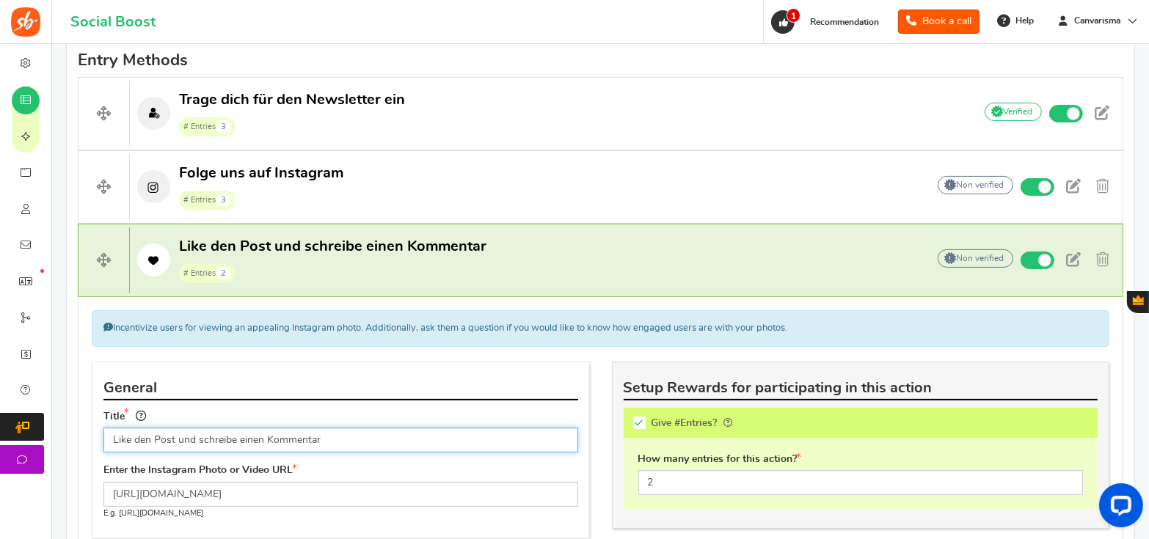
scroll to position [384, 0]
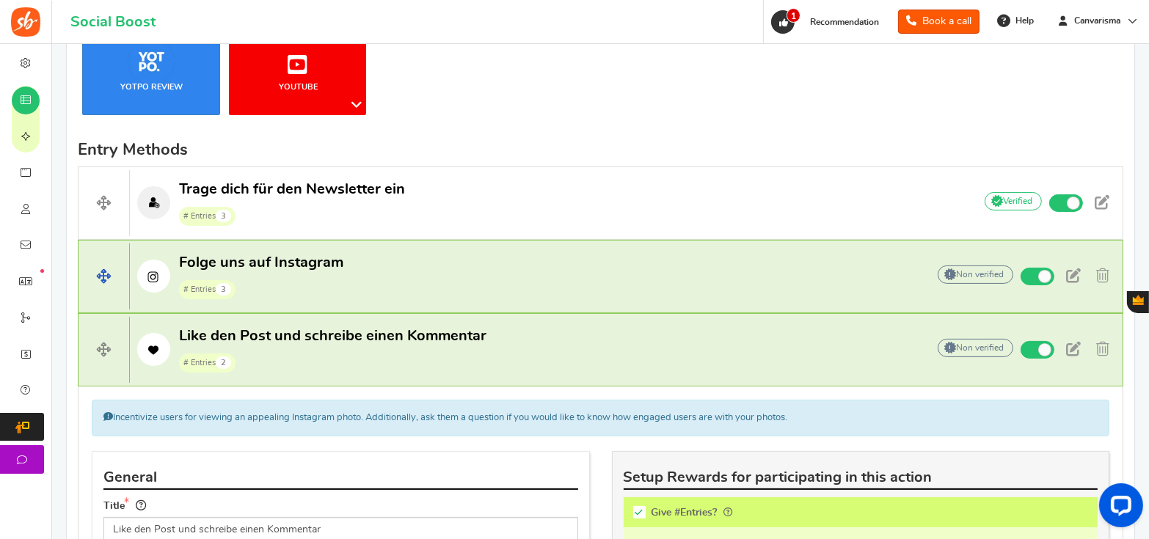
click at [380, 264] on p "Folge uns auf Instagram # Entries 3" at bounding box center [521, 276] width 782 height 47
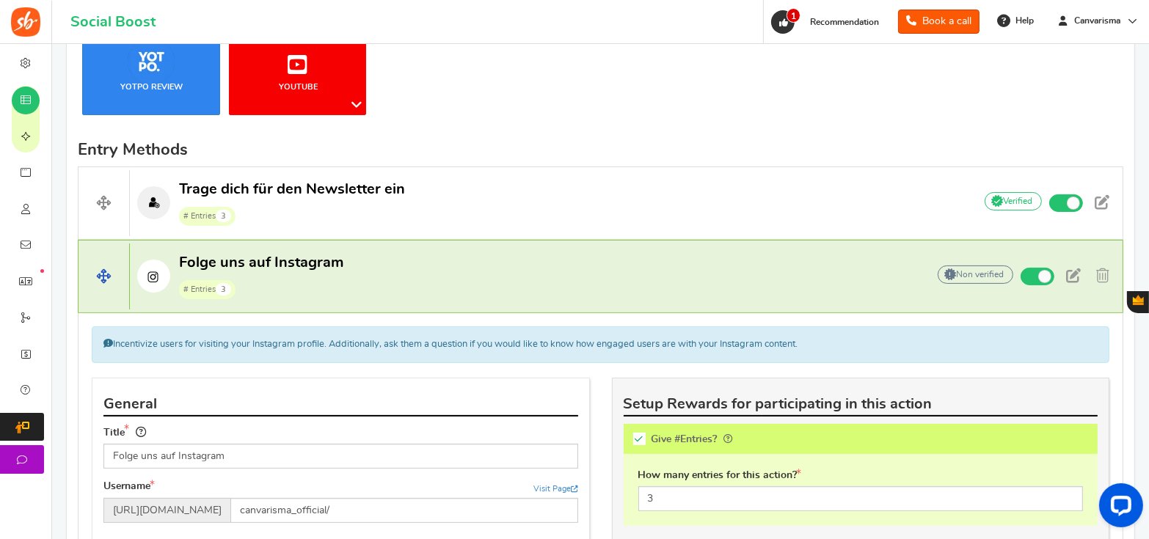
click at [382, 266] on p "Folge uns auf Instagram # Entries 3" at bounding box center [521, 276] width 782 height 47
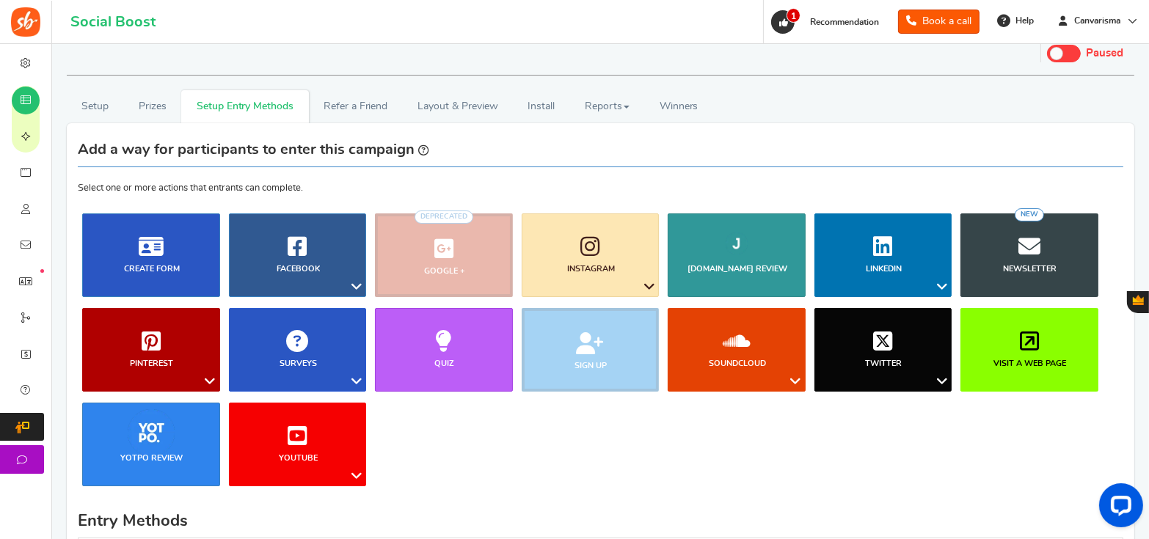
scroll to position [8, 0]
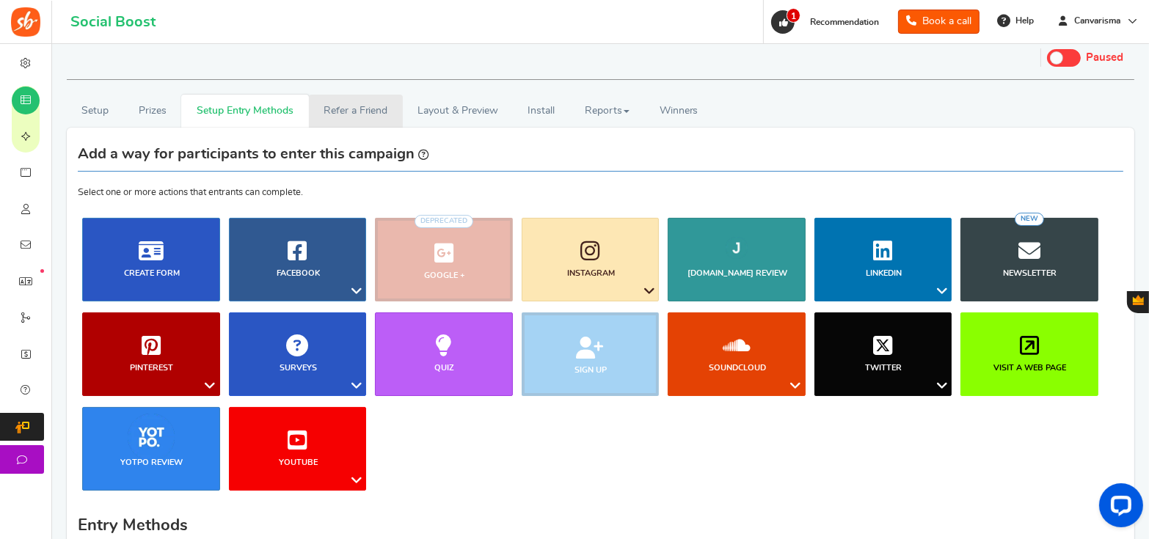
click at [367, 112] on link "Refer a Friend" at bounding box center [356, 111] width 94 height 33
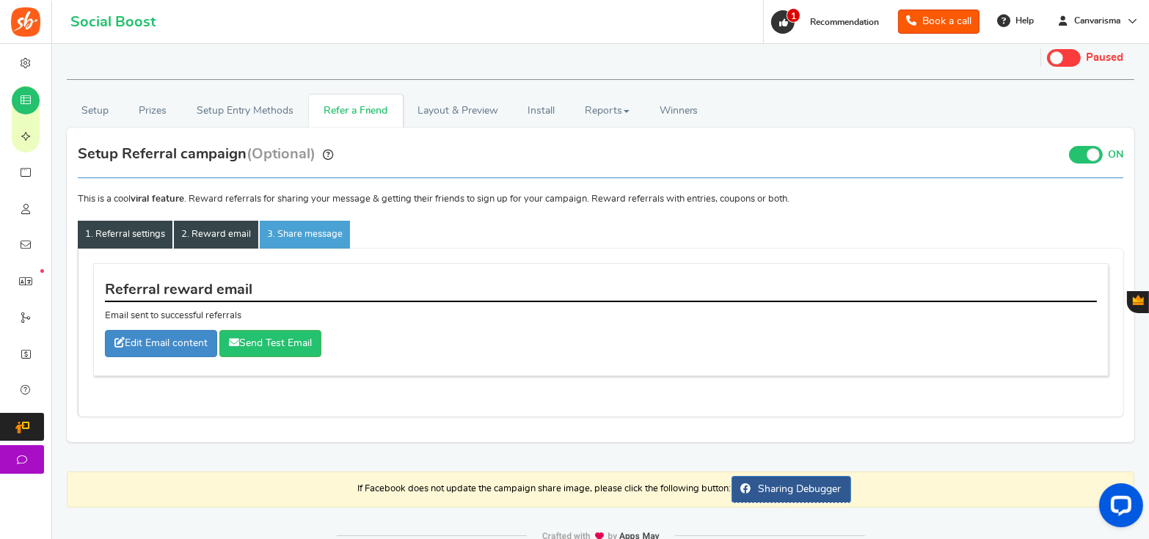
click at [127, 235] on link "1. Referral settings" at bounding box center [125, 235] width 95 height 28
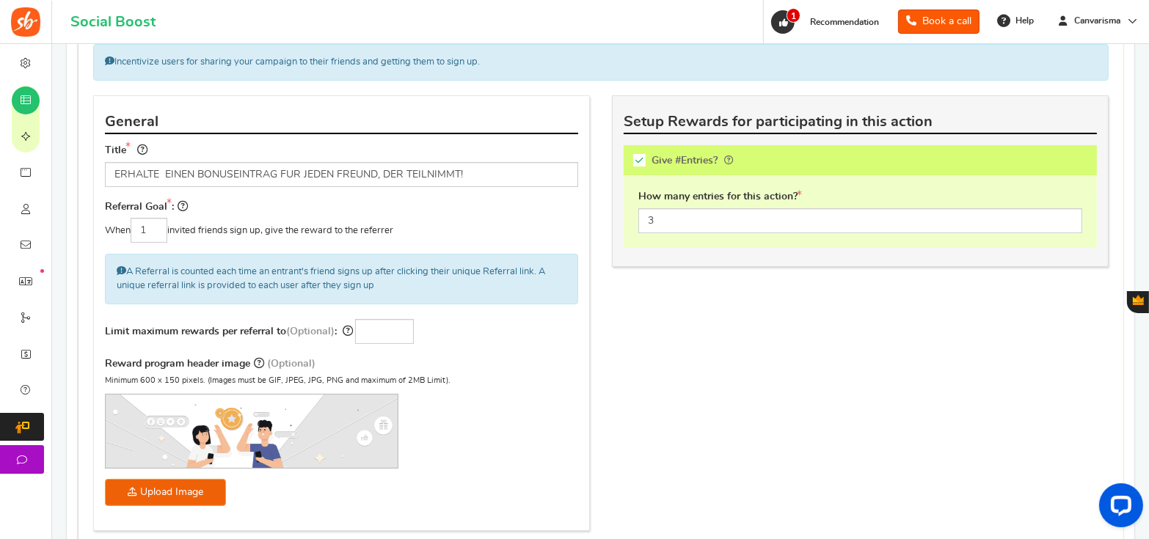
scroll to position [100, 0]
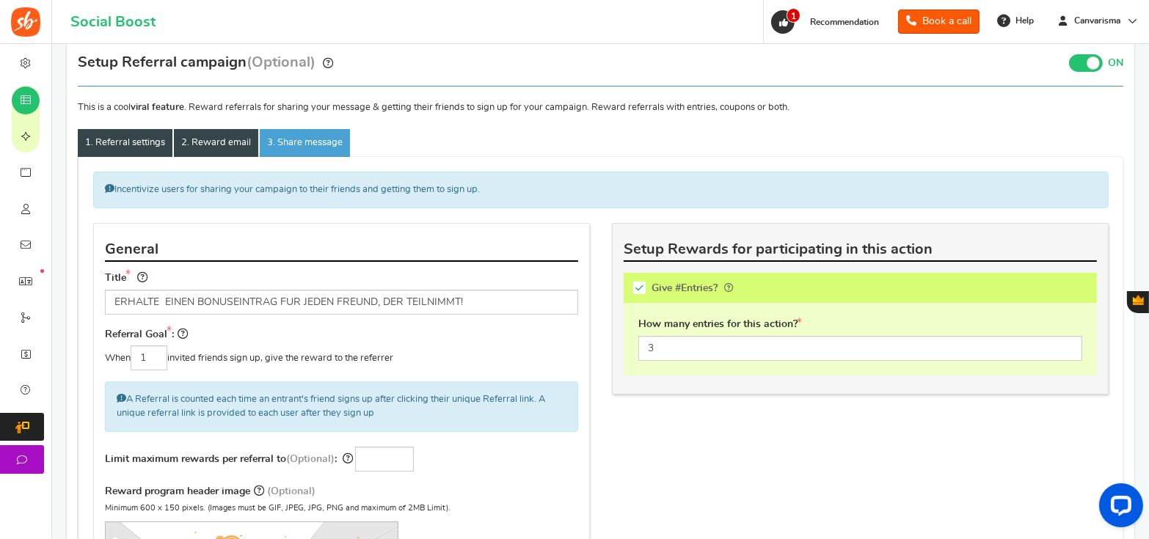
click at [205, 148] on link "2. Reward email" at bounding box center [216, 143] width 84 height 28
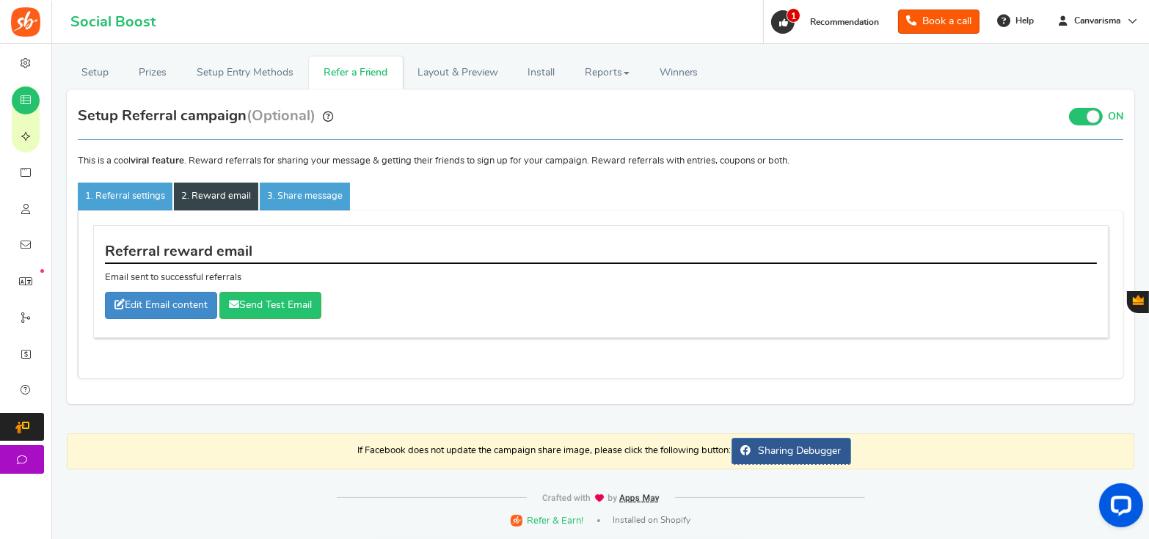
scroll to position [44, 0]
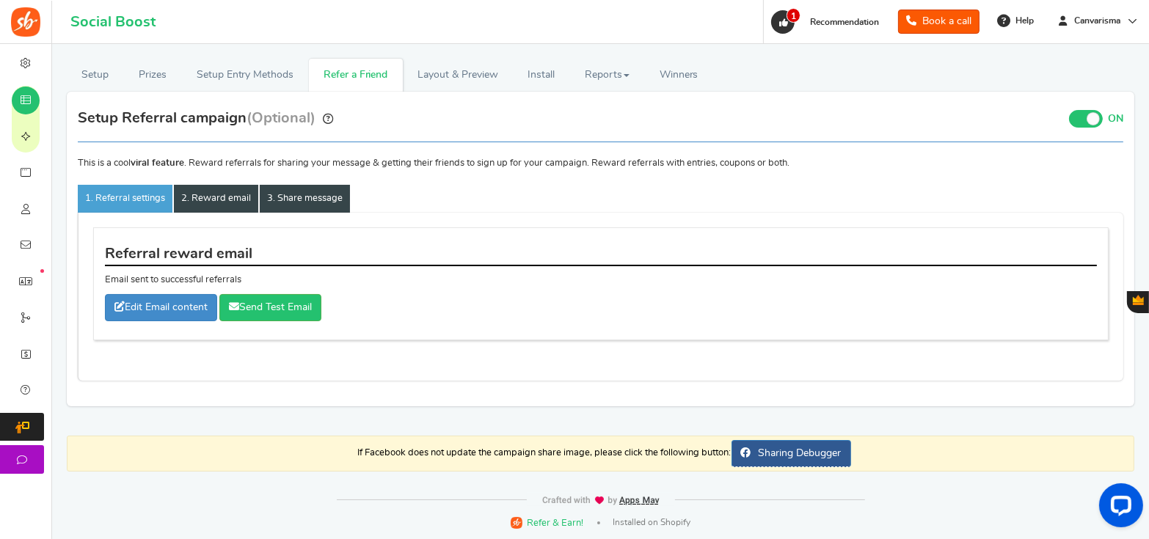
click at [299, 202] on link "3. Share message" at bounding box center [305, 199] width 90 height 28
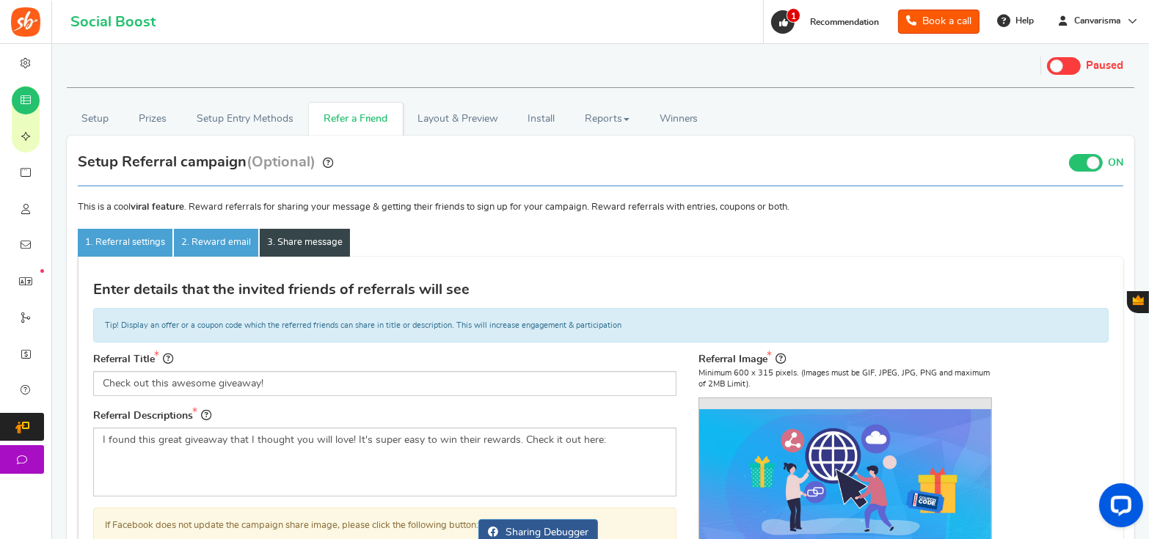
scroll to position [0, 0]
click at [478, 117] on link "Layout & Preview" at bounding box center [458, 119] width 110 height 33
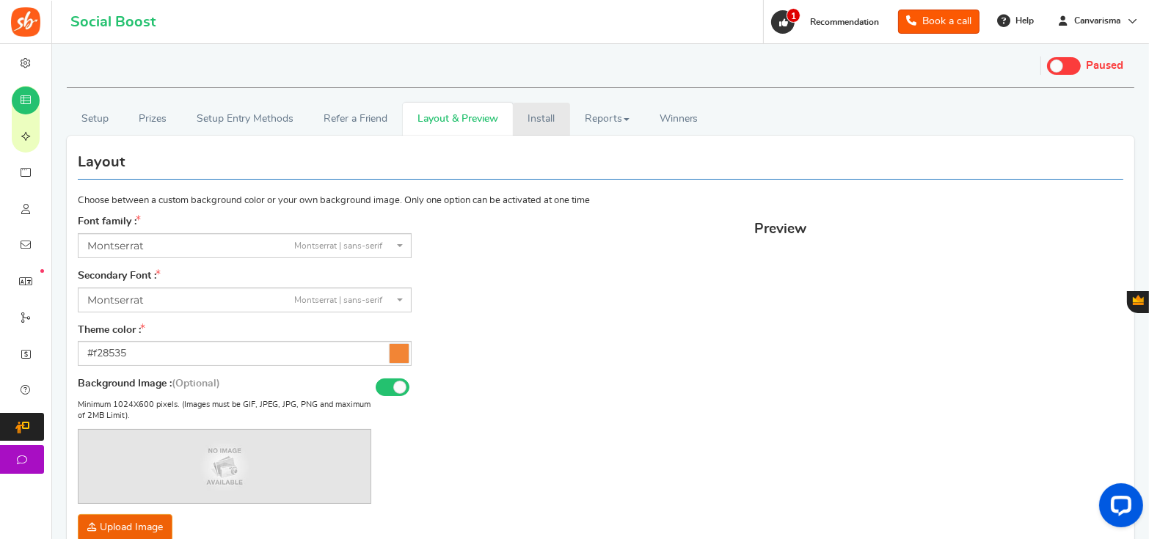
click at [544, 118] on link "Install" at bounding box center [541, 119] width 57 height 33
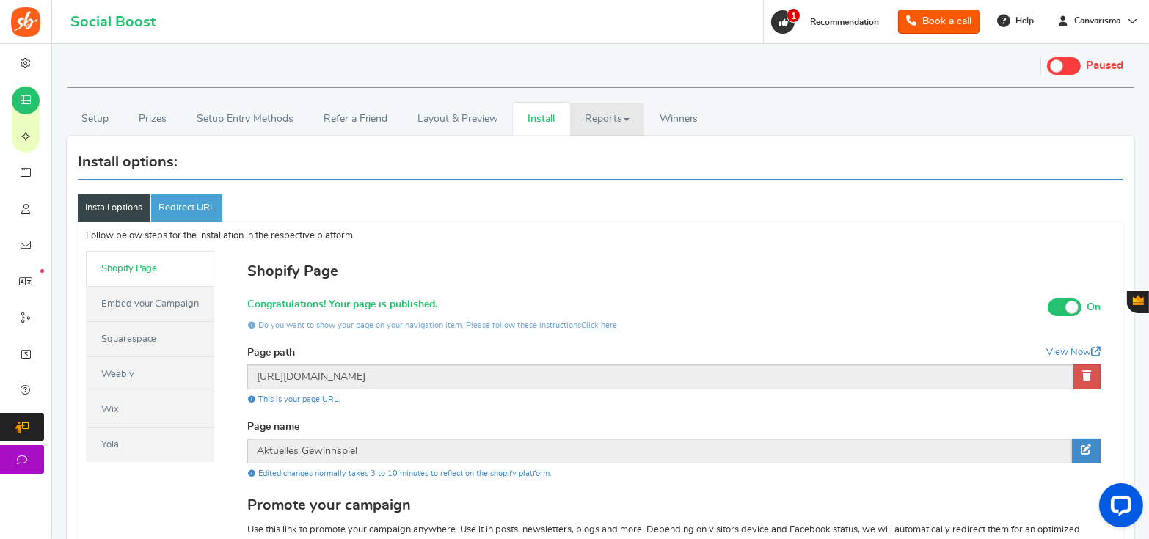
click at [589, 114] on link "Reports" at bounding box center [607, 119] width 75 height 33
click at [602, 145] on link "Analytics" at bounding box center [628, 151] width 117 height 21
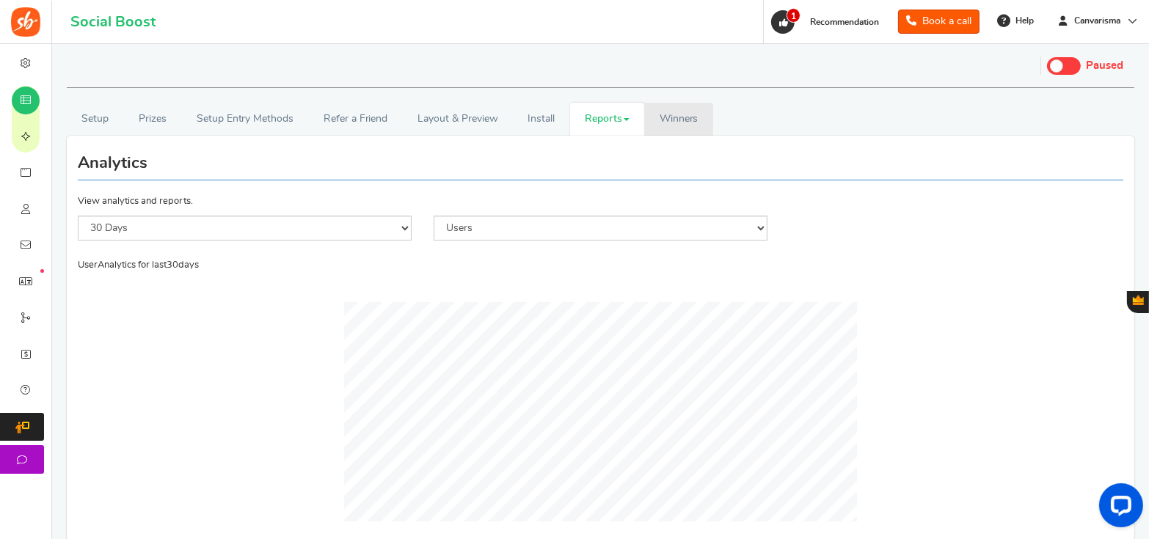
click at [694, 107] on link "Winners Winner Draw" at bounding box center [678, 119] width 69 height 33
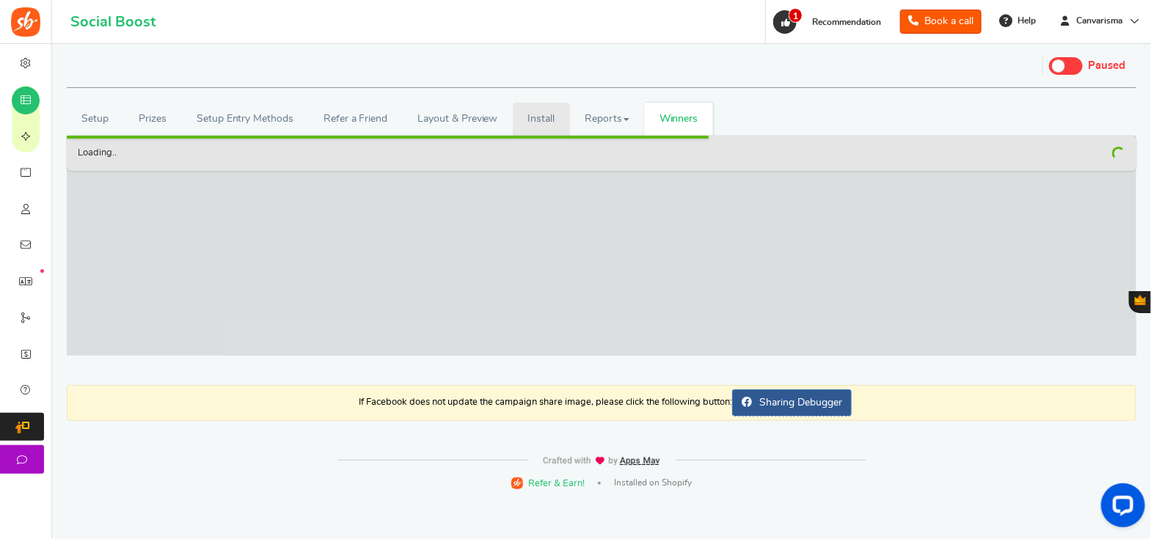
click at [513, 103] on link "Install" at bounding box center [541, 119] width 57 height 33
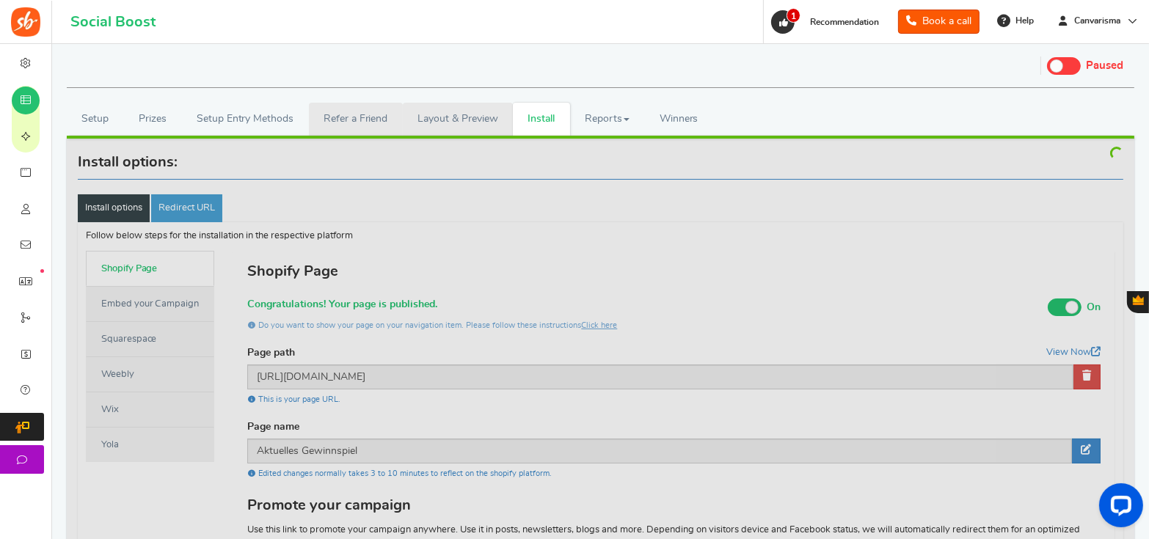
drag, startPoint x: 428, startPoint y: 114, endPoint x: 395, endPoint y: 112, distance: 33.1
click at [428, 114] on link "Layout & Preview" at bounding box center [458, 119] width 110 height 33
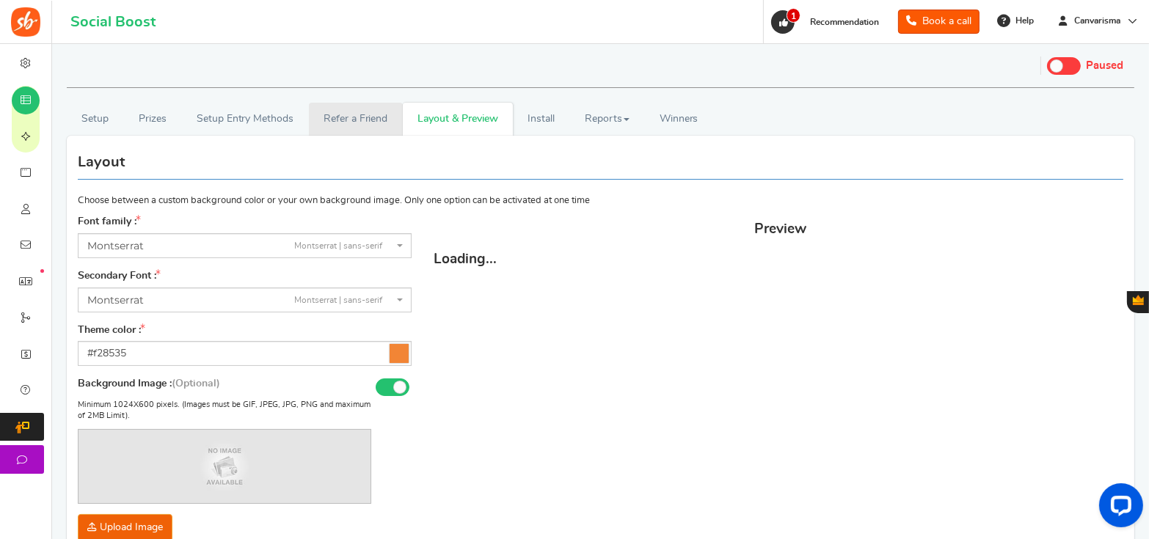
click at [378, 109] on link "Refer a Friend" at bounding box center [356, 119] width 94 height 33
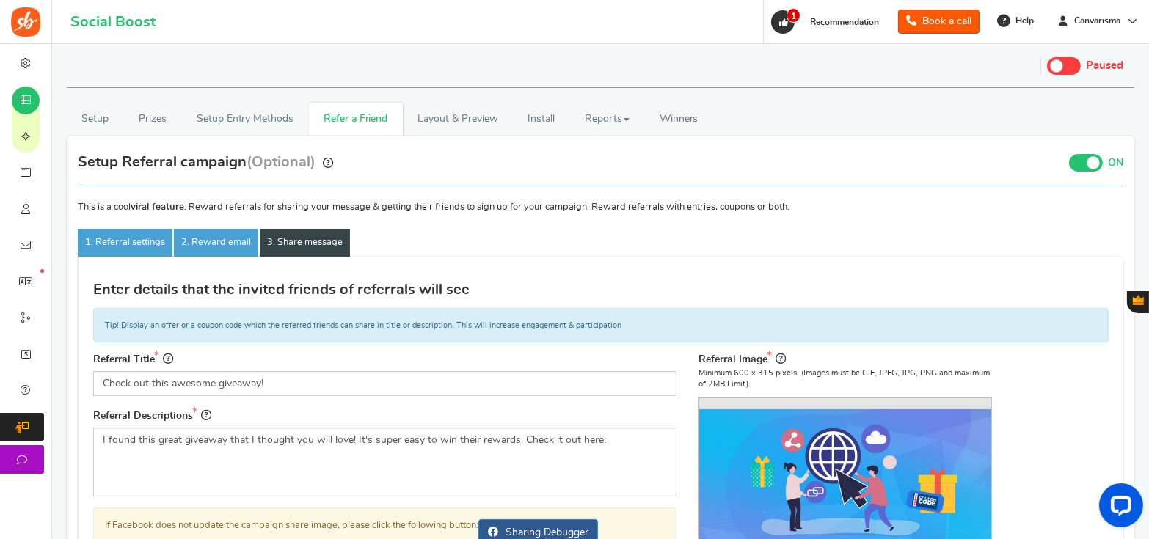
drag, startPoint x: 213, startPoint y: 245, endPoint x: 271, endPoint y: 231, distance: 59.6
click at [213, 244] on link "2. Reward email" at bounding box center [216, 243] width 84 height 28
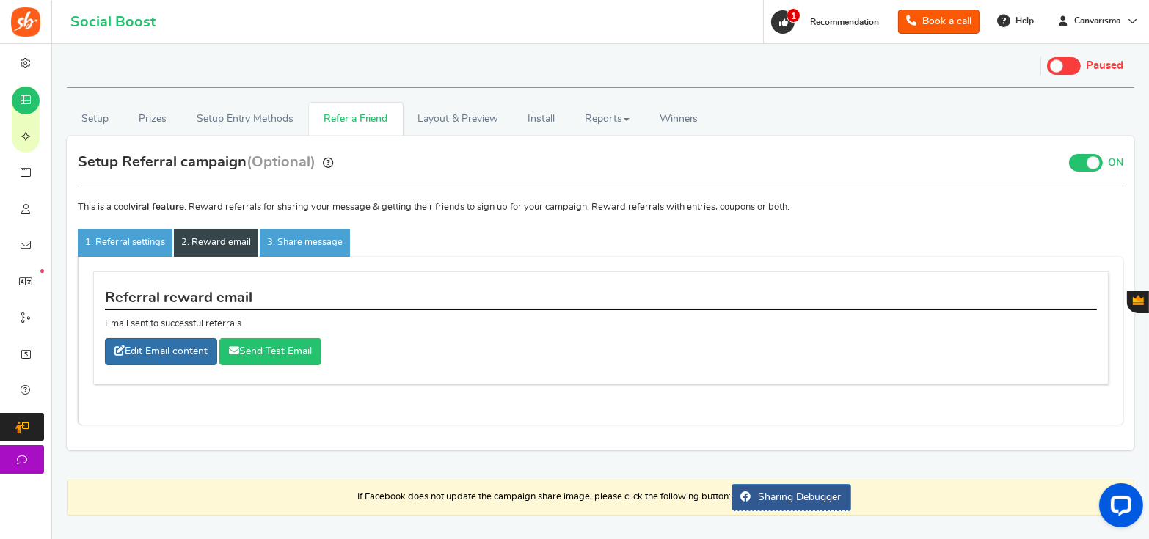
click at [178, 346] on link "Edit Email content" at bounding box center [161, 351] width 112 height 27
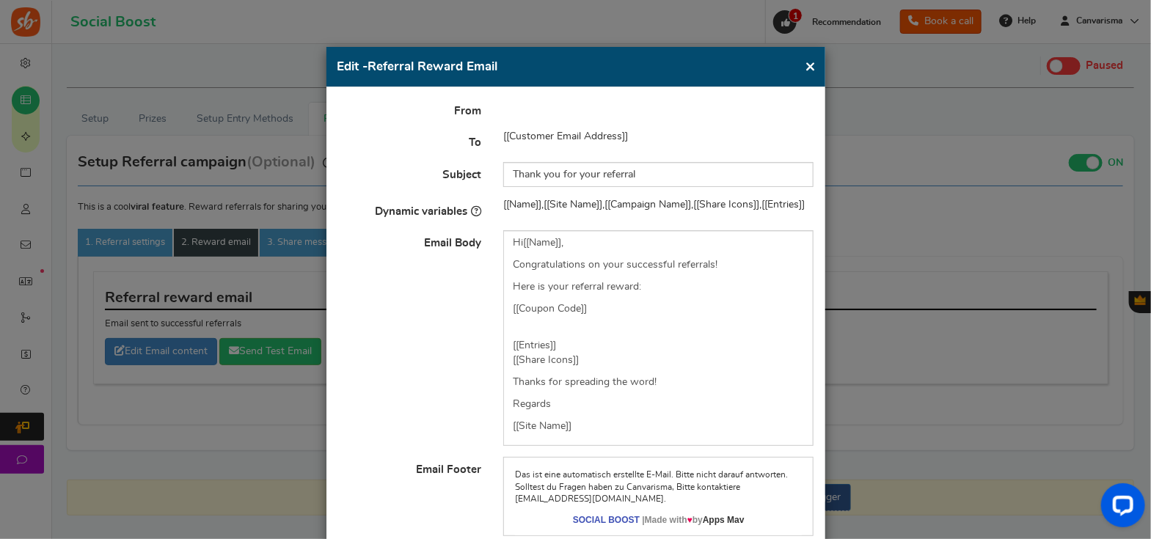
click at [806, 62] on button "×" at bounding box center [811, 66] width 11 height 18
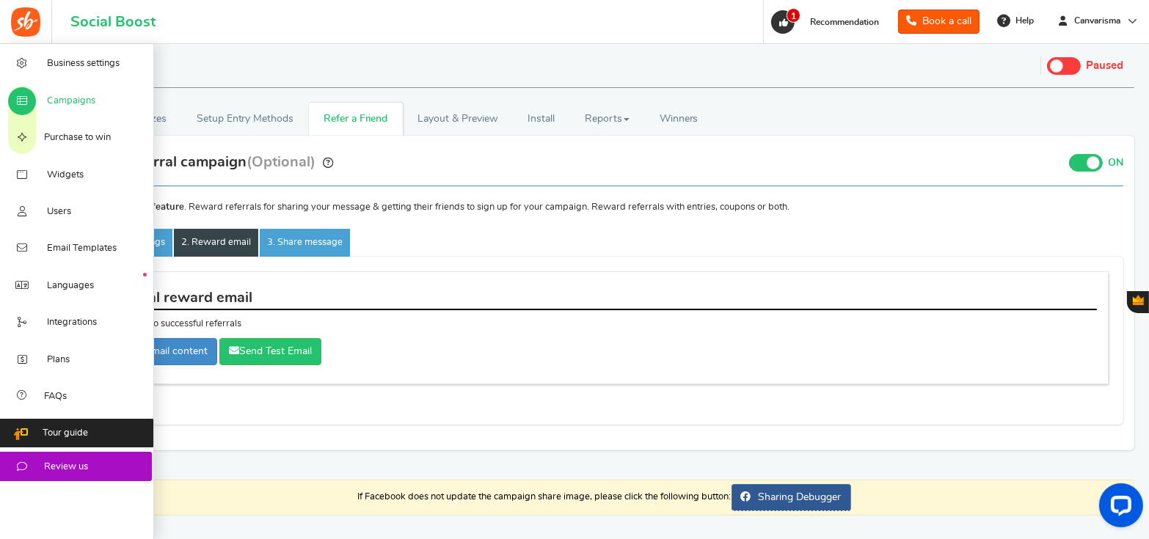
click at [53, 100] on span "Campaigns" at bounding box center [71, 101] width 48 height 13
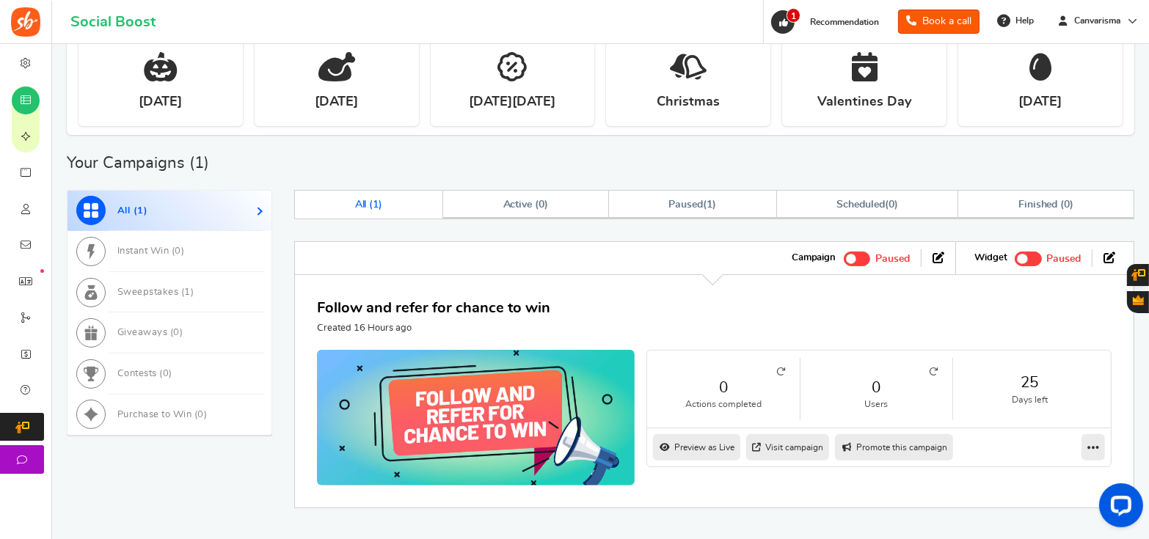
scroll to position [492, 0]
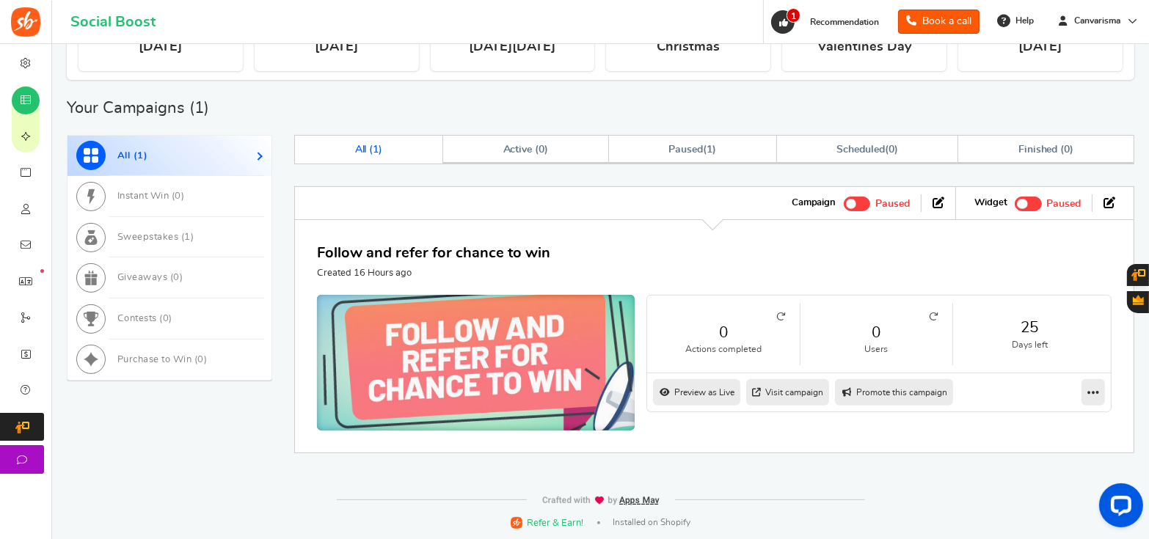
click at [401, 329] on img at bounding box center [476, 362] width 477 height 203
